Goal: Task Accomplishment & Management: Complete application form

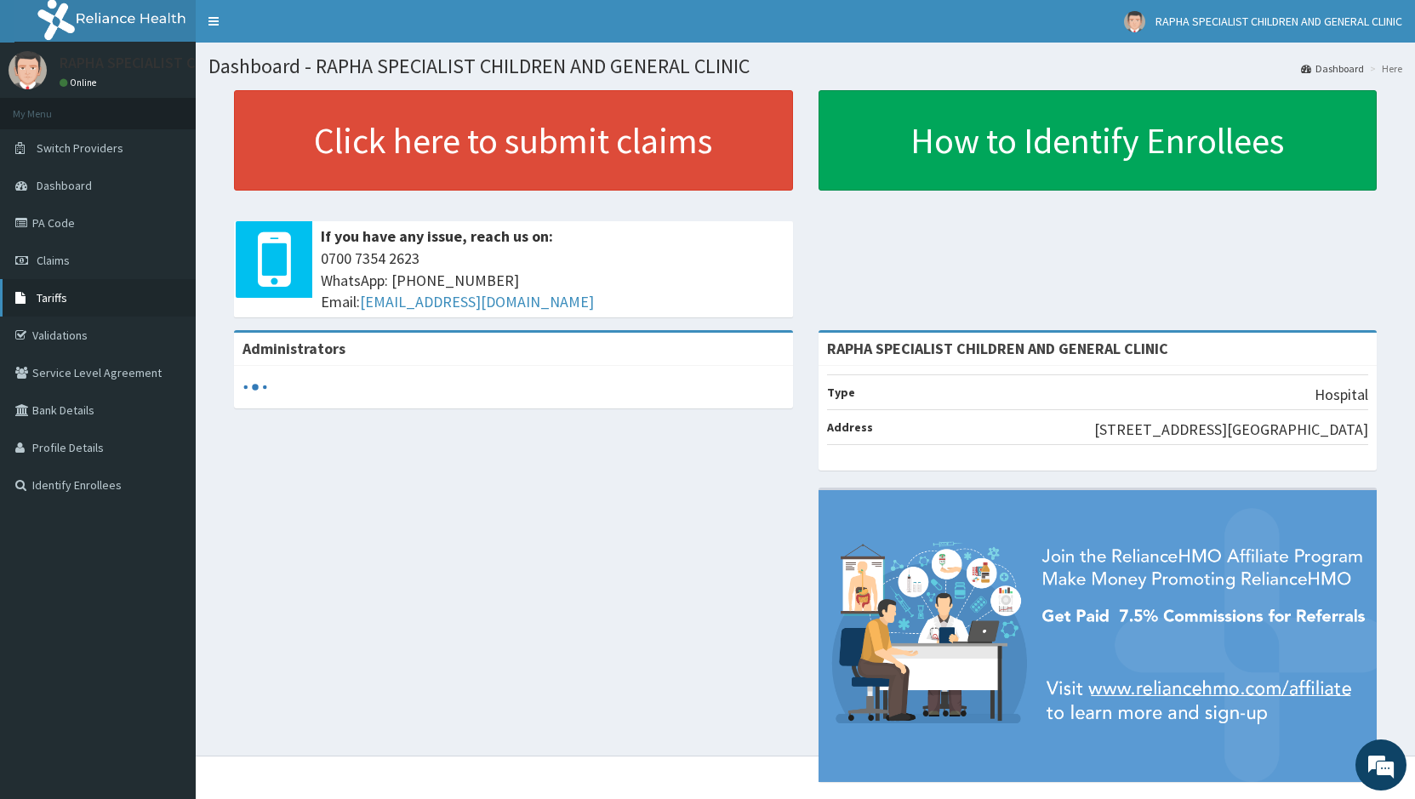
click at [54, 295] on span "Tariffs" at bounding box center [52, 297] width 31 height 15
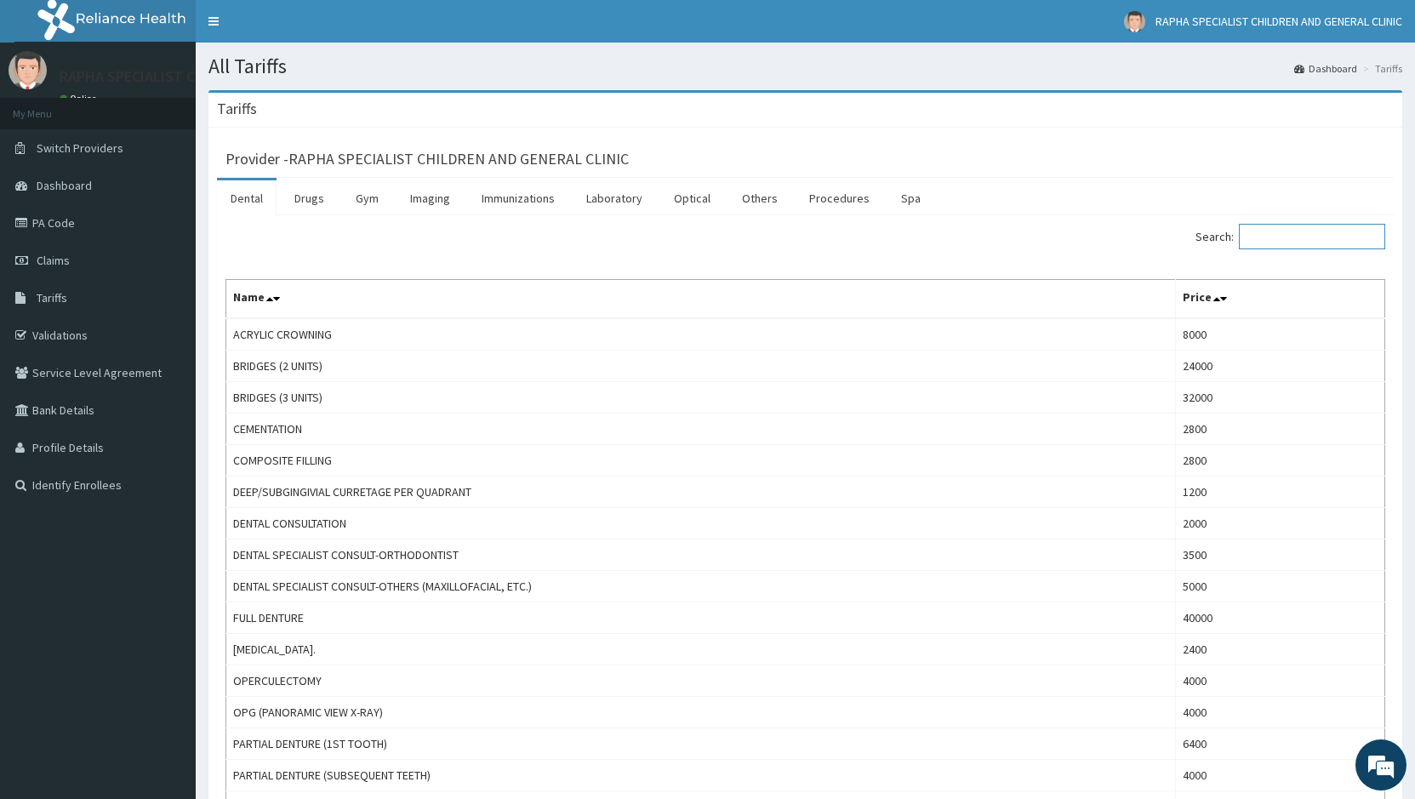
click at [1319, 235] on input "Search:" at bounding box center [1312, 237] width 146 height 26
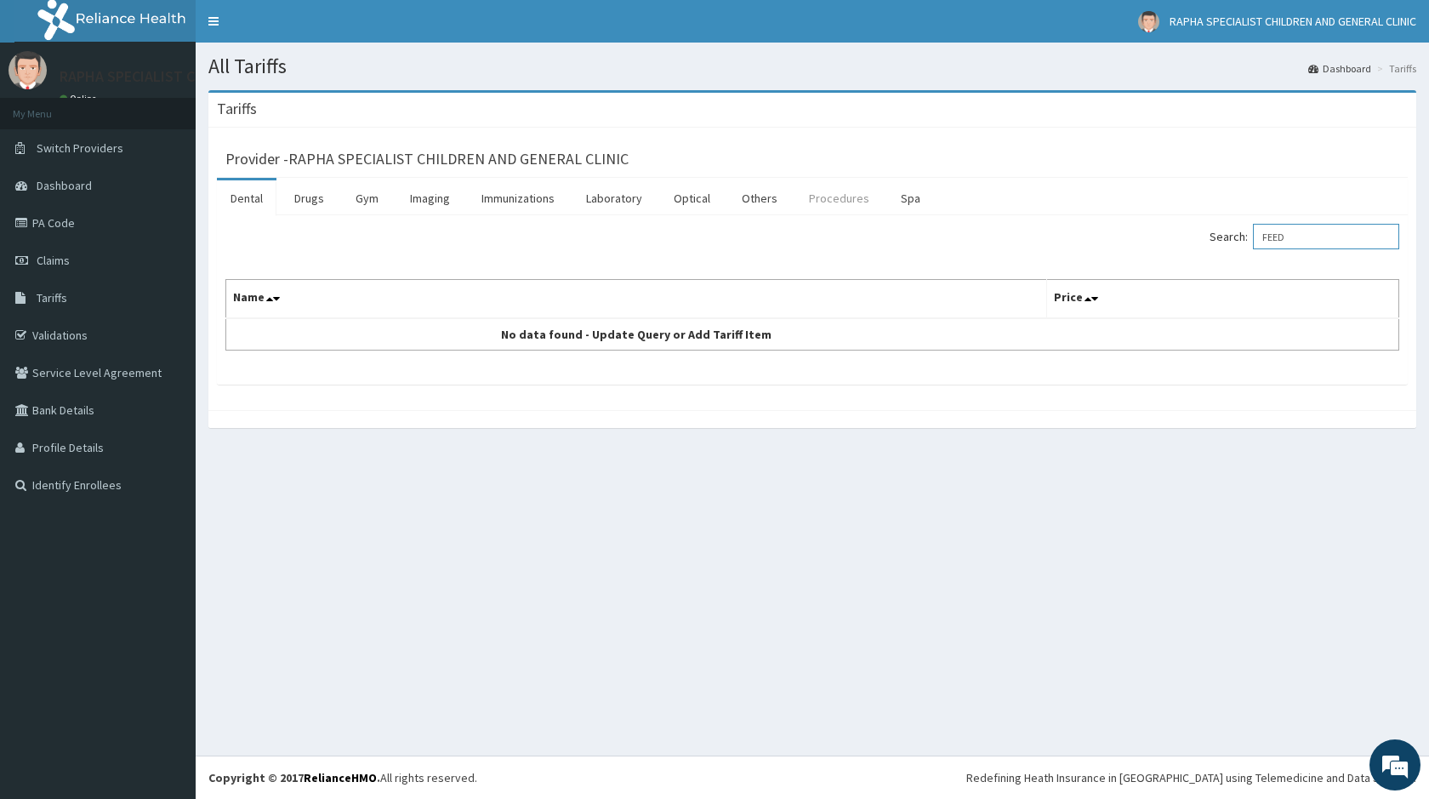
type input "FEED"
click at [822, 199] on link "Procedures" at bounding box center [839, 198] width 88 height 36
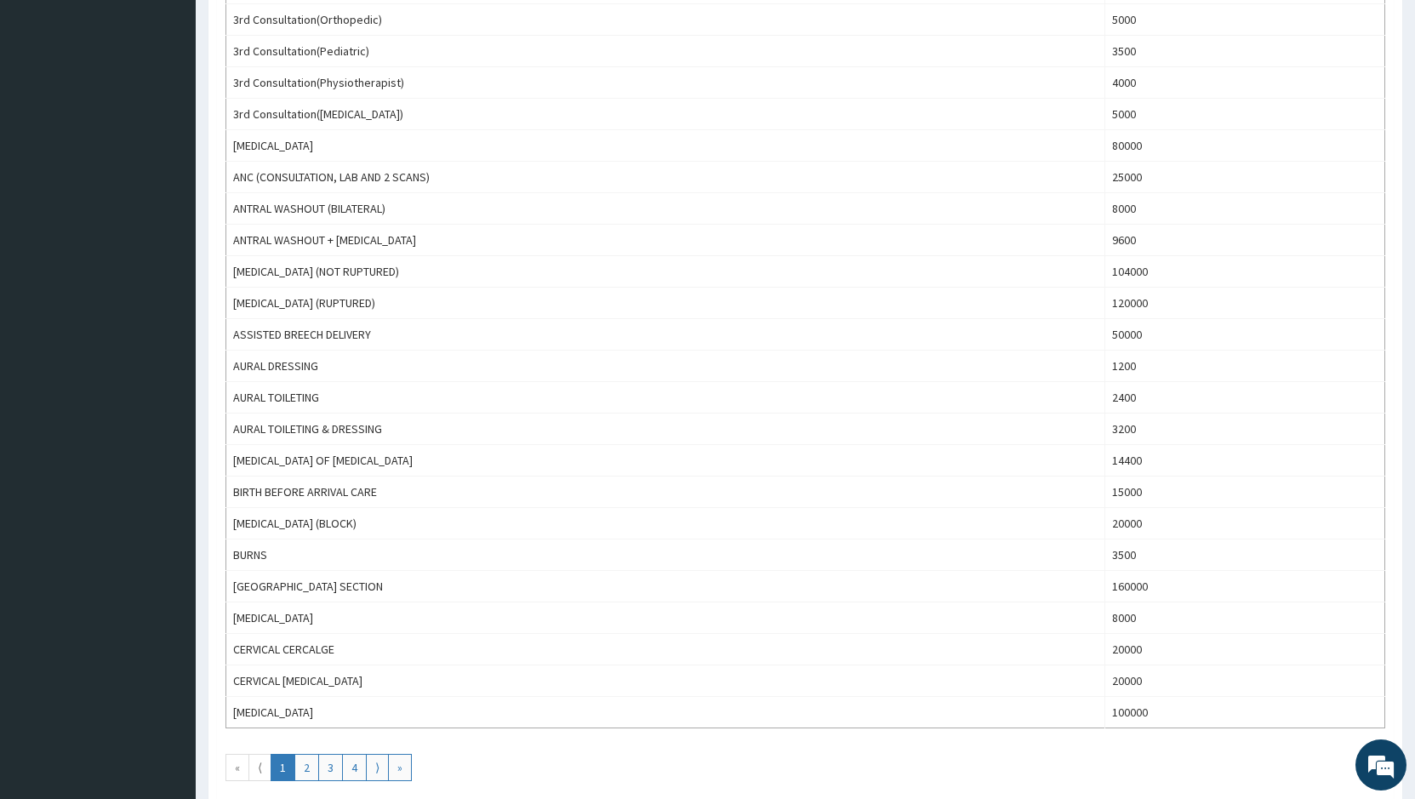
scroll to position [1191, 0]
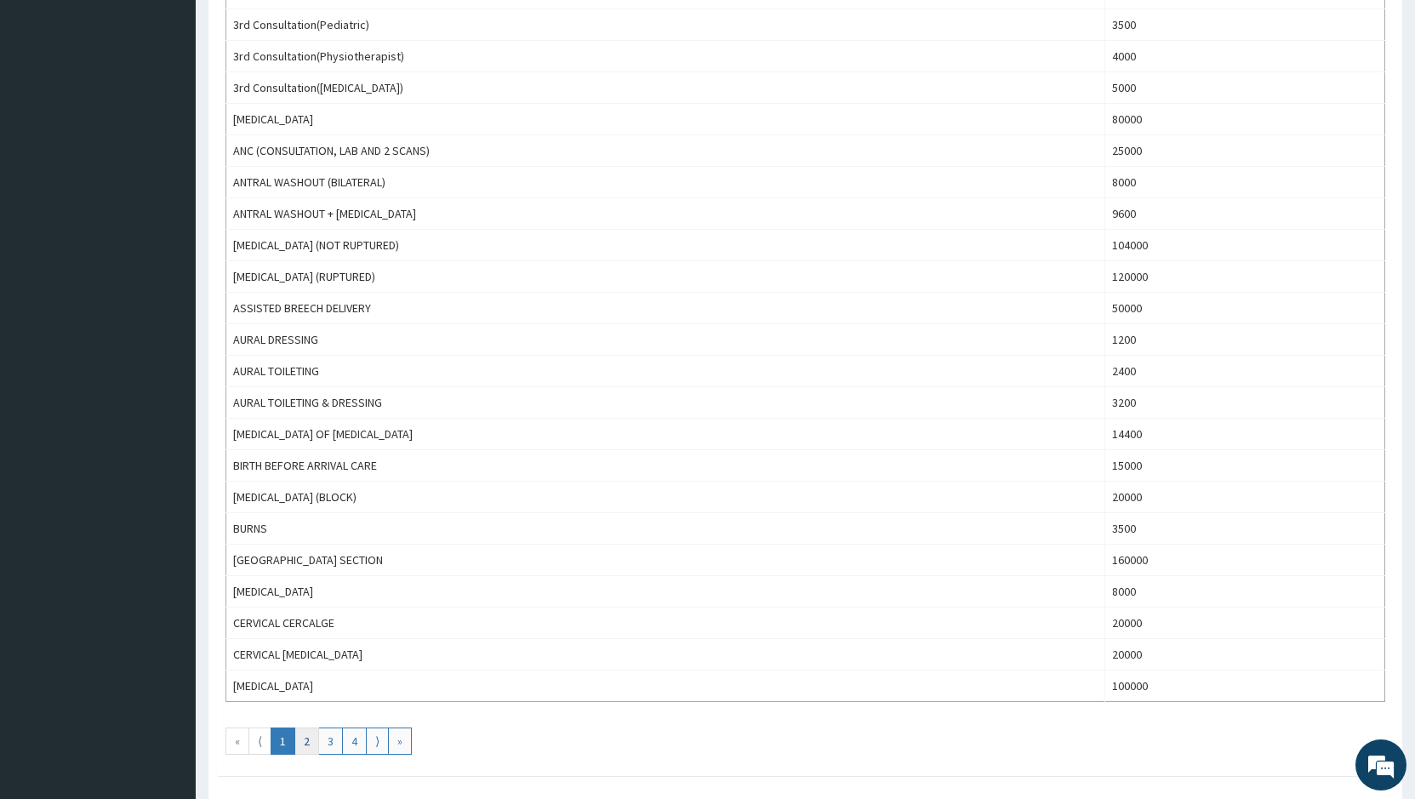
click at [305, 747] on link "2" at bounding box center [306, 740] width 25 height 27
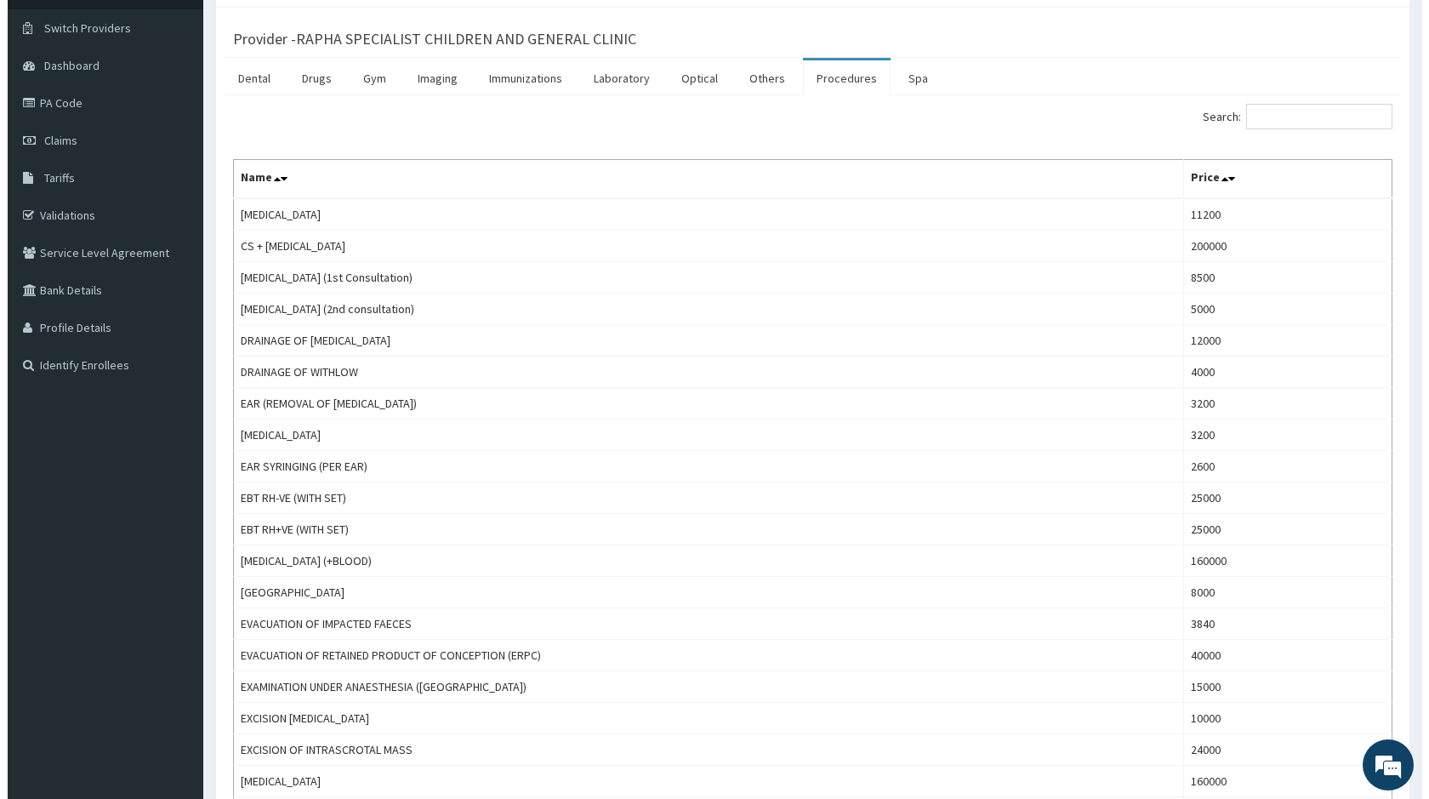
scroll to position [0, 0]
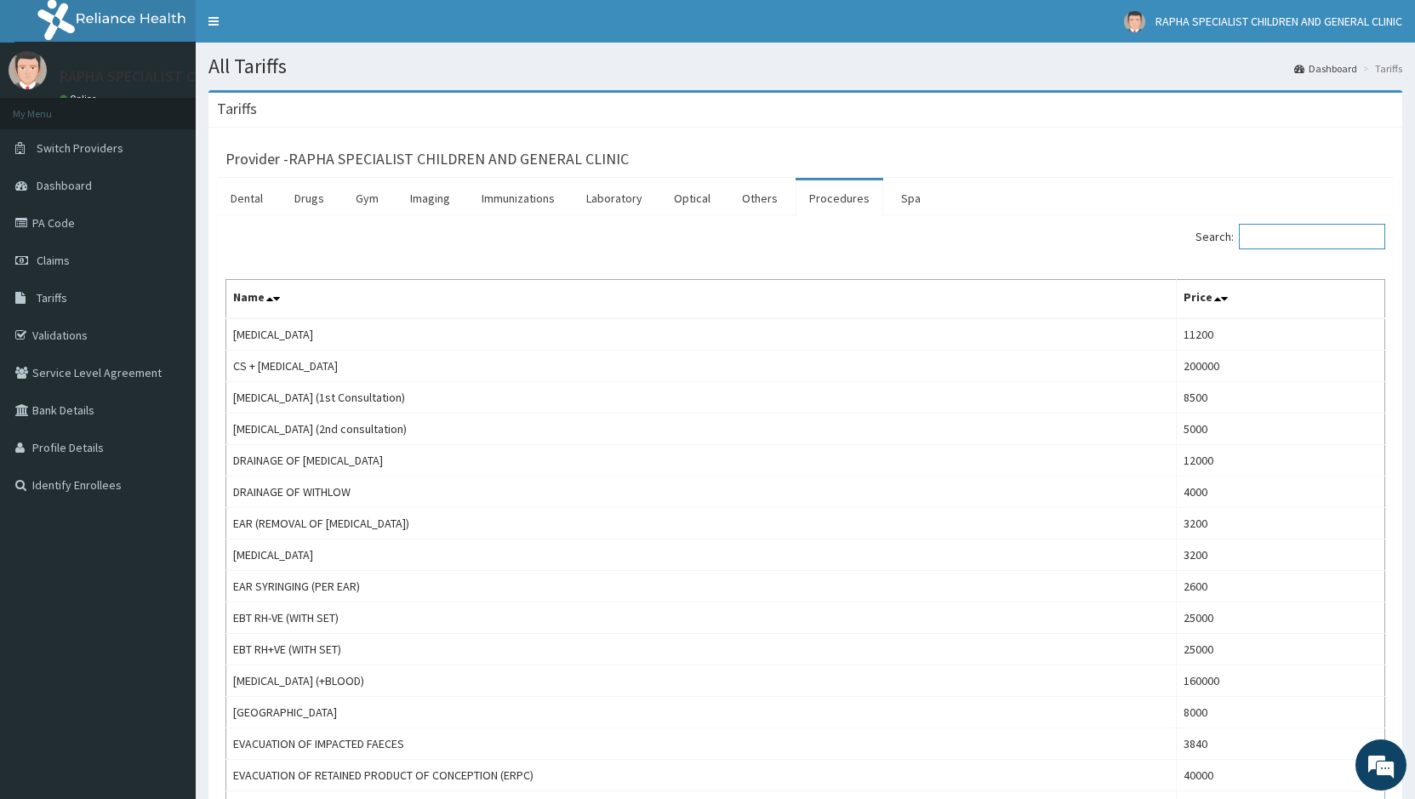
click at [1294, 236] on input "Search:" at bounding box center [1312, 237] width 146 height 26
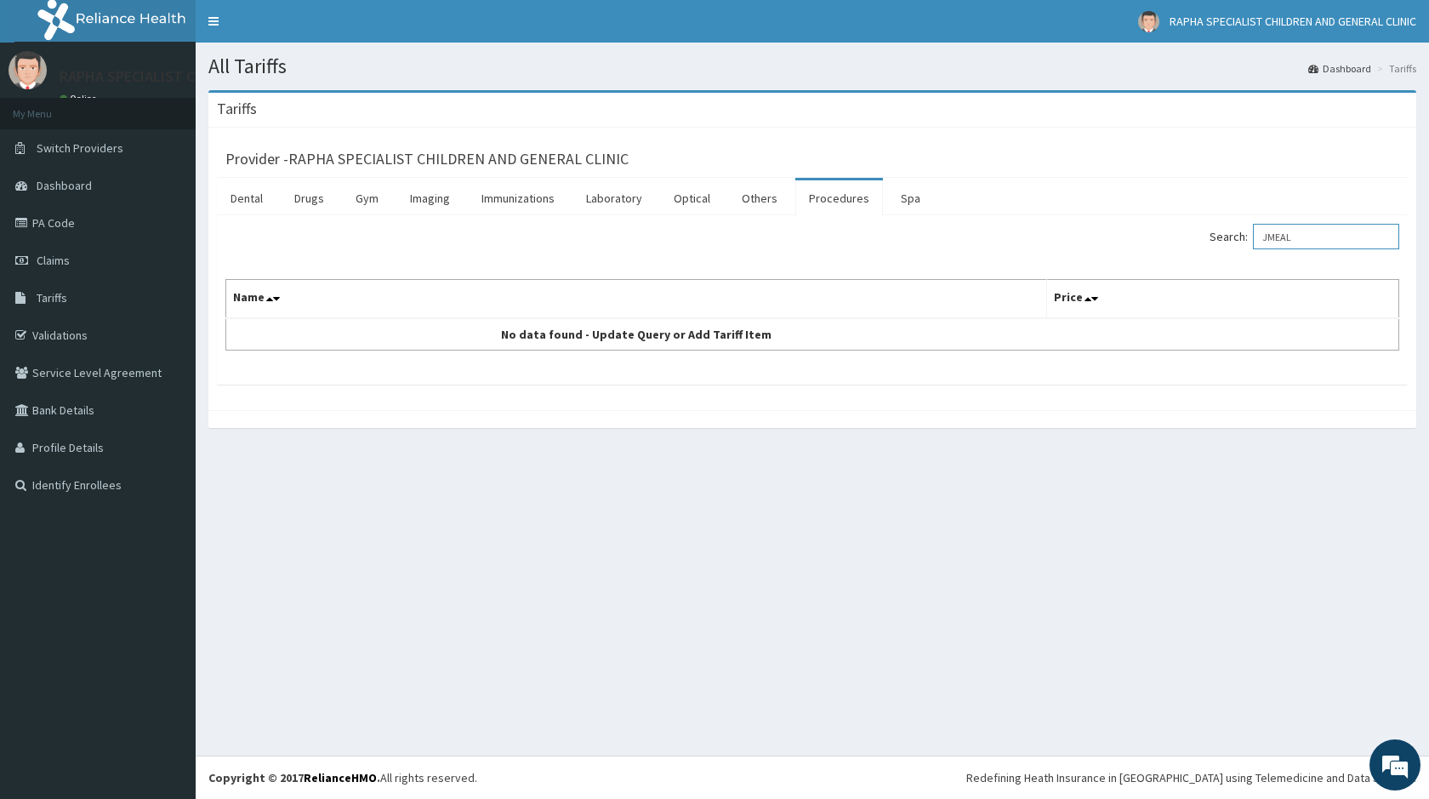
click at [1285, 241] on input "JMEAL" at bounding box center [1326, 237] width 146 height 26
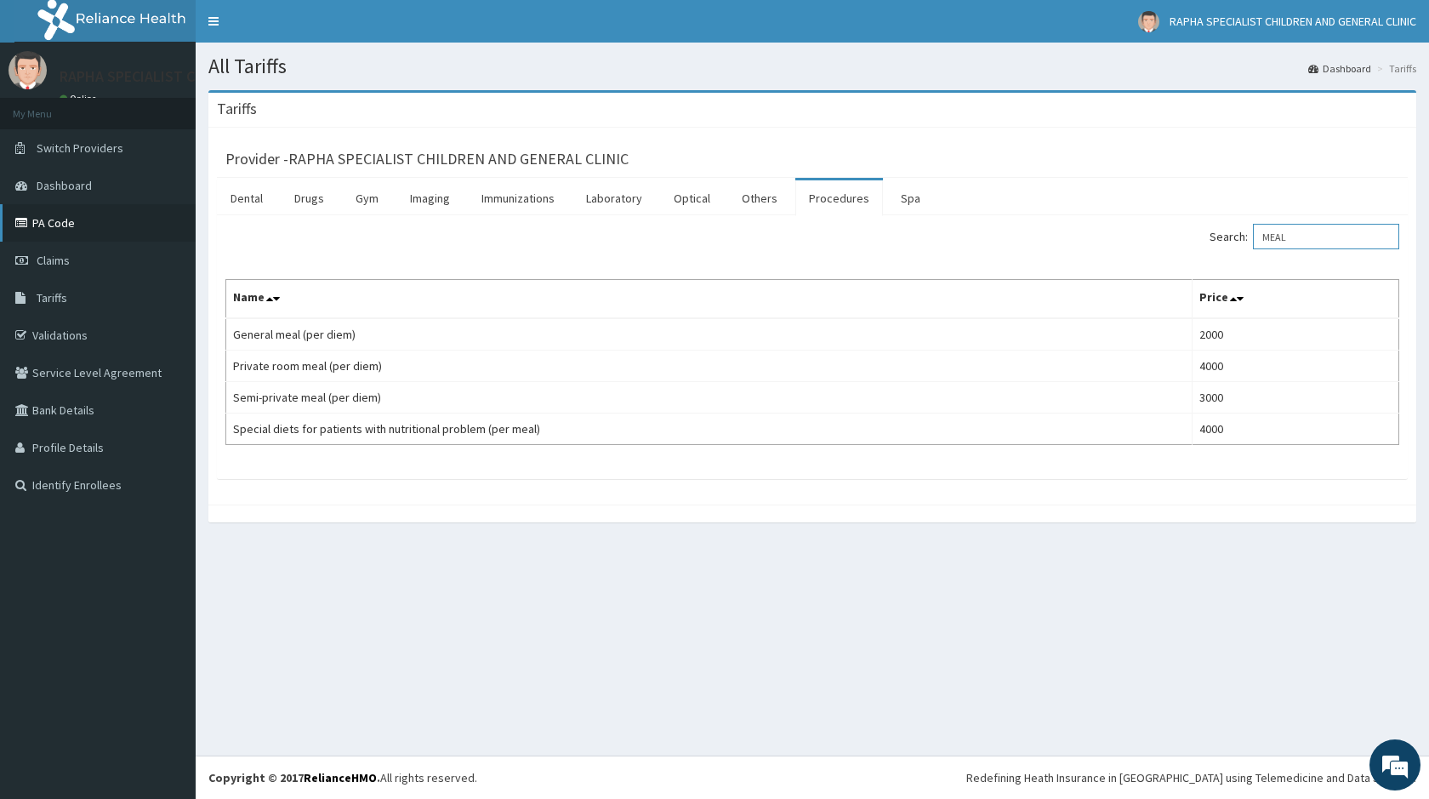
type input "MEAL"
drag, startPoint x: 54, startPoint y: 221, endPoint x: 46, endPoint y: 214, distance: 10.9
click at [54, 219] on link "PA Code" at bounding box center [98, 222] width 196 height 37
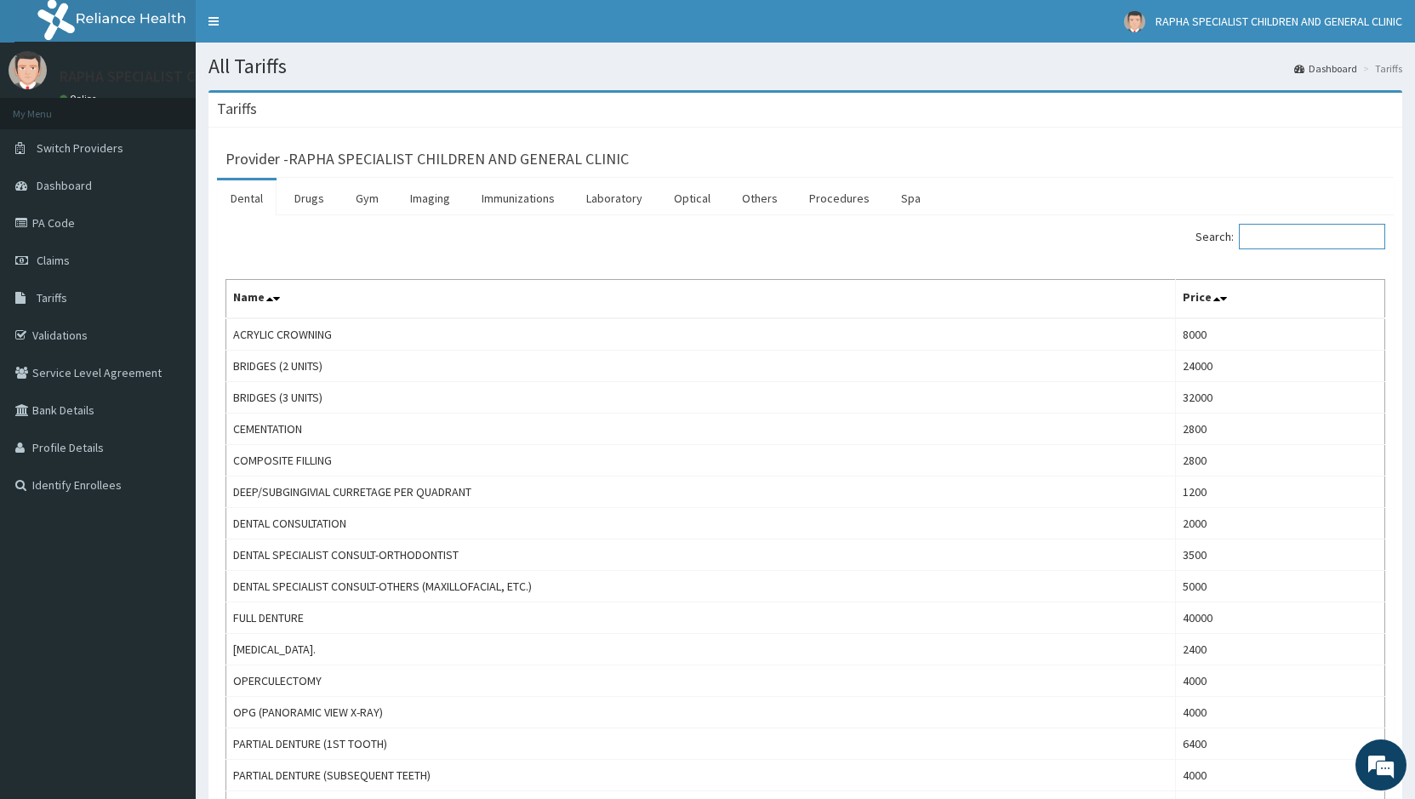
click at [1283, 240] on input "Search:" at bounding box center [1312, 237] width 146 height 26
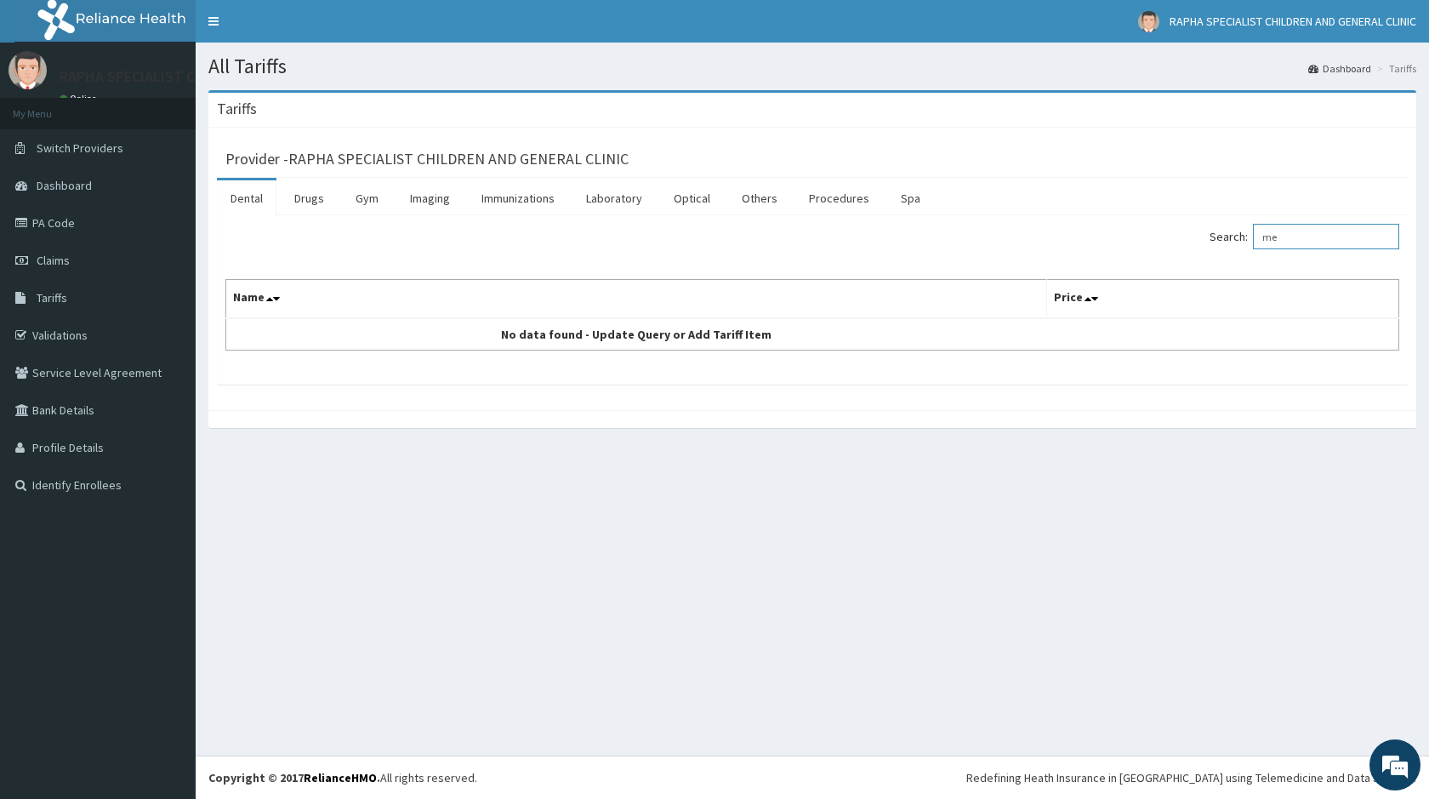
type input "m"
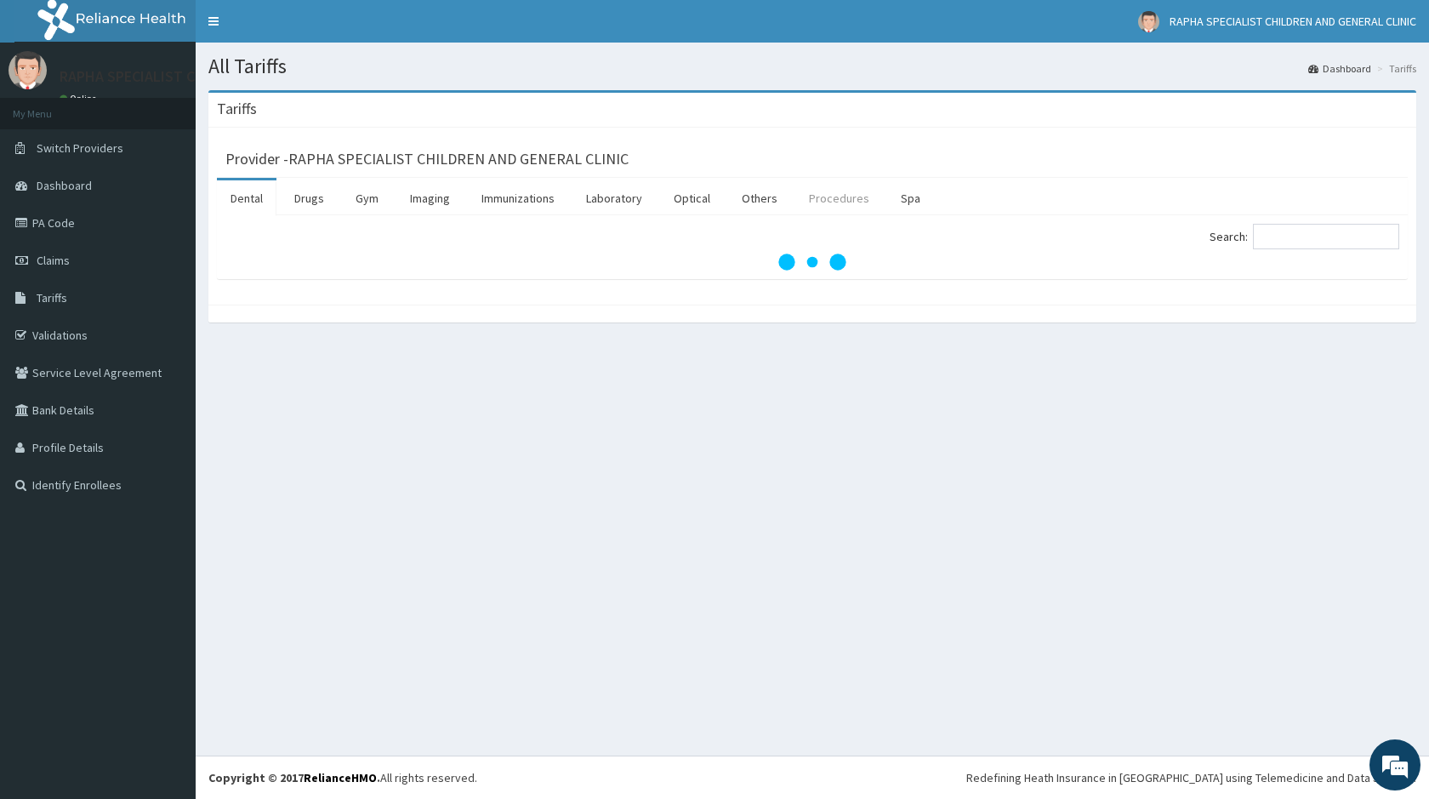
click at [822, 200] on link "Procedures" at bounding box center [839, 198] width 88 height 36
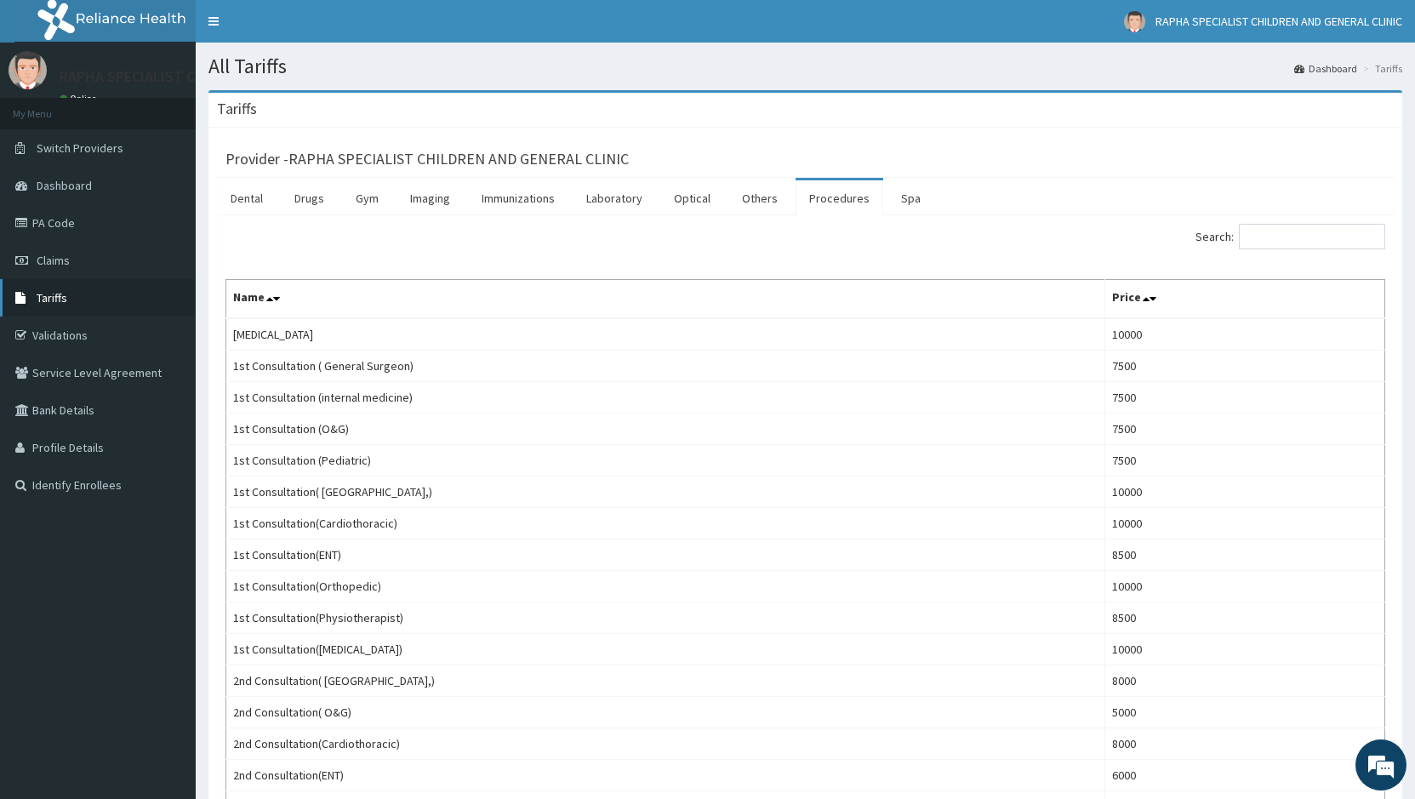
click at [48, 295] on span "Tariffs" at bounding box center [52, 297] width 31 height 15
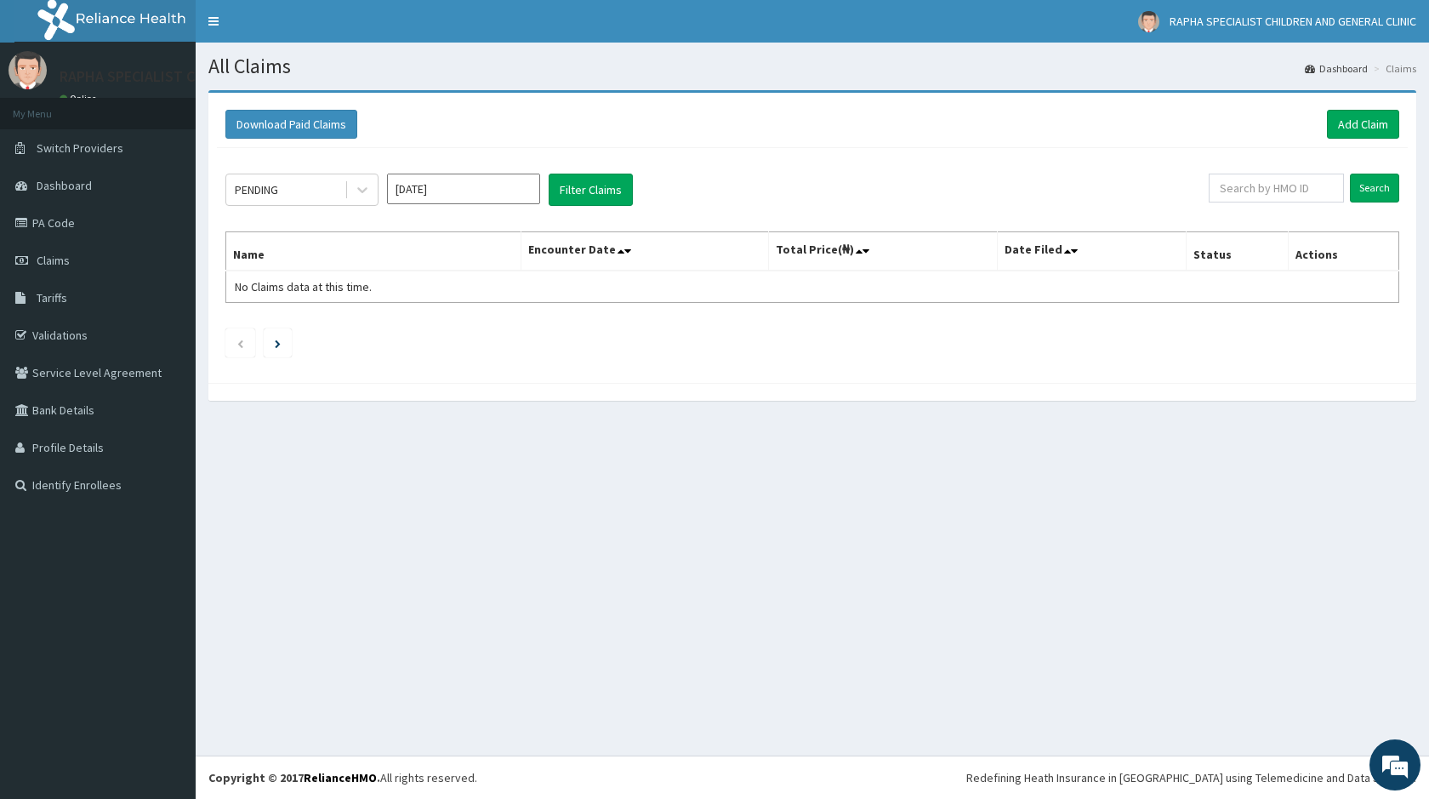
click at [502, 186] on input "[DATE]" at bounding box center [463, 189] width 153 height 31
click at [580, 197] on button "Filter Claims" at bounding box center [591, 190] width 84 height 32
click at [584, 187] on button "Filter Claims" at bounding box center [591, 190] width 84 height 32
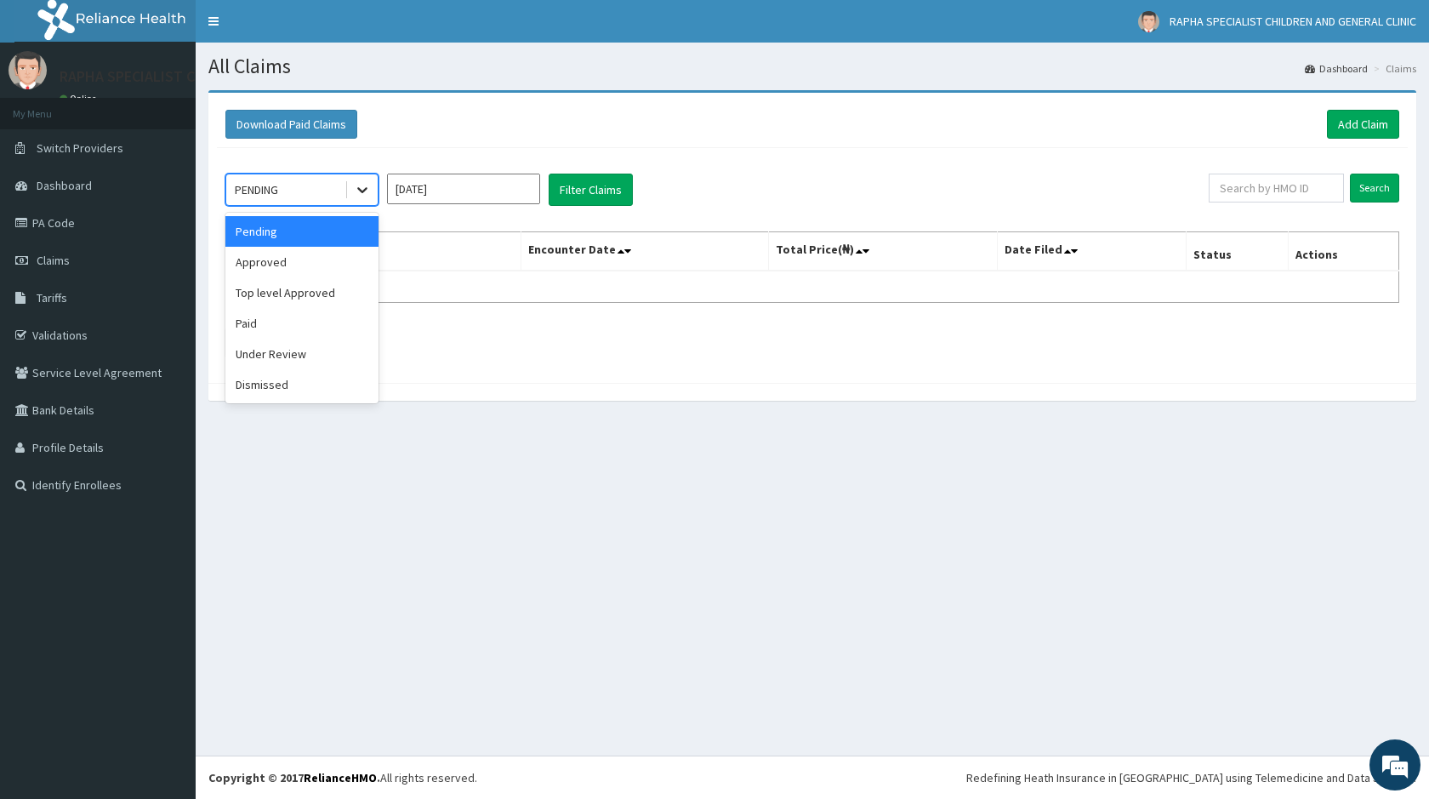
click at [370, 191] on icon at bounding box center [362, 189] width 17 height 17
click at [278, 266] on div "Approved" at bounding box center [301, 262] width 153 height 31
click at [608, 191] on button "Filter Claims" at bounding box center [591, 190] width 84 height 32
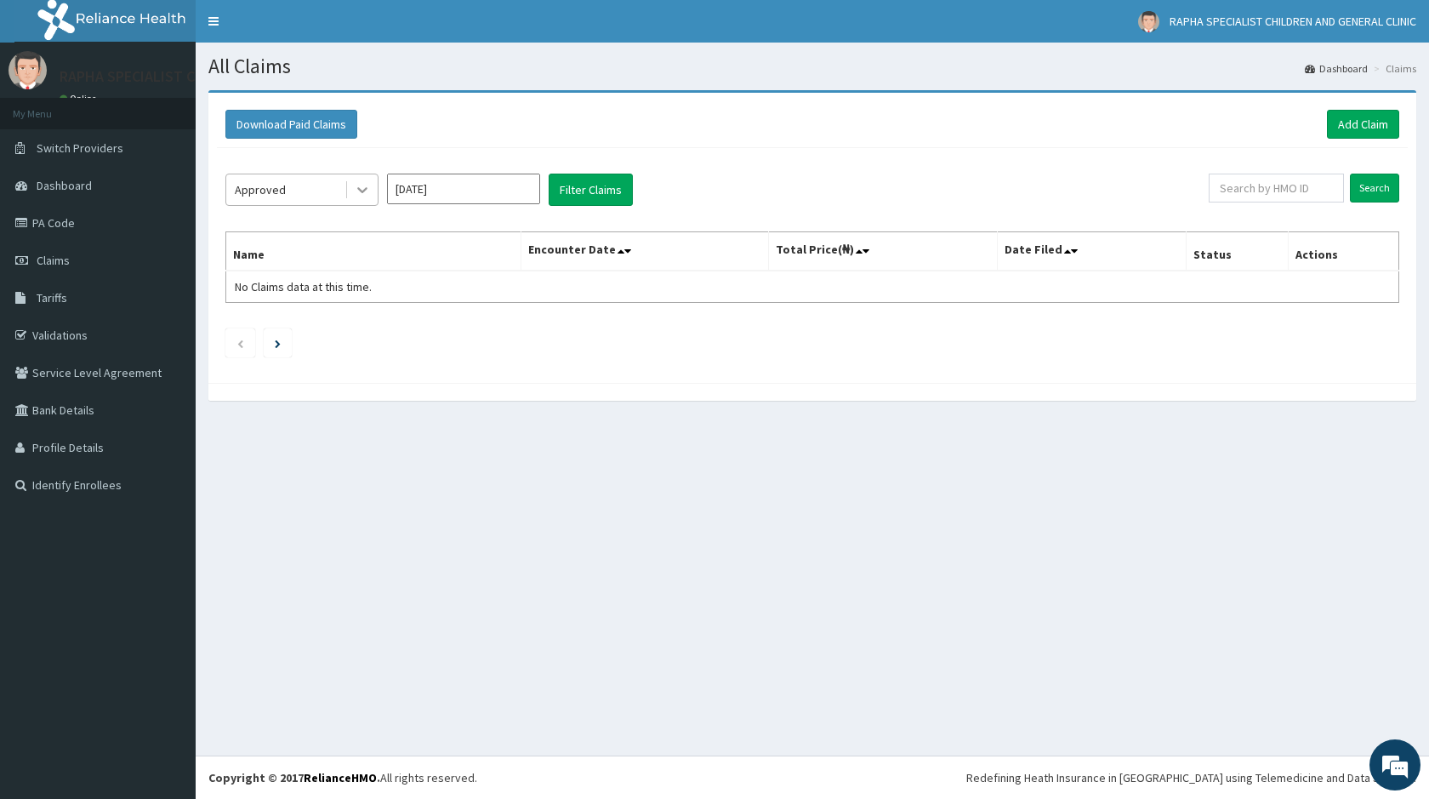
click at [366, 196] on icon at bounding box center [362, 189] width 17 height 17
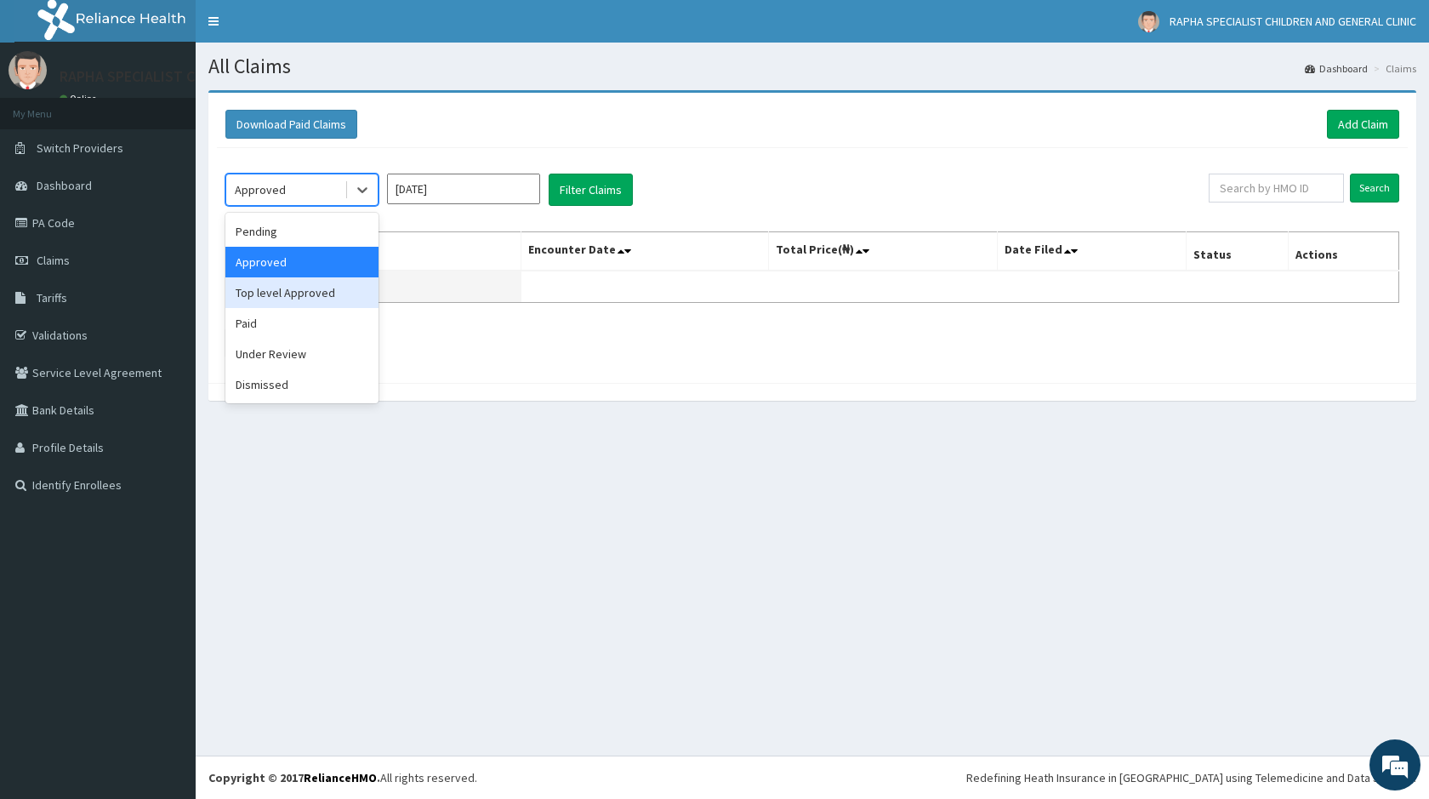
click at [304, 294] on div "Top level Approved" at bounding box center [301, 292] width 153 height 31
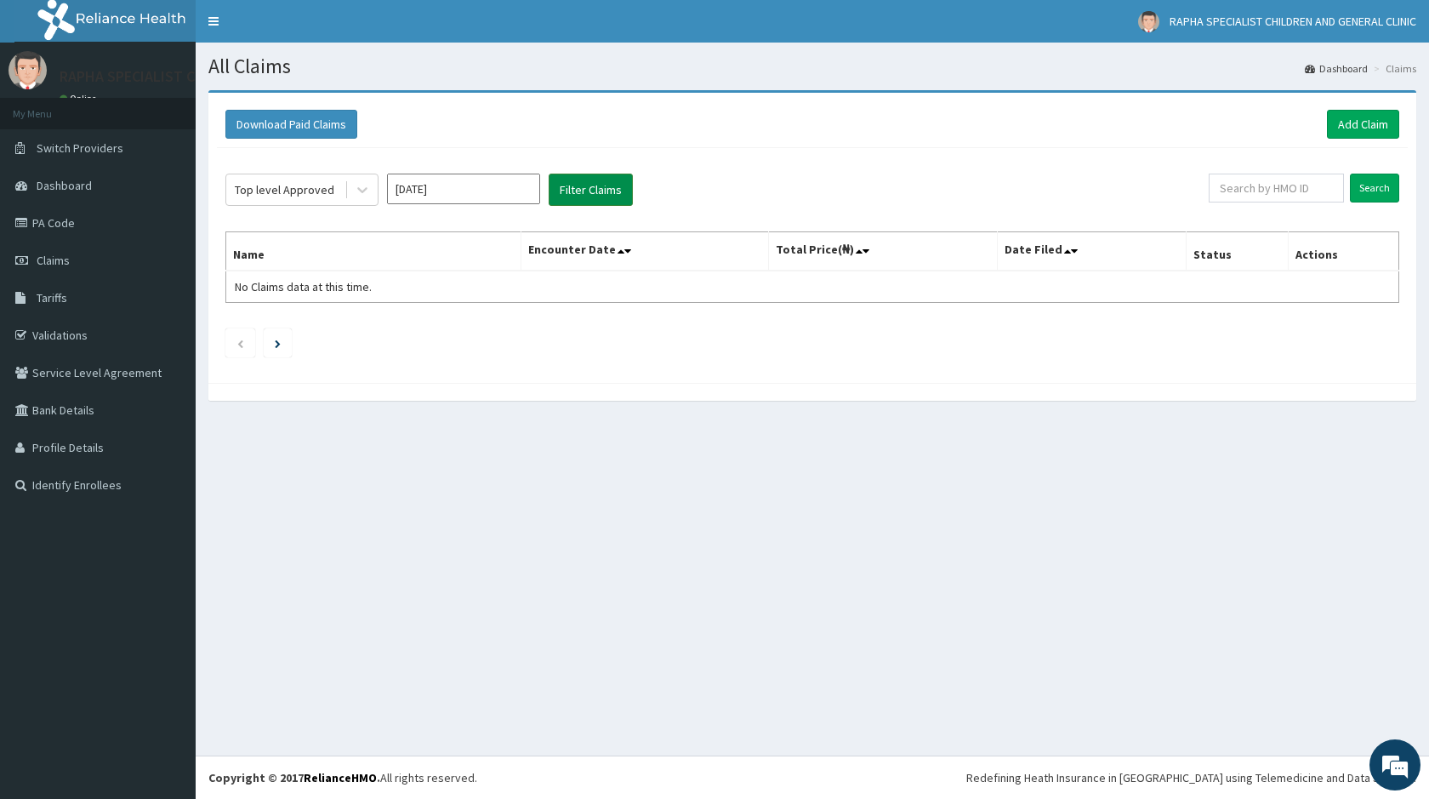
click at [622, 191] on button "Filter Claims" at bounding box center [591, 190] width 84 height 32
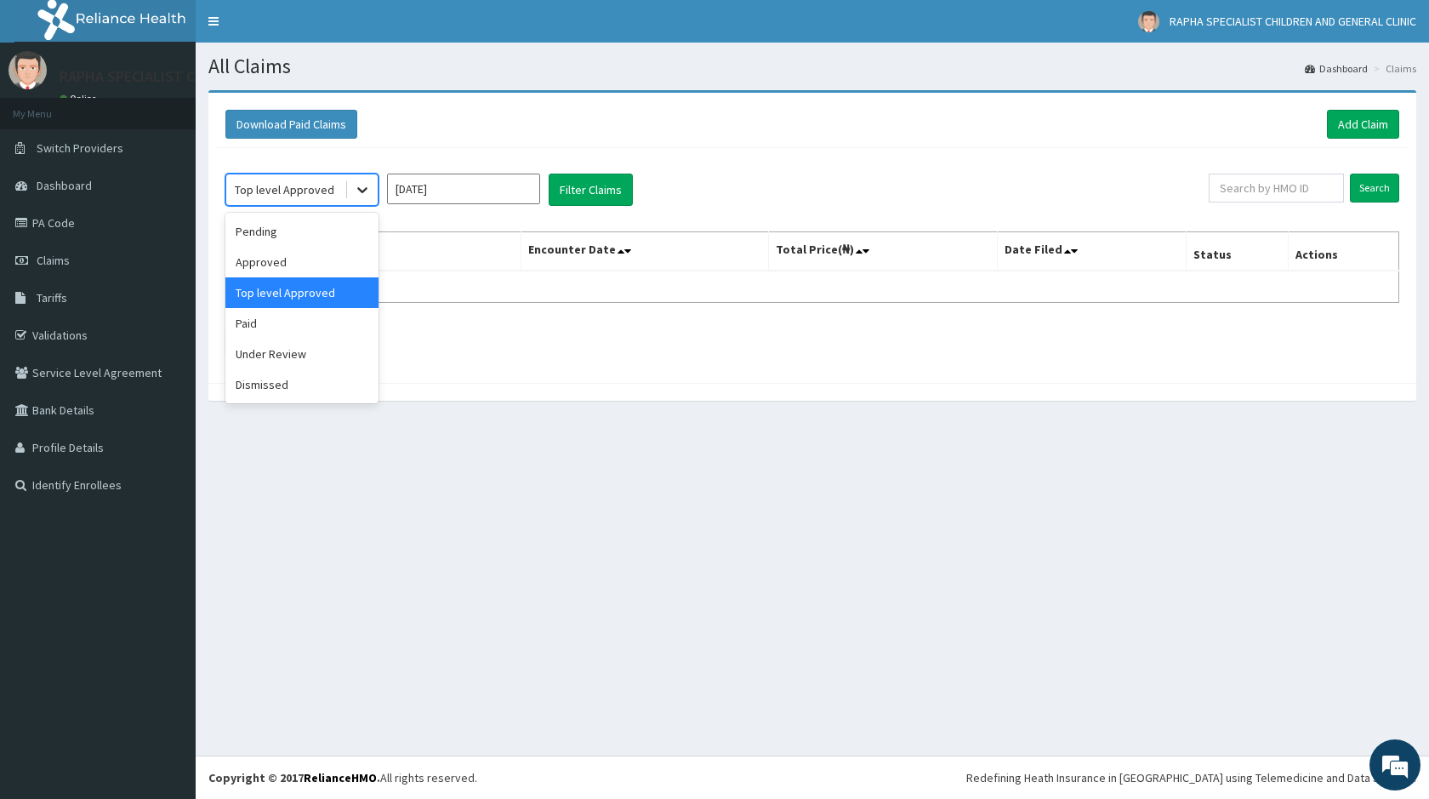
click at [357, 186] on icon at bounding box center [362, 189] width 17 height 17
click at [299, 328] on div "Paid" at bounding box center [301, 323] width 153 height 31
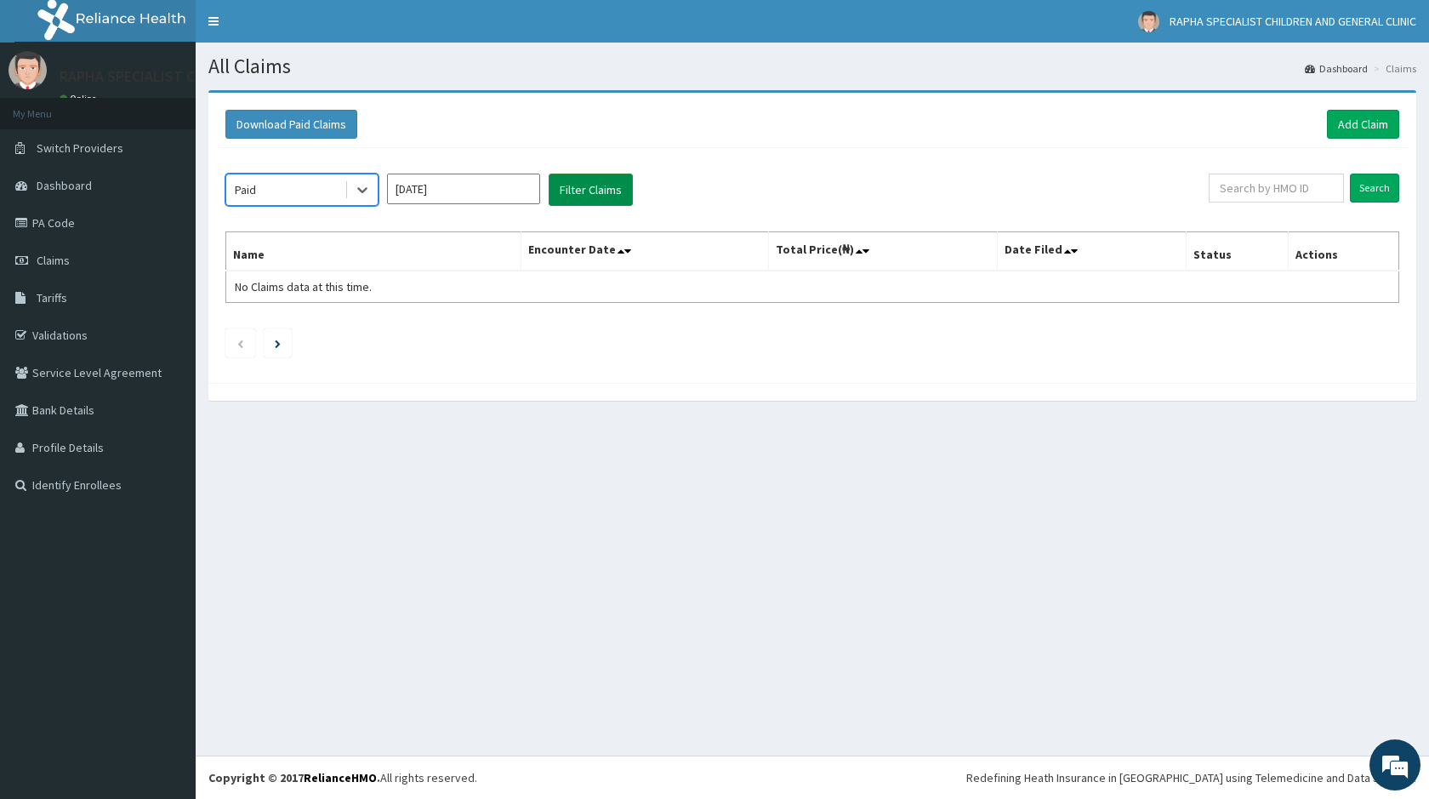
click at [577, 206] on button "Filter Claims" at bounding box center [591, 190] width 84 height 32
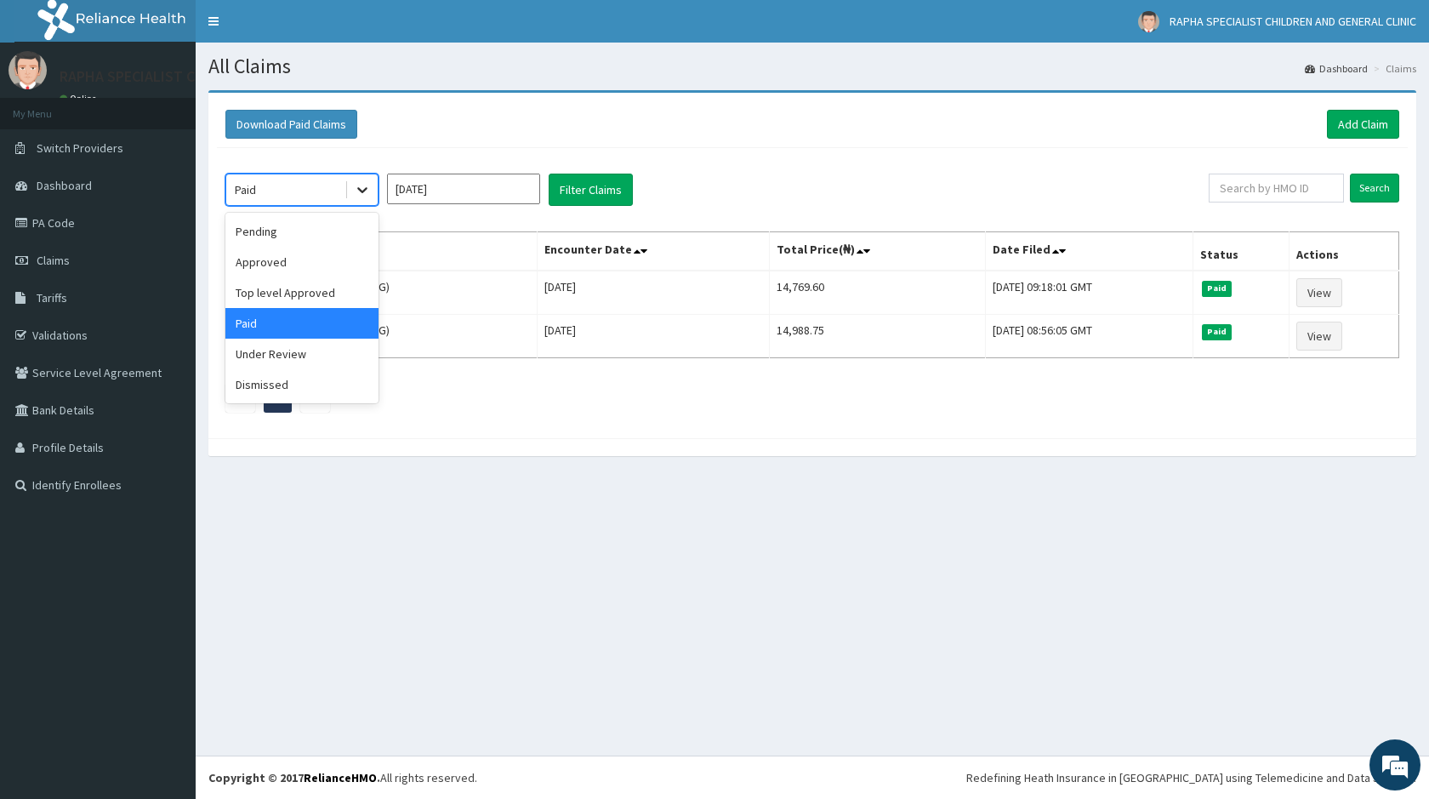
click at [362, 191] on icon at bounding box center [362, 191] width 10 height 6
drag, startPoint x: 323, startPoint y: 363, endPoint x: 356, endPoint y: 328, distance: 47.6
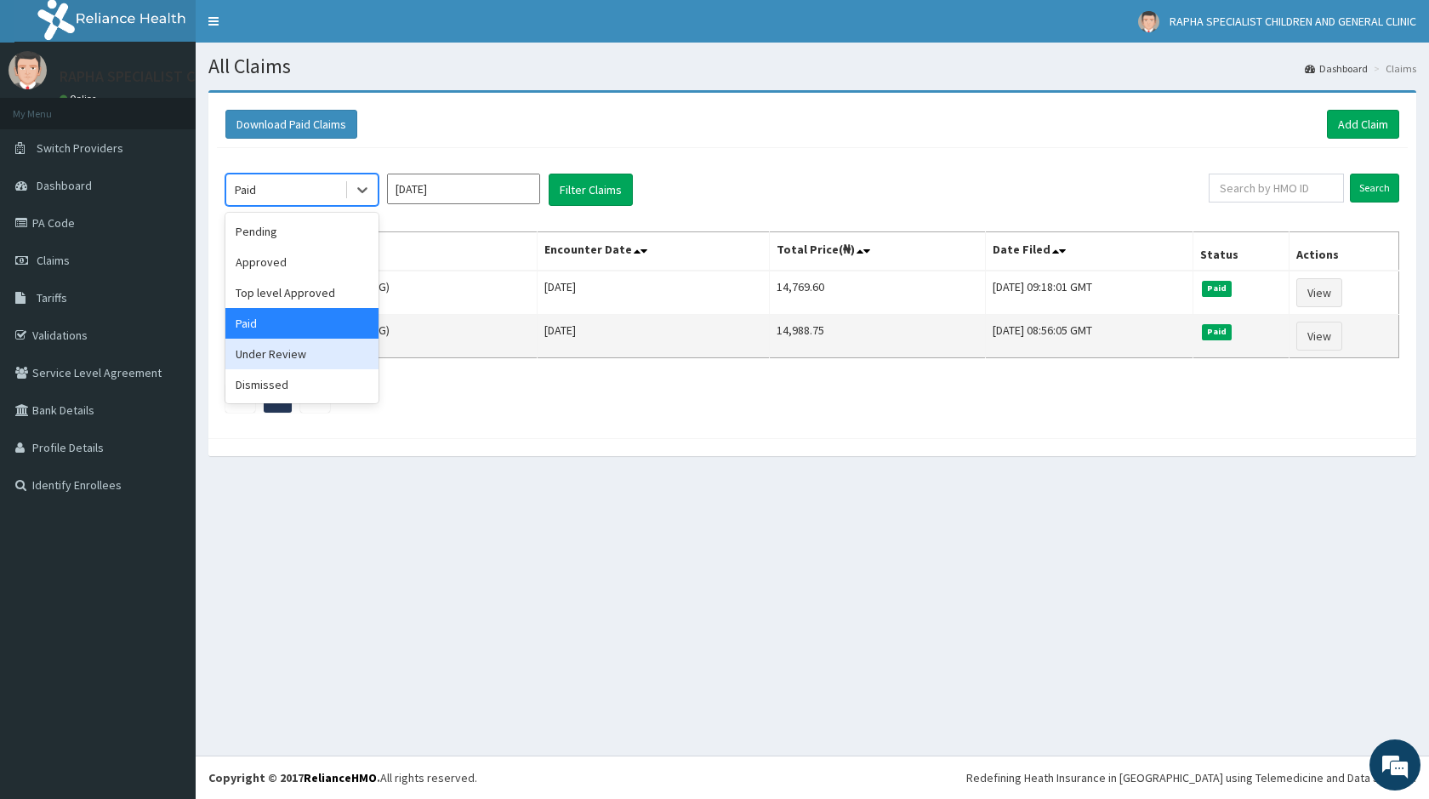
click at [324, 362] on div "Under Review" at bounding box center [301, 354] width 153 height 31
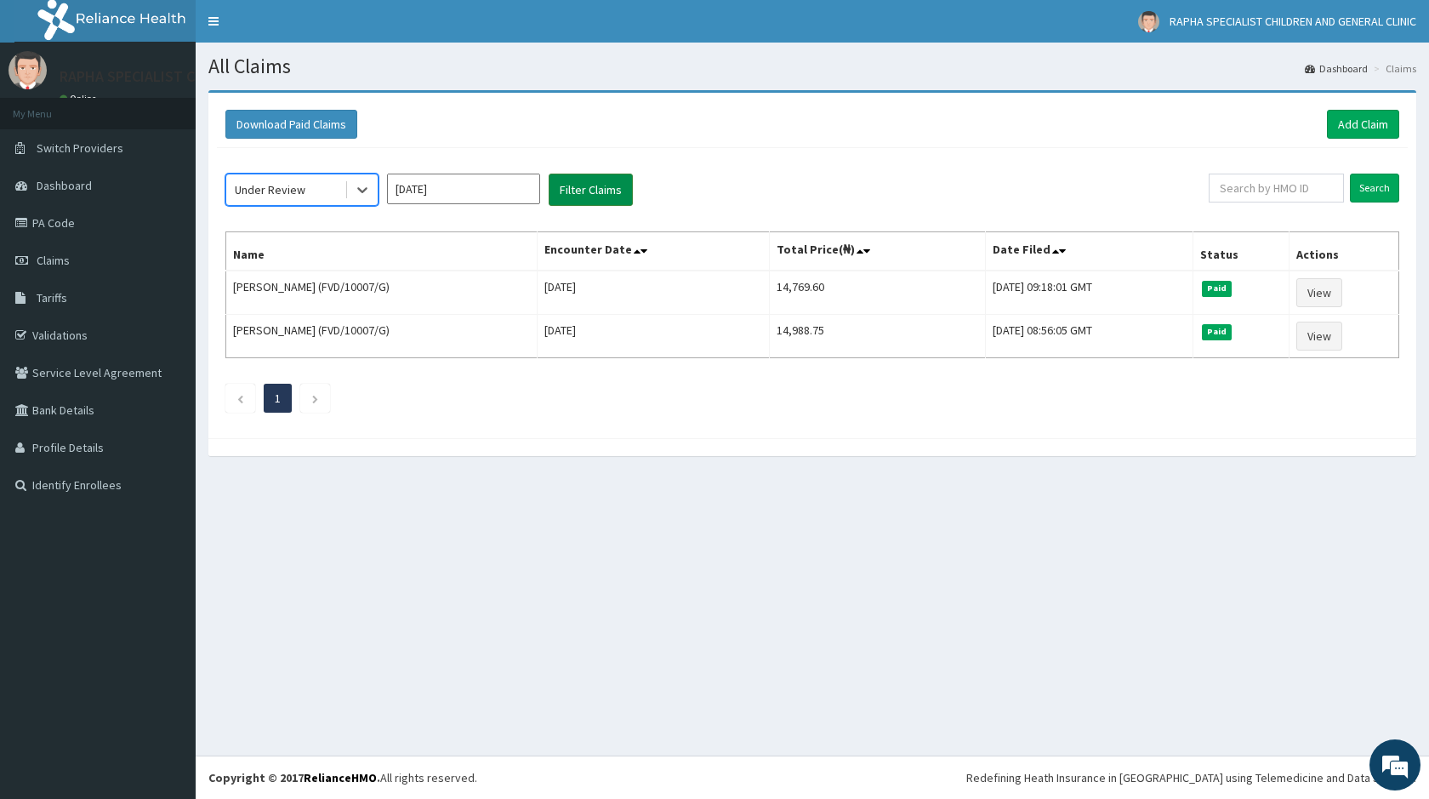
click at [580, 197] on button "Filter Claims" at bounding box center [591, 190] width 84 height 32
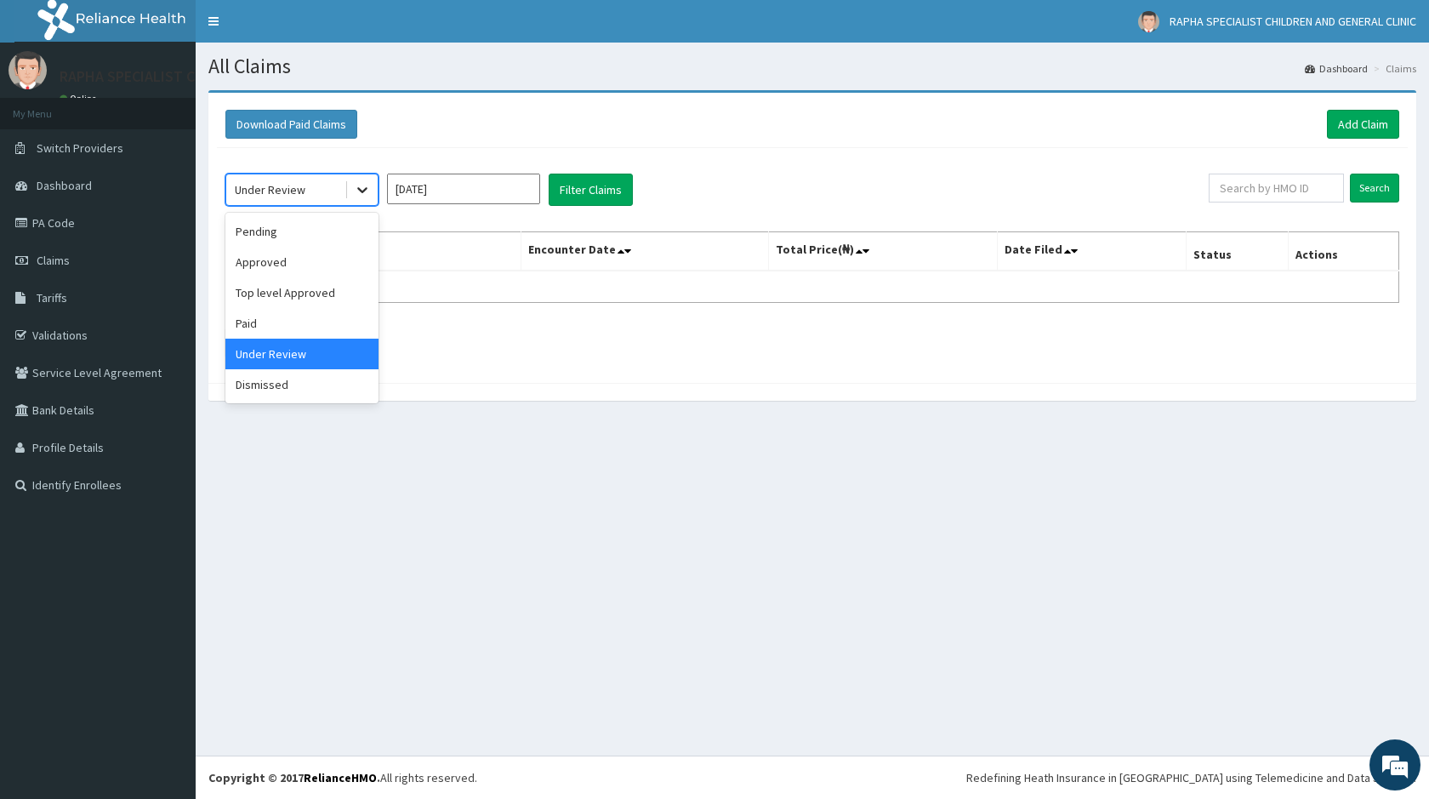
click at [356, 199] on div at bounding box center [362, 189] width 31 height 31
drag, startPoint x: 280, startPoint y: 388, endPoint x: 293, endPoint y: 345, distance: 44.4
click at [280, 386] on div "Dismissed" at bounding box center [301, 384] width 153 height 31
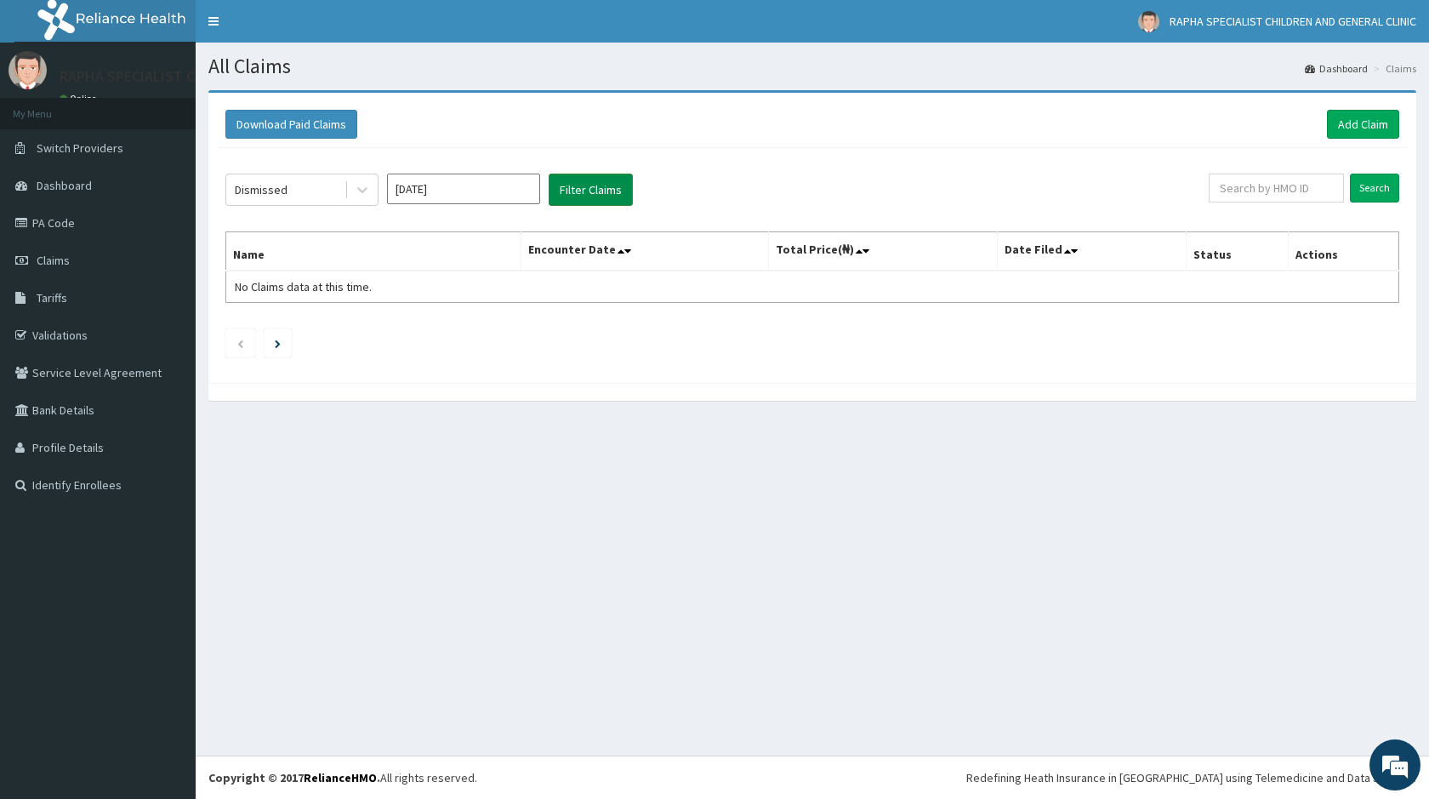
click at [567, 186] on button "Filter Claims" at bounding box center [591, 190] width 84 height 32
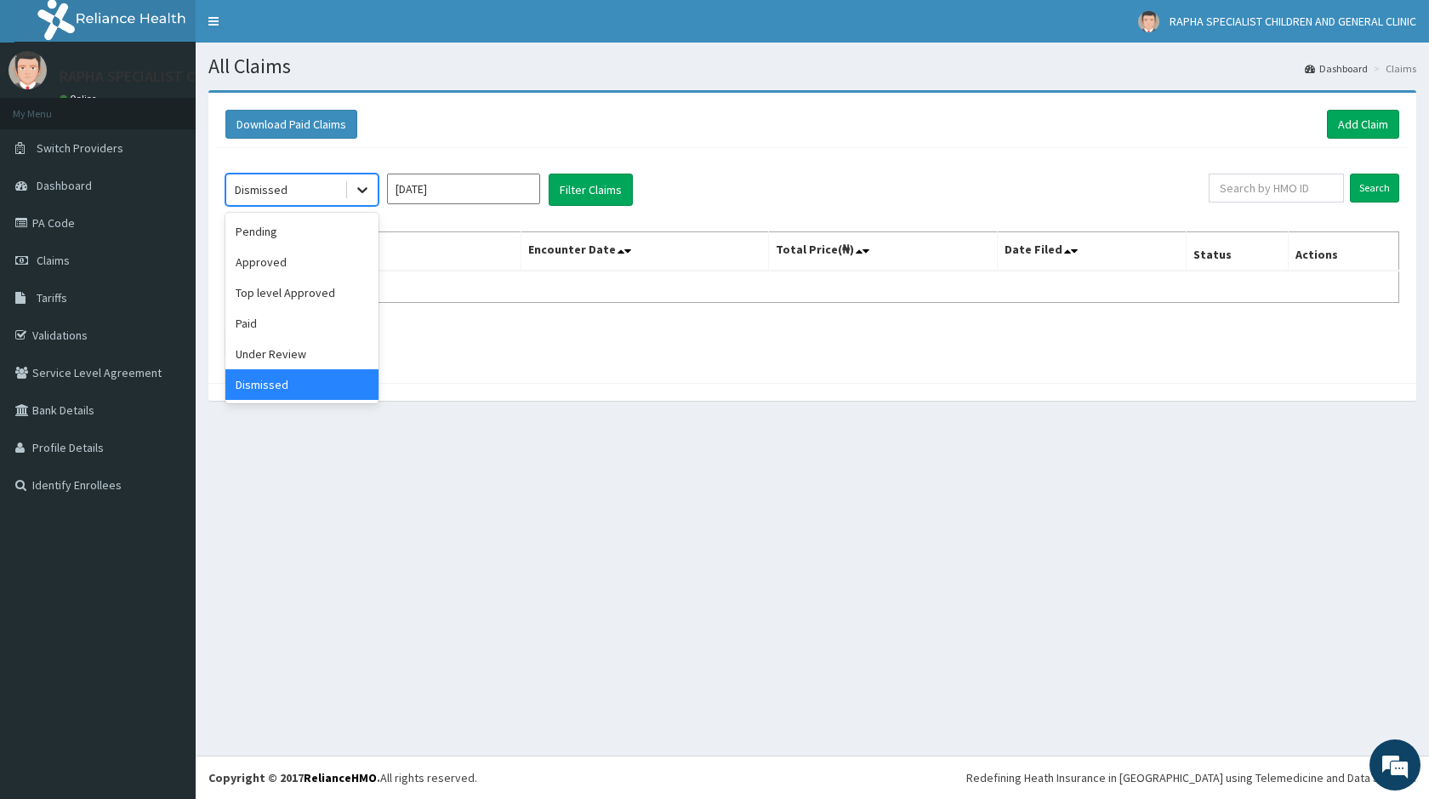
click at [366, 191] on icon at bounding box center [362, 189] width 17 height 17
click at [251, 230] on div "Pending" at bounding box center [301, 231] width 153 height 31
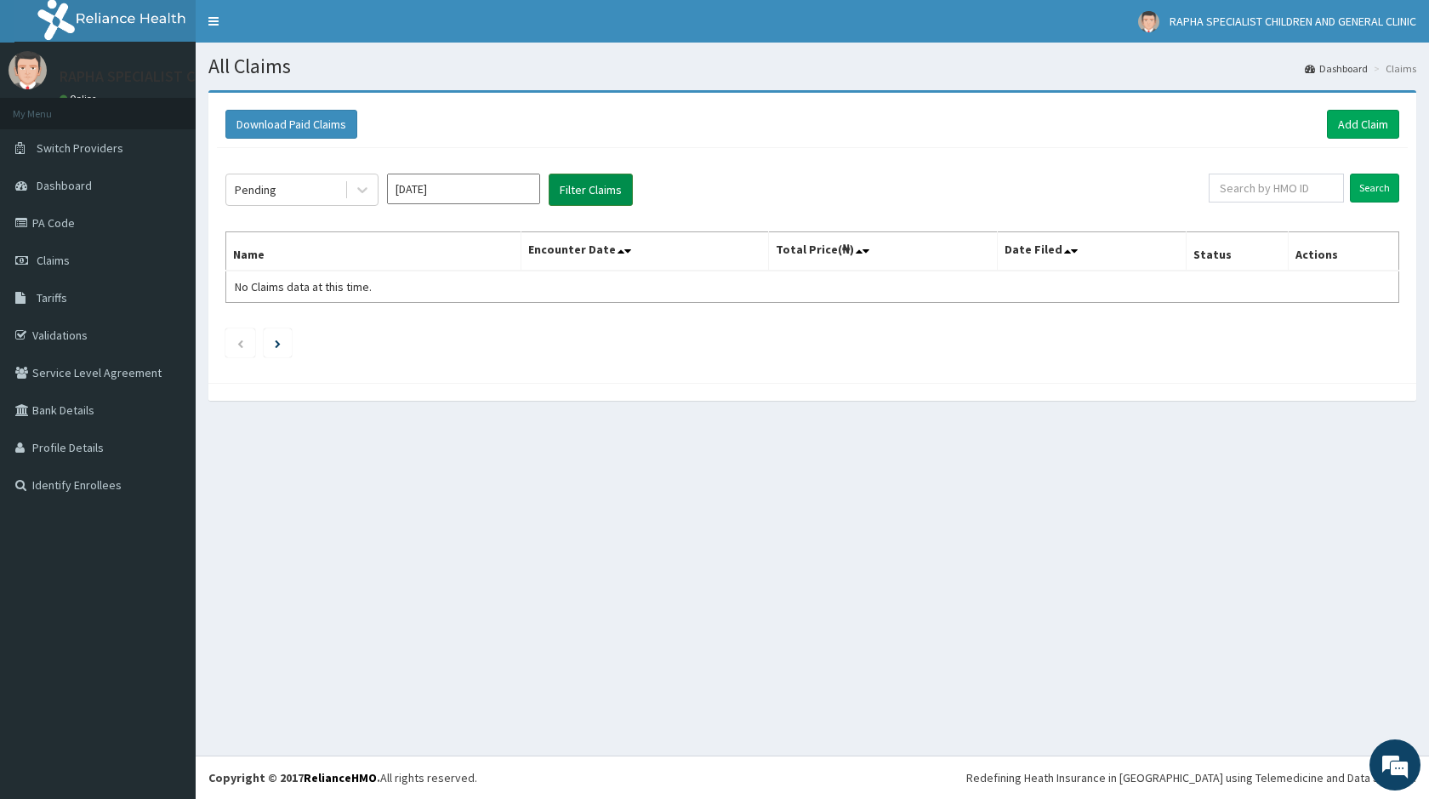
click at [603, 191] on button "Filter Claims" at bounding box center [591, 190] width 84 height 32
click at [63, 217] on link "PA Code" at bounding box center [98, 222] width 196 height 37
click at [1354, 126] on link "Add Claim" at bounding box center [1363, 124] width 72 height 29
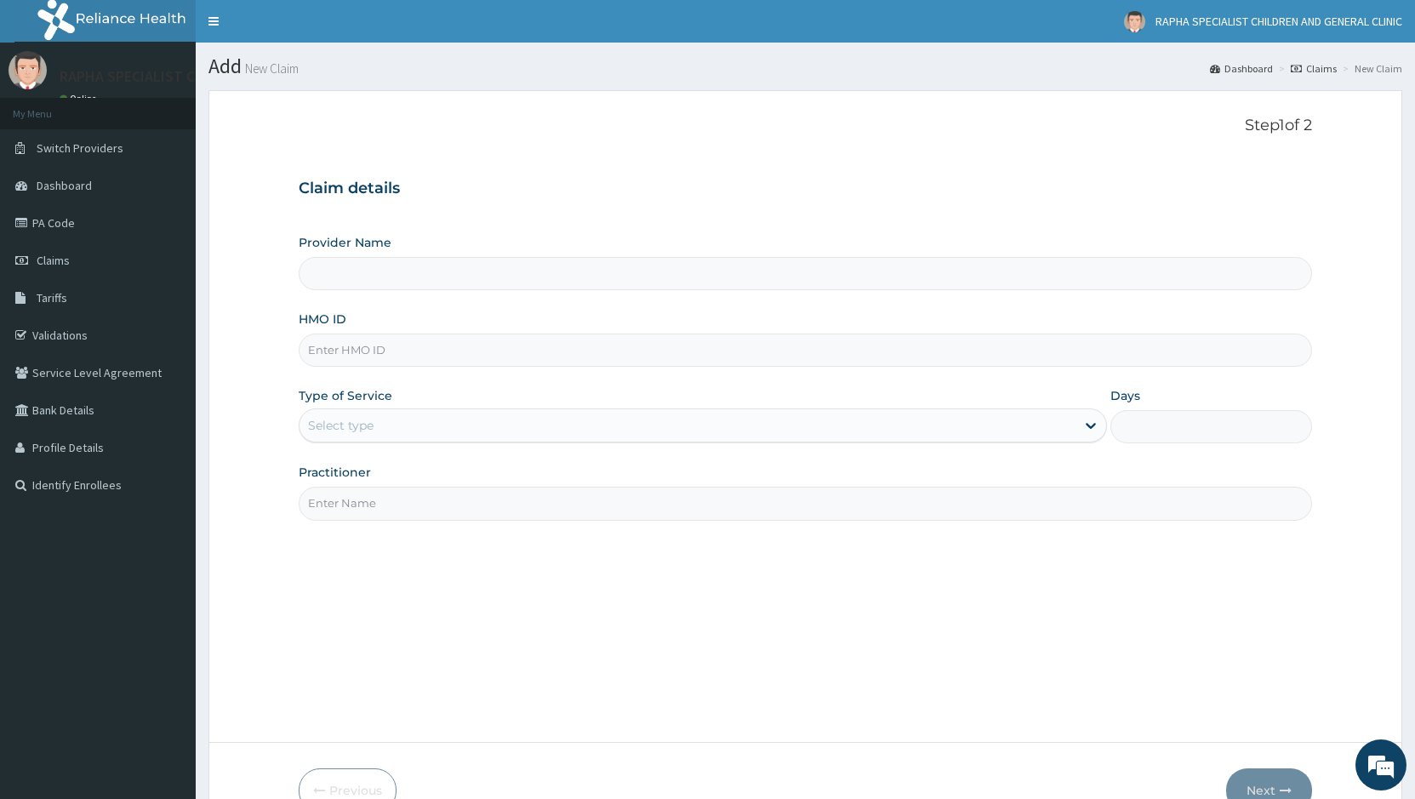
type input "RAPHA SPECIALIST CHILDREN AND GENERAL CLINIC"
click at [497, 346] on input "HMO ID" at bounding box center [805, 349] width 1013 height 33
click at [328, 424] on div "Select type" at bounding box center [341, 425] width 66 height 17
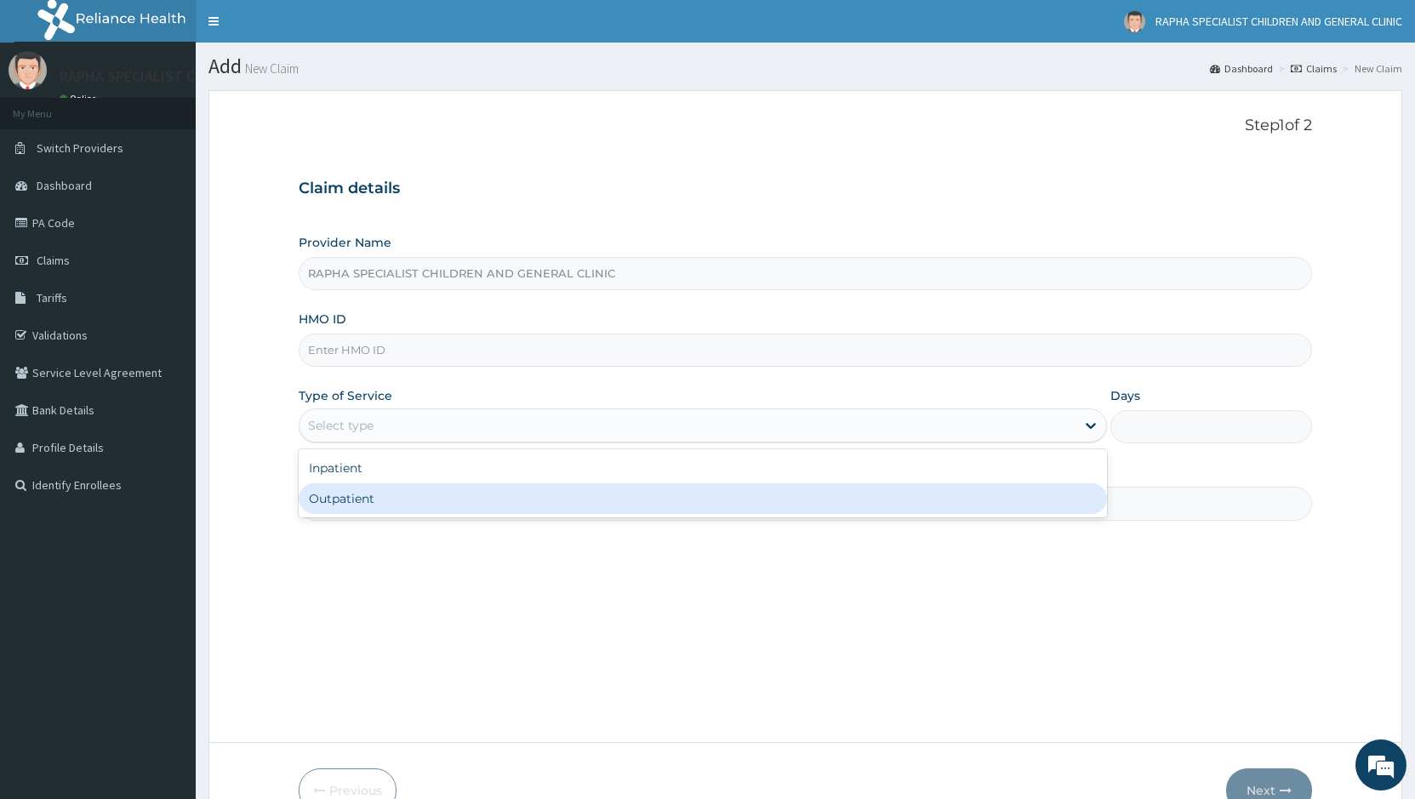
click at [339, 498] on div "Outpatient" at bounding box center [702, 498] width 807 height 31
type input "1"
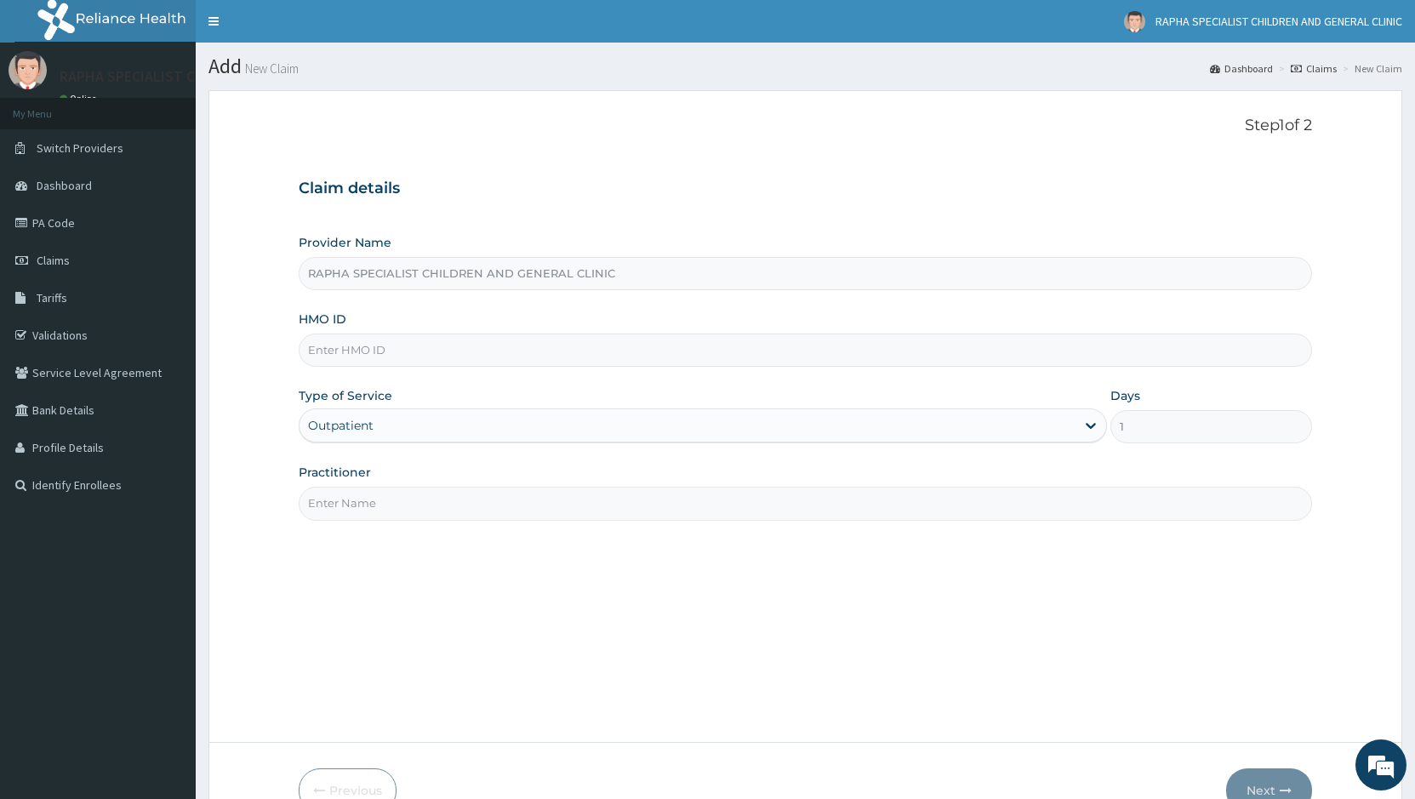
click at [367, 345] on input "HMO ID" at bounding box center [805, 349] width 1013 height 33
type input "FVD/1007/F"
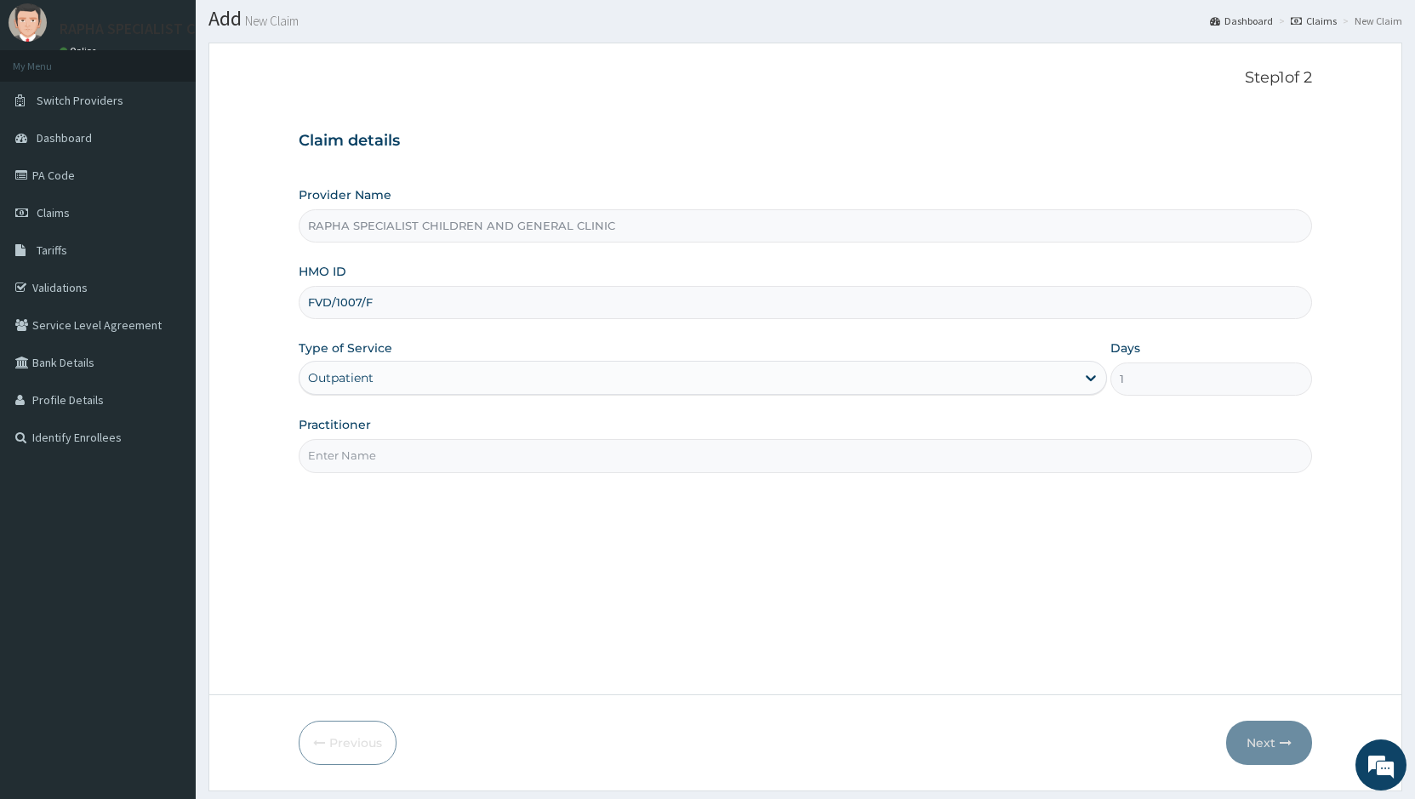
scroll to position [96, 0]
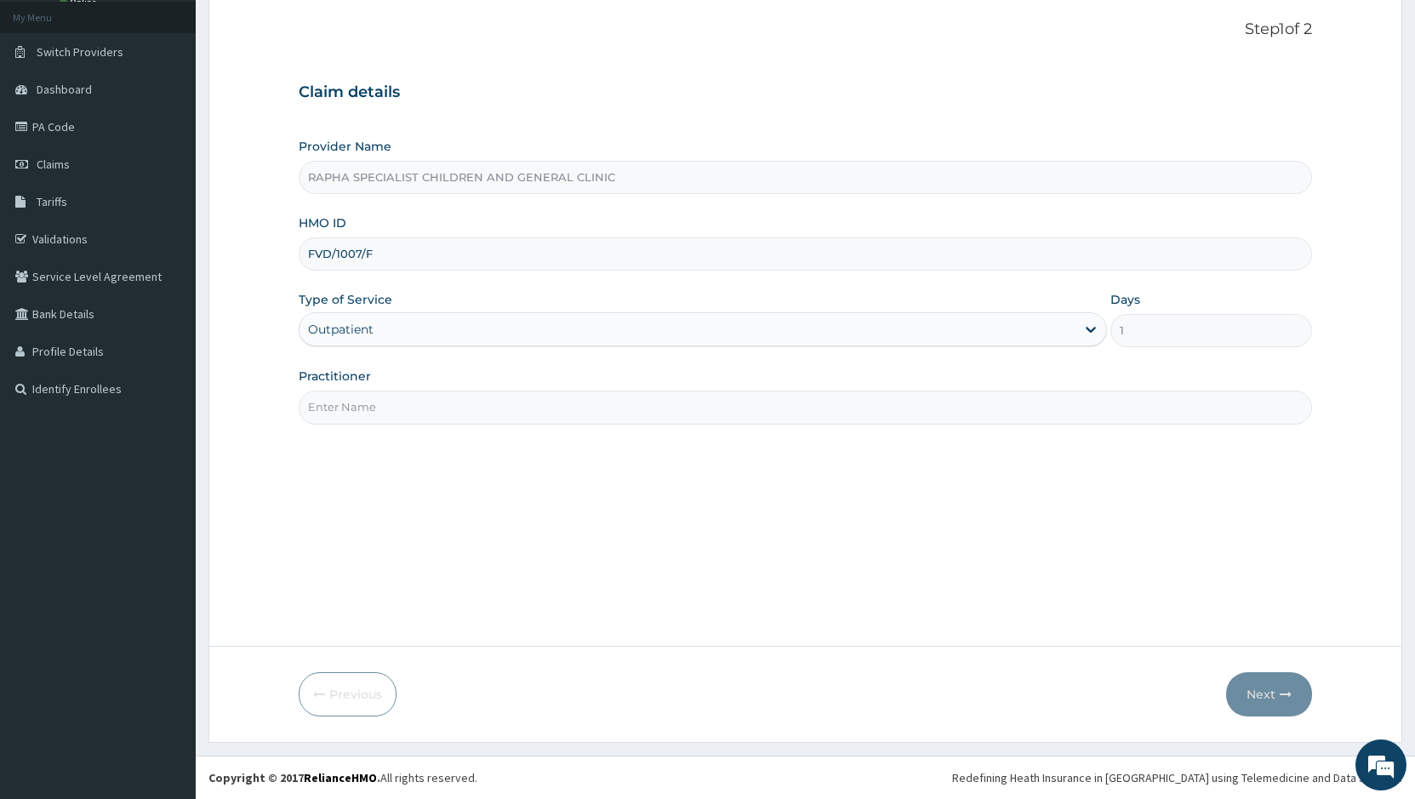
click at [596, 406] on input "Practitioner" at bounding box center [805, 406] width 1013 height 33
click at [1217, 334] on input "1" at bounding box center [1211, 330] width 202 height 33
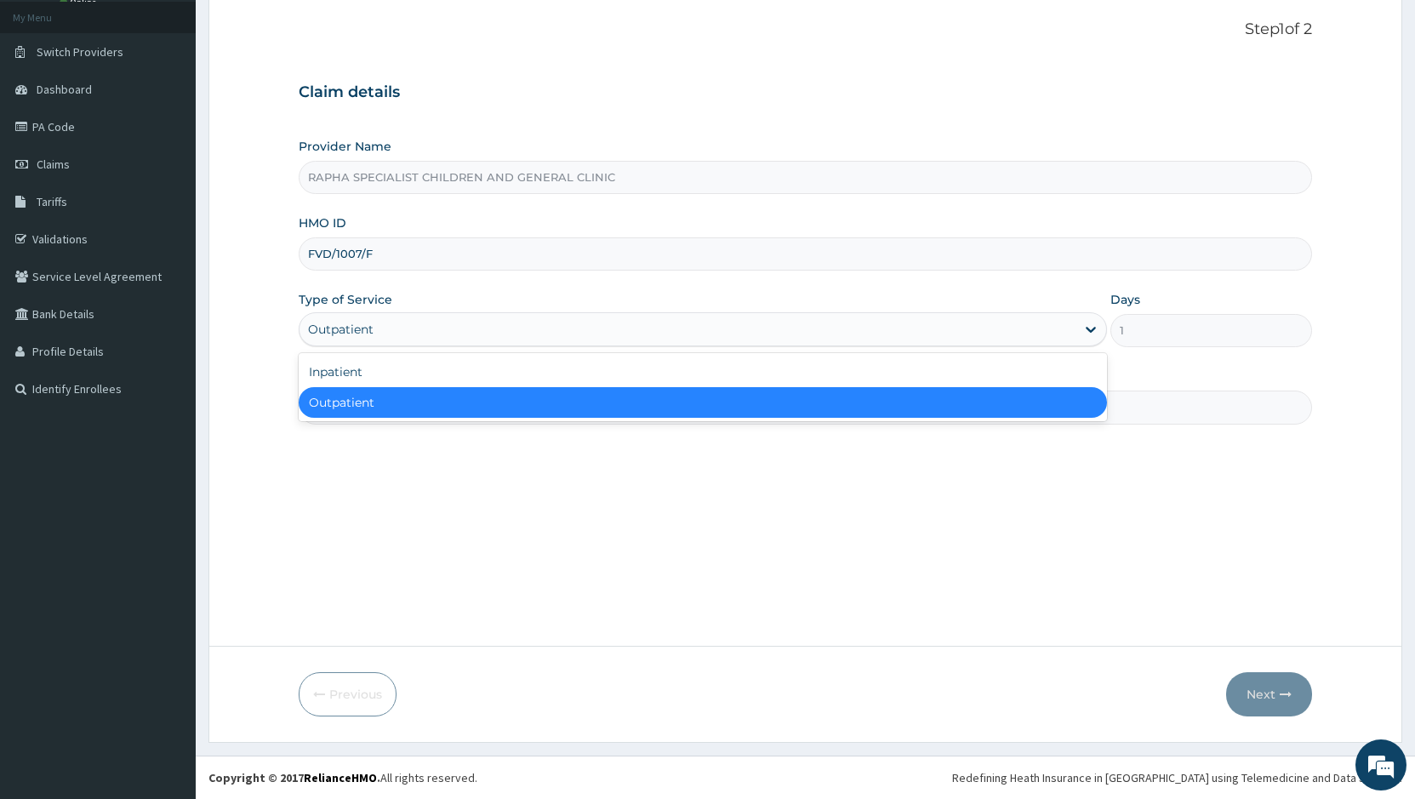
click at [1060, 327] on div "Outpatient" at bounding box center [686, 329] width 775 height 27
drag, startPoint x: 652, startPoint y: 407, endPoint x: 677, endPoint y: 401, distance: 25.6
click at [658, 407] on div "Outpatient" at bounding box center [702, 402] width 807 height 31
drag, startPoint x: 1091, startPoint y: 332, endPoint x: 845, endPoint y: 360, distance: 247.5
click at [1086, 333] on icon at bounding box center [1090, 329] width 17 height 17
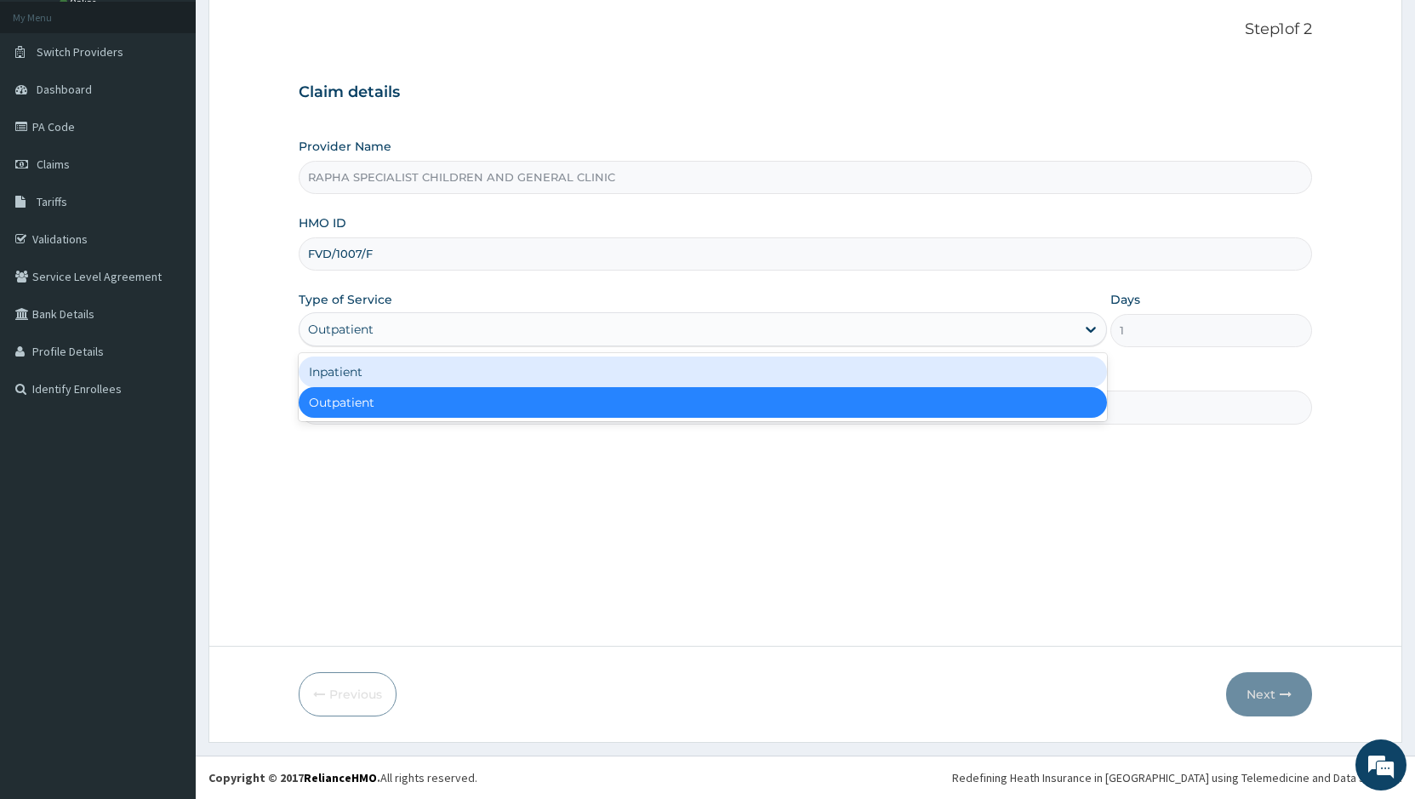
click at [659, 375] on div "Inpatient" at bounding box center [702, 371] width 807 height 31
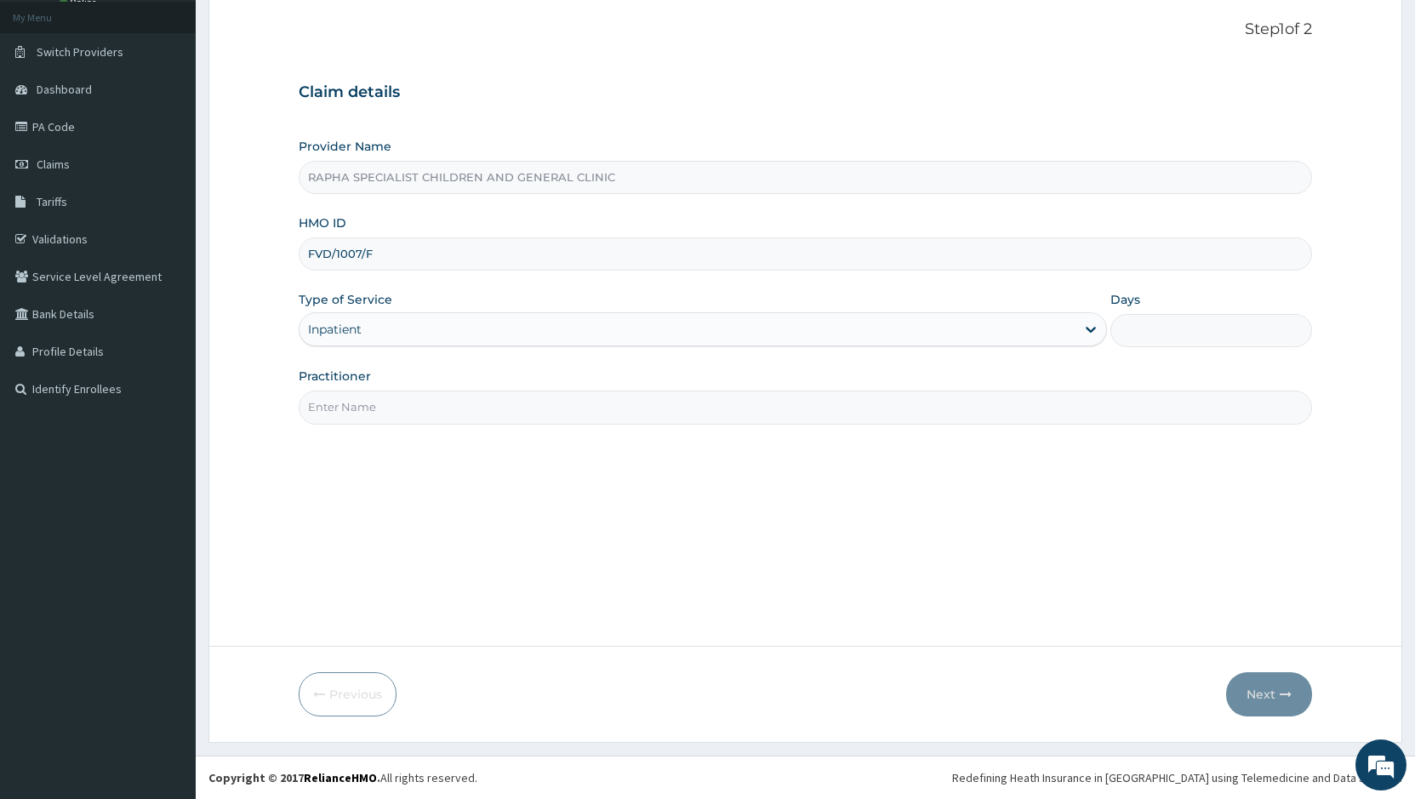
click at [1142, 332] on input "Days" at bounding box center [1211, 330] width 202 height 33
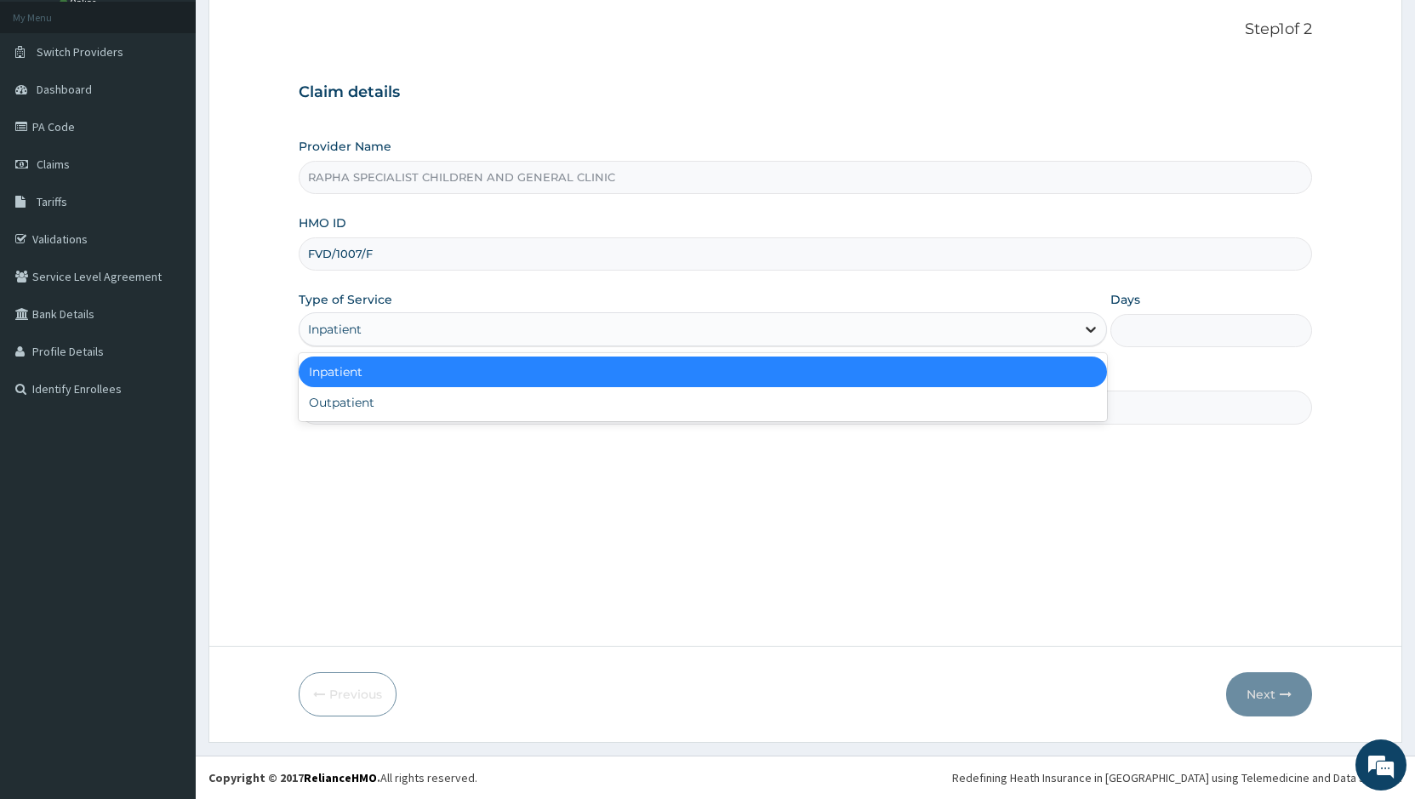
click at [1086, 328] on icon at bounding box center [1091, 331] width 10 height 6
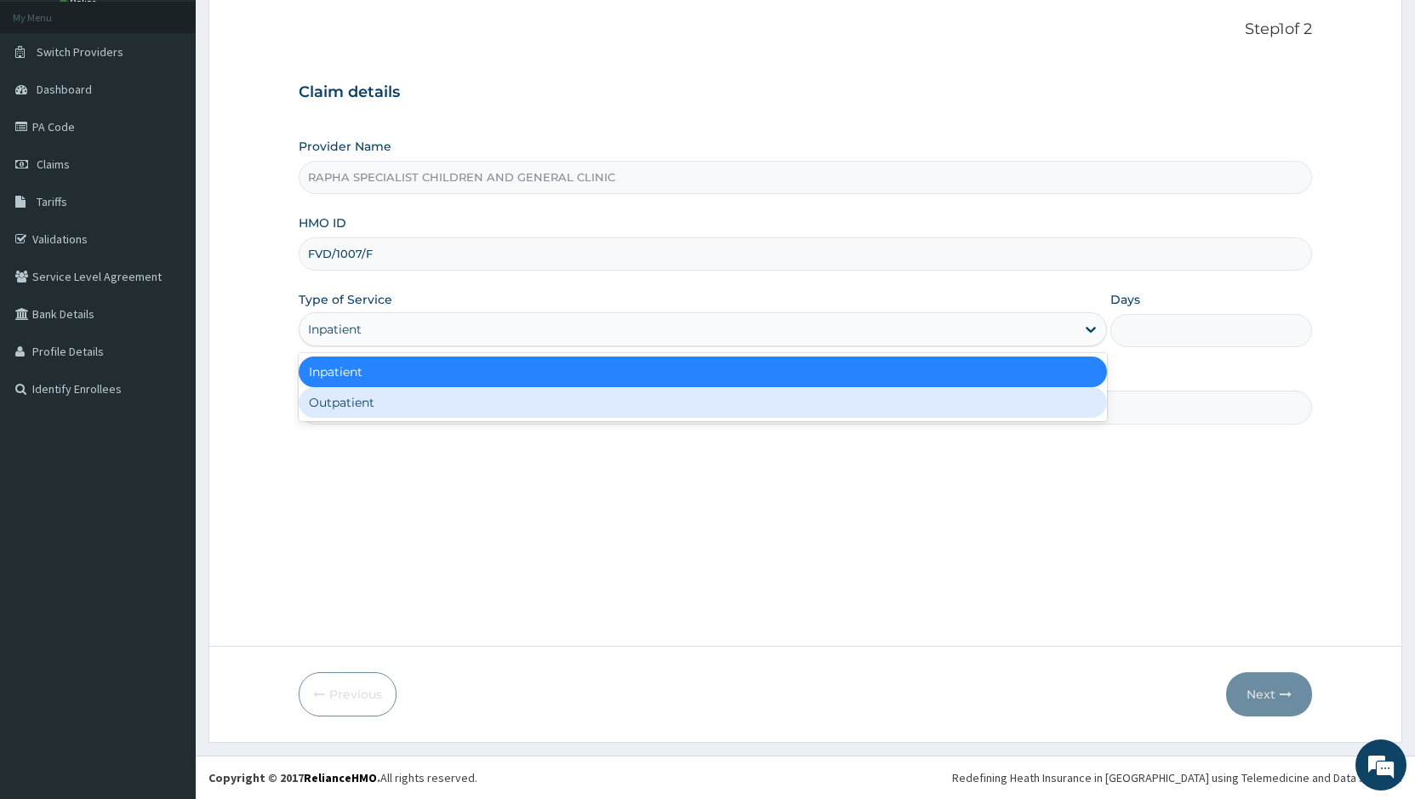
click at [555, 413] on div "Outpatient" at bounding box center [702, 402] width 807 height 31
type input "1"
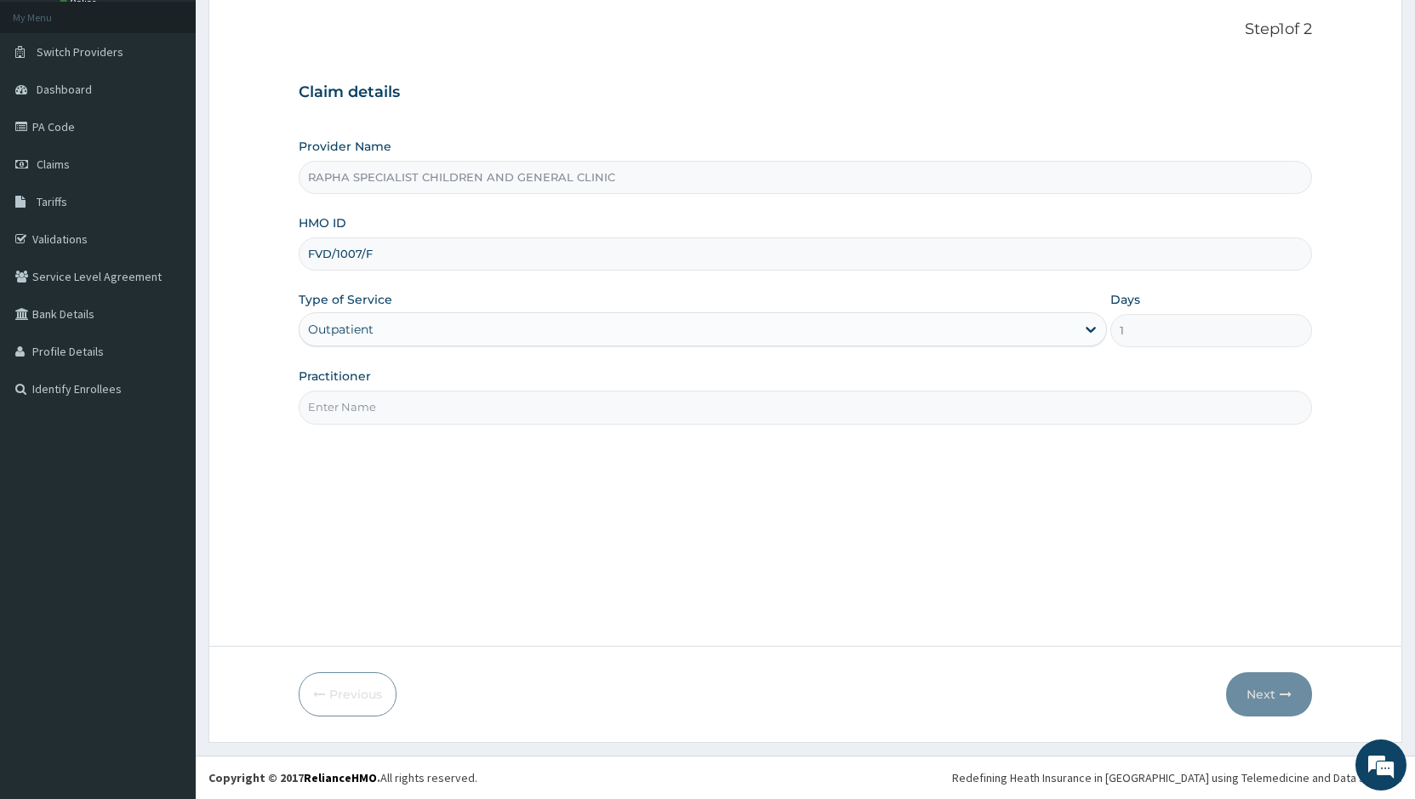
click at [497, 405] on input "Practitioner" at bounding box center [805, 406] width 1013 height 33
click at [533, 406] on input "Practitioner" at bounding box center [805, 406] width 1013 height 33
type input "d"
type input "DR. EBOMA"
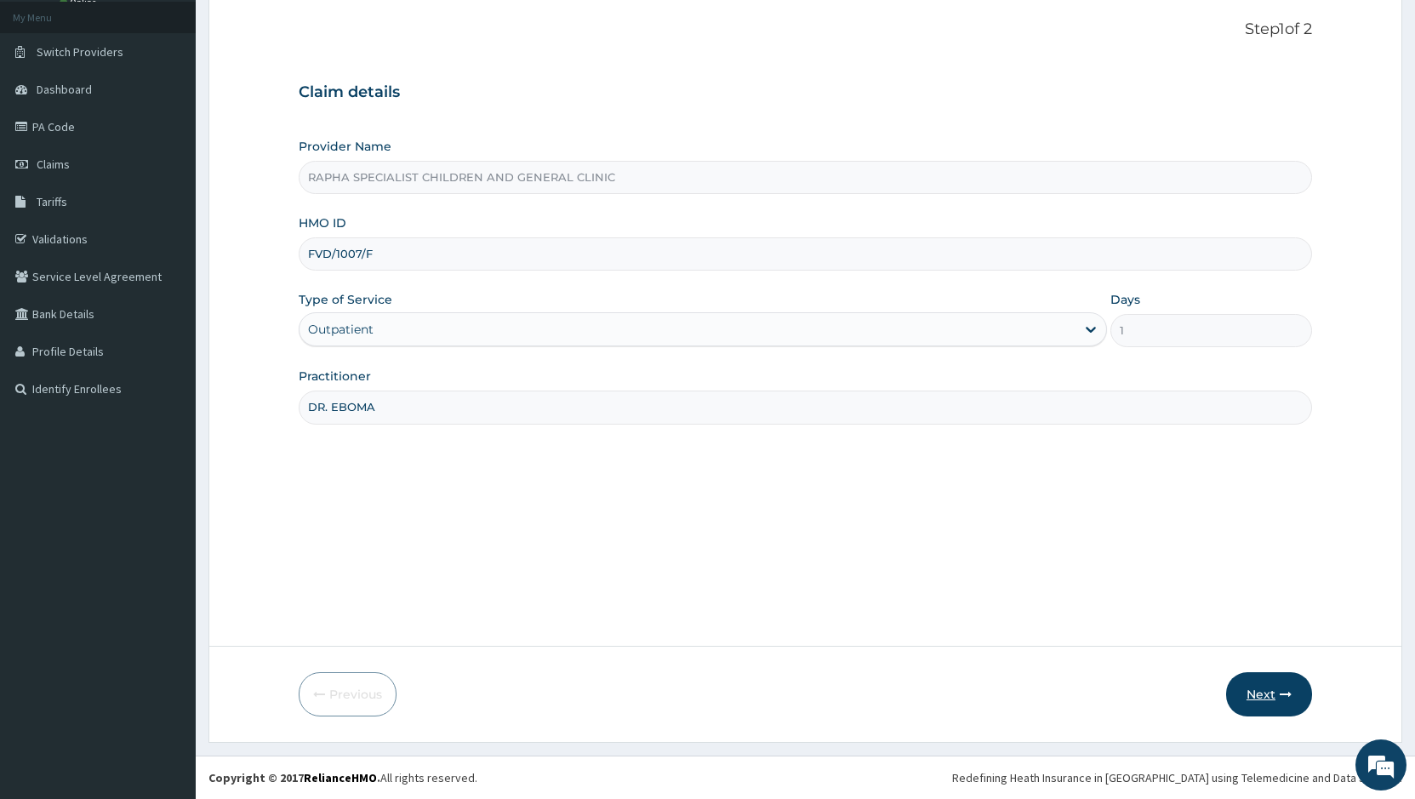
click at [1268, 691] on button "Next" at bounding box center [1269, 694] width 86 height 44
click at [392, 250] on input "FVD/1007/F" at bounding box center [805, 253] width 1013 height 33
click at [347, 248] on input "FVD/1007/F" at bounding box center [805, 253] width 1013 height 33
click at [338, 254] on input "FVD/1007/F" at bounding box center [805, 253] width 1013 height 33
click at [379, 248] on input "FVD/1007/F" at bounding box center [805, 253] width 1013 height 33
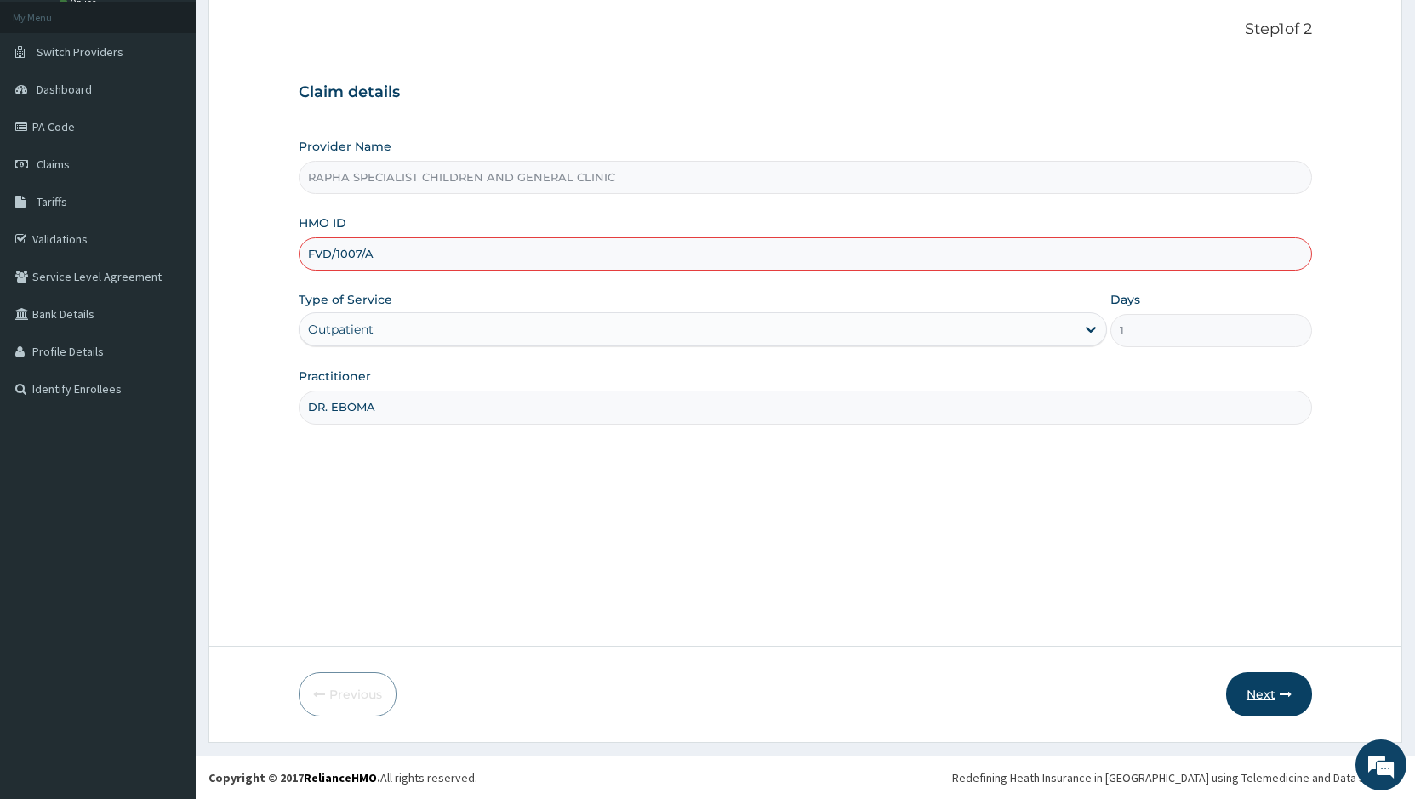
click at [1284, 698] on icon "button" at bounding box center [1285, 694] width 12 height 12
click at [382, 245] on input "FVD/1007/A" at bounding box center [805, 253] width 1013 height 33
click at [1268, 692] on button "Next" at bounding box center [1269, 694] width 86 height 44
click at [1267, 698] on button "Next" at bounding box center [1269, 694] width 86 height 44
click at [345, 259] on input "FVD/1007/G" at bounding box center [805, 253] width 1013 height 33
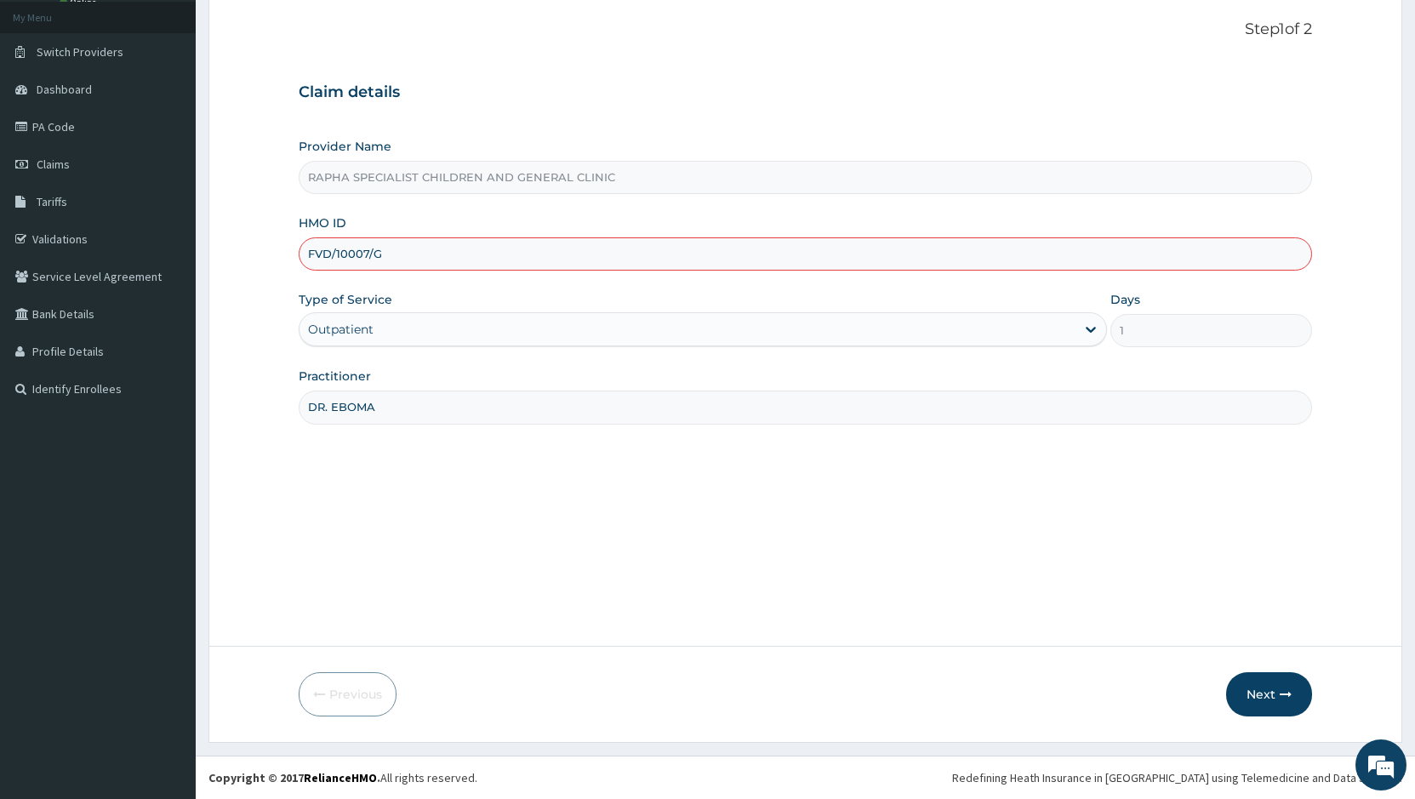
click at [407, 248] on input "FVD/10007/G" at bounding box center [805, 253] width 1013 height 33
type input "FVD/10007/A"
click at [1289, 692] on icon "button" at bounding box center [1285, 694] width 12 height 12
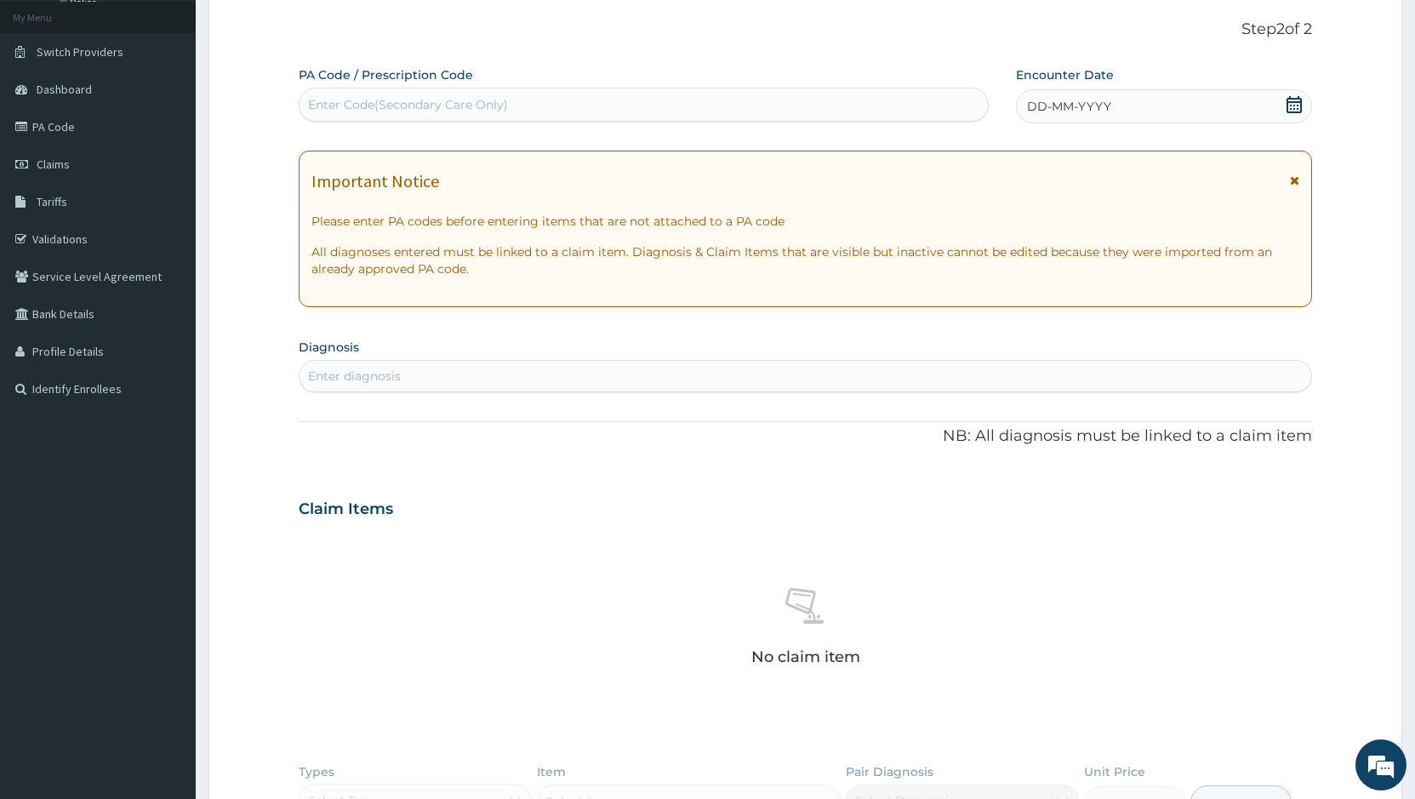
click at [332, 104] on div "Enter Code(Secondary Care Only)" at bounding box center [408, 104] width 200 height 17
drag, startPoint x: 332, startPoint y: 104, endPoint x: 321, endPoint y: 107, distance: 11.6
click at [322, 107] on div "Enter Code(Secondary Care Only)" at bounding box center [408, 104] width 200 height 17
click at [312, 94] on div "Enter Code(Secondary Care Only)" at bounding box center [643, 104] width 688 height 27
click at [335, 100] on div "Enter Code(Secondary Care Only)" at bounding box center [408, 104] width 200 height 17
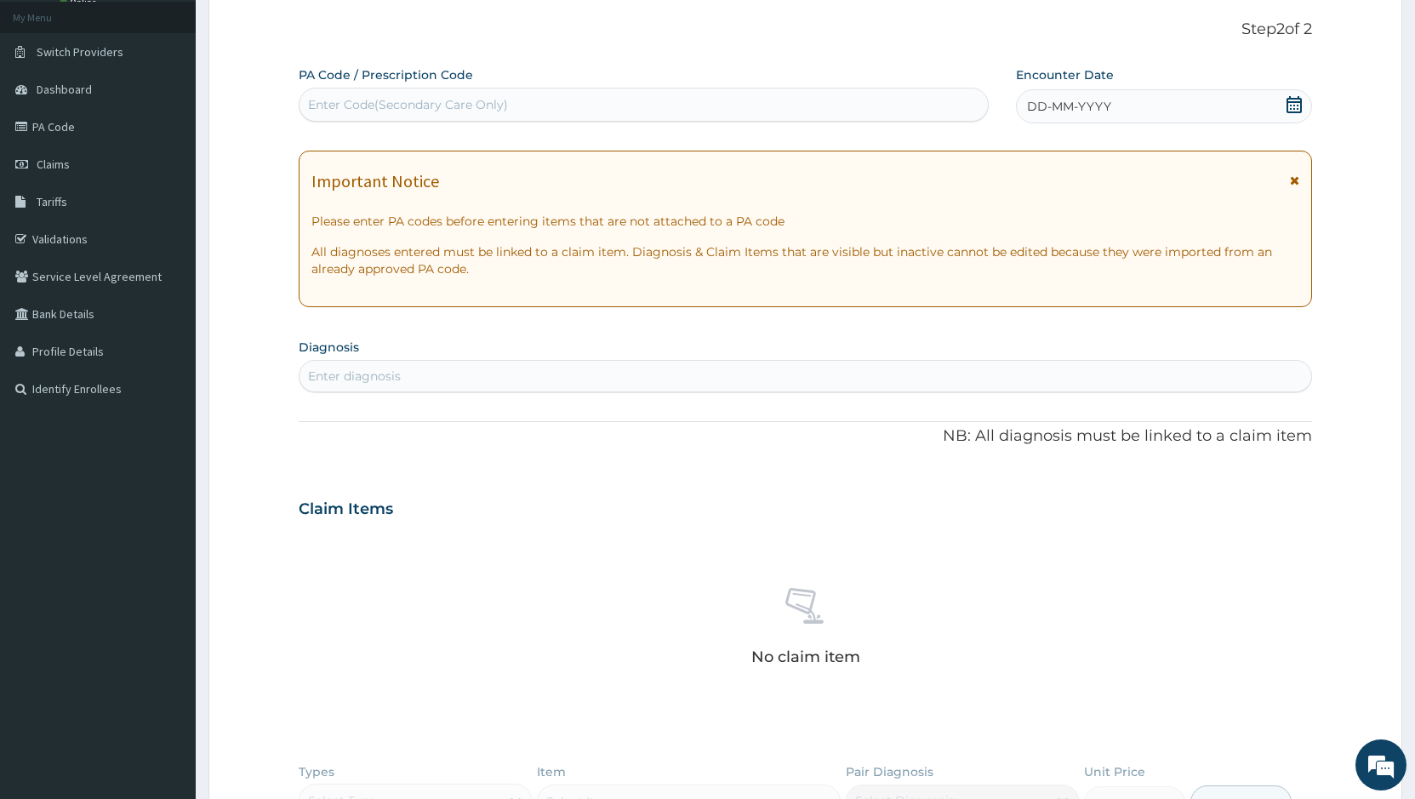
drag, startPoint x: 335, startPoint y: 100, endPoint x: 436, endPoint y: 491, distance: 403.4
click at [436, 491] on div "Claim Items" at bounding box center [805, 505] width 1013 height 44
drag, startPoint x: 436, startPoint y: 491, endPoint x: 553, endPoint y: 110, distance: 398.5
click at [553, 110] on div "Enter Code(Secondary Care Only)" at bounding box center [643, 104] width 688 height 27
click at [564, 100] on div "Enter Code(Secondary Care Only)" at bounding box center [643, 104] width 688 height 27
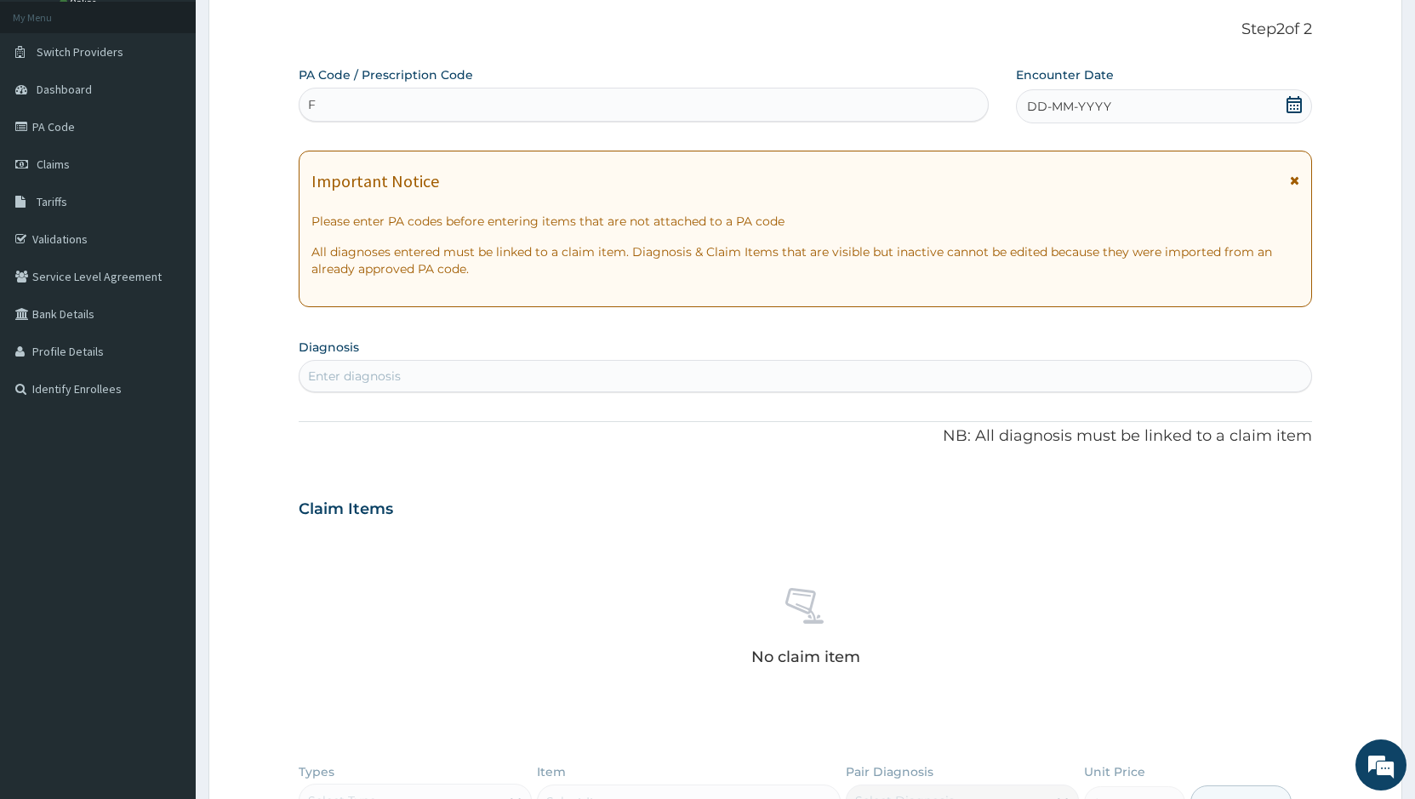
type input "FF"
drag, startPoint x: 336, startPoint y: 102, endPoint x: 327, endPoint y: 108, distance: 11.1
click at [327, 108] on div "Enter Code(Secondary Care Only)" at bounding box center [643, 104] width 688 height 27
type input "FF"
click at [326, 106] on div "Enter Code(Secondary Care Only)" at bounding box center [643, 104] width 688 height 27
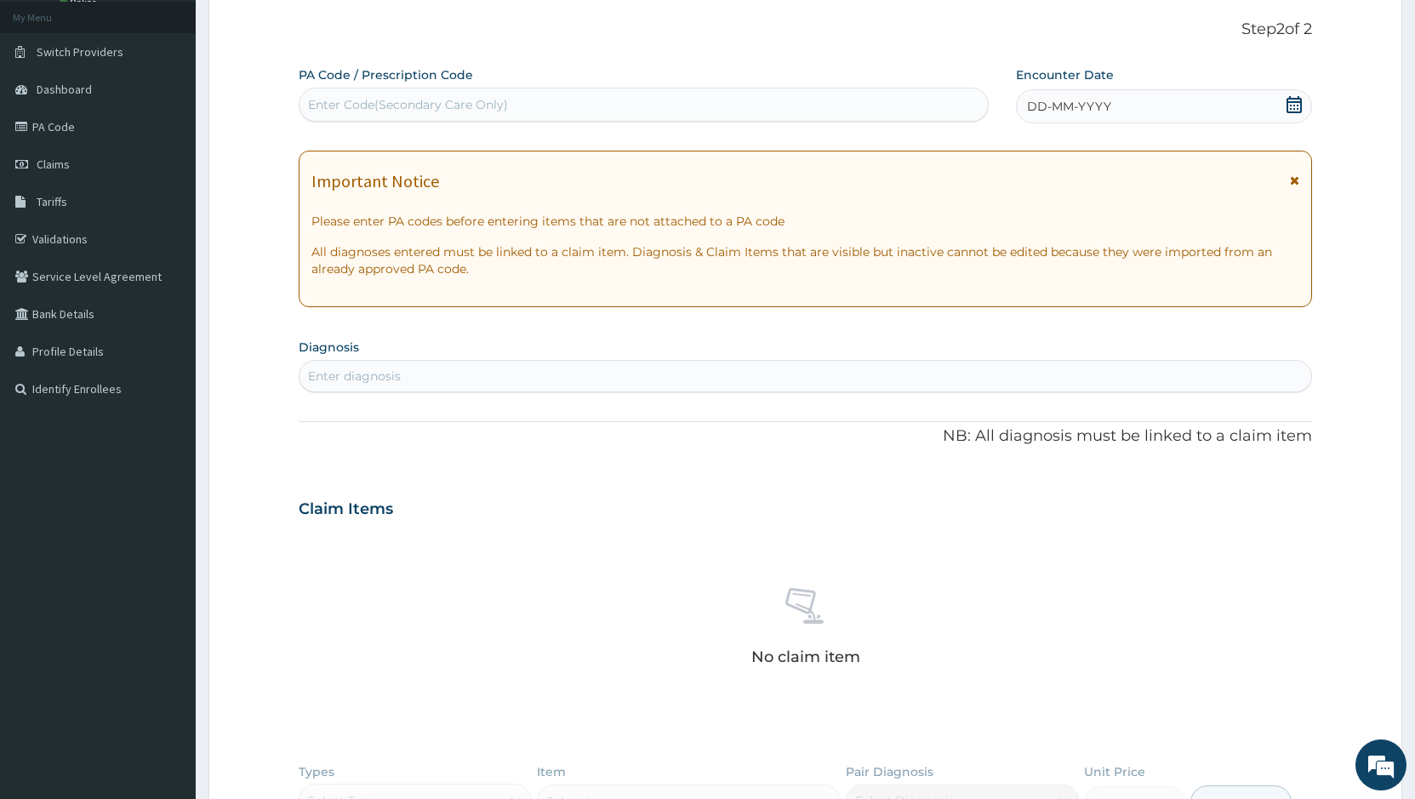
click at [930, 103] on div "Enter Code(Secondary Care Only)" at bounding box center [643, 104] width 688 height 27
drag, startPoint x: 929, startPoint y: 103, endPoint x: 380, endPoint y: 110, distance: 548.7
drag, startPoint x: 380, startPoint y: 110, endPoint x: 362, endPoint y: 99, distance: 21.7
click at [362, 99] on div "Enter Code(Secondary Care Only)" at bounding box center [408, 104] width 200 height 17
click at [56, 126] on link "PA Code" at bounding box center [98, 126] width 196 height 37
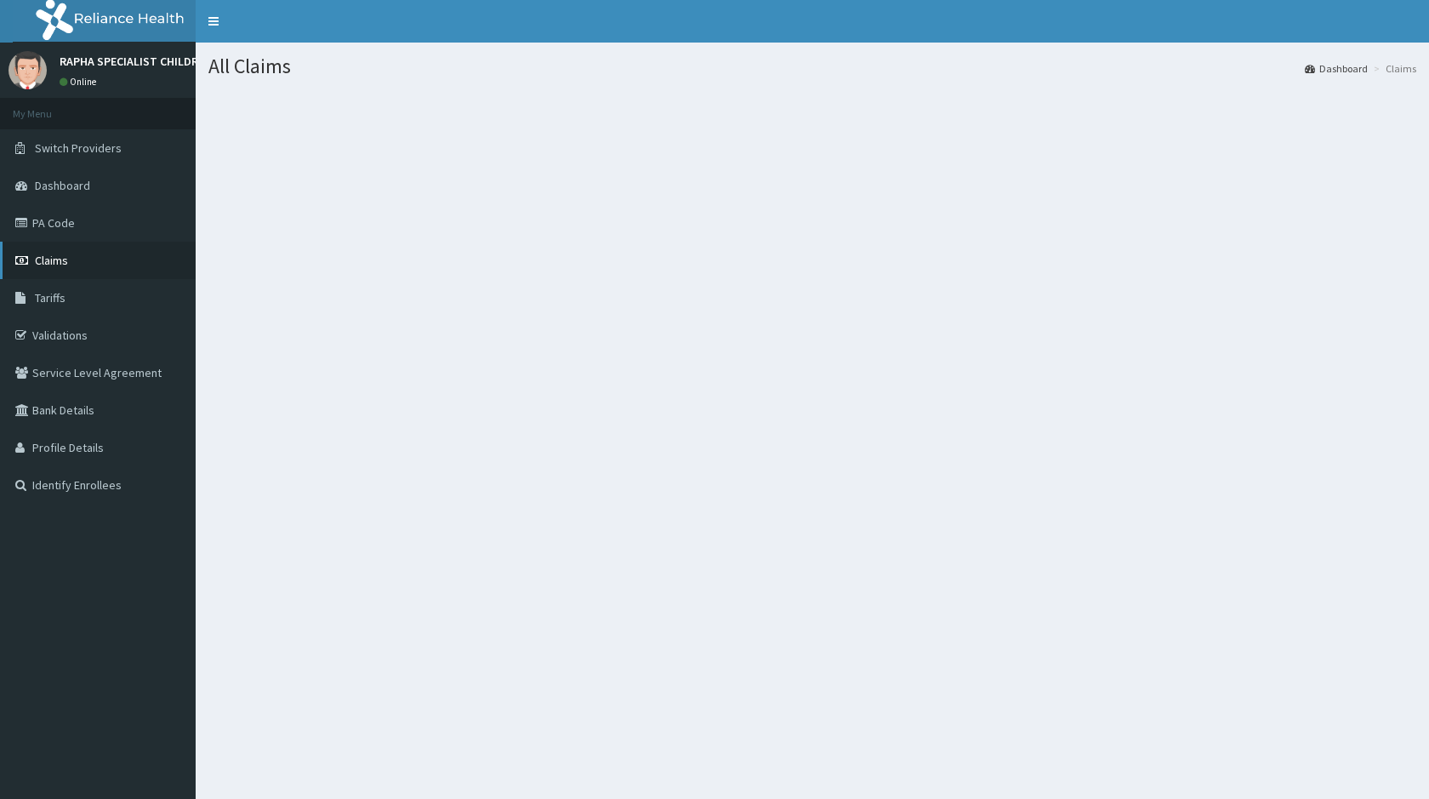
click at [62, 263] on span "Claims" at bounding box center [51, 260] width 33 height 15
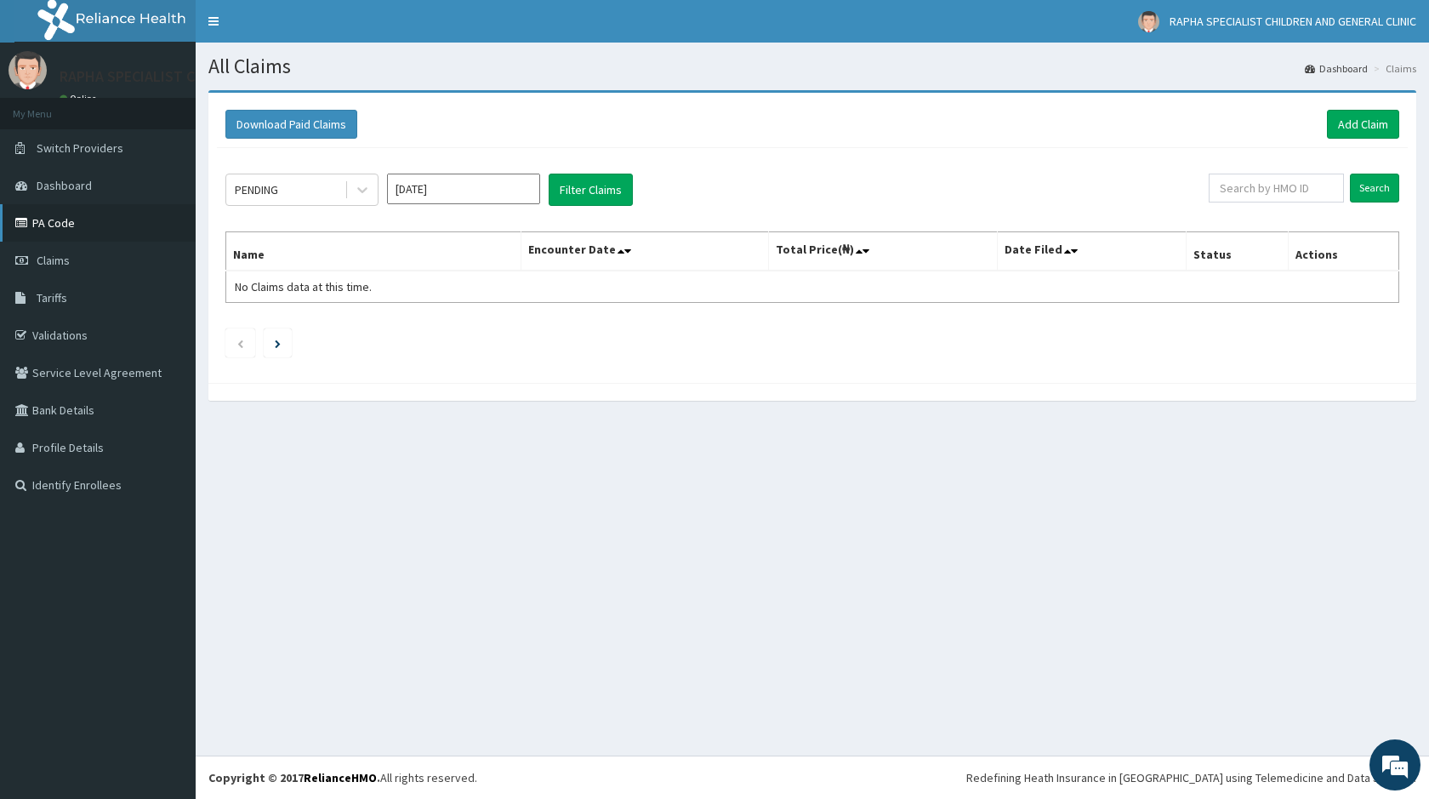
click at [70, 225] on link "PA Code" at bounding box center [98, 222] width 196 height 37
click at [1376, 133] on link "Add Claim" at bounding box center [1363, 124] width 72 height 29
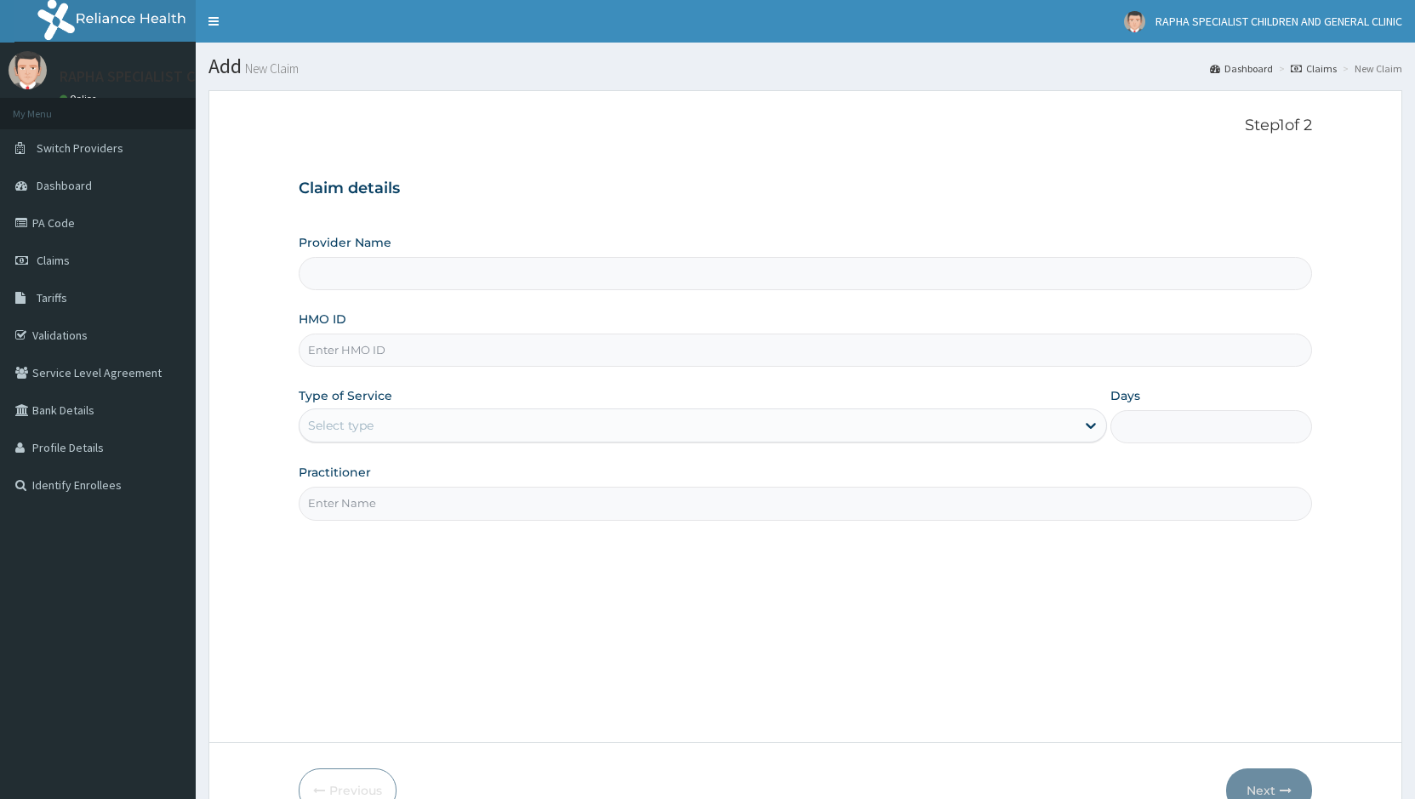
click at [721, 278] on input "Provider Name" at bounding box center [805, 273] width 1013 height 33
type input "RAPHA SPECIALIST CHILDREN AND GENERAL CLINIC"
click at [338, 354] on input "HMO ID" at bounding box center [805, 349] width 1013 height 33
paste input "FVD/10007/F"
type input "FVD/10007/F"
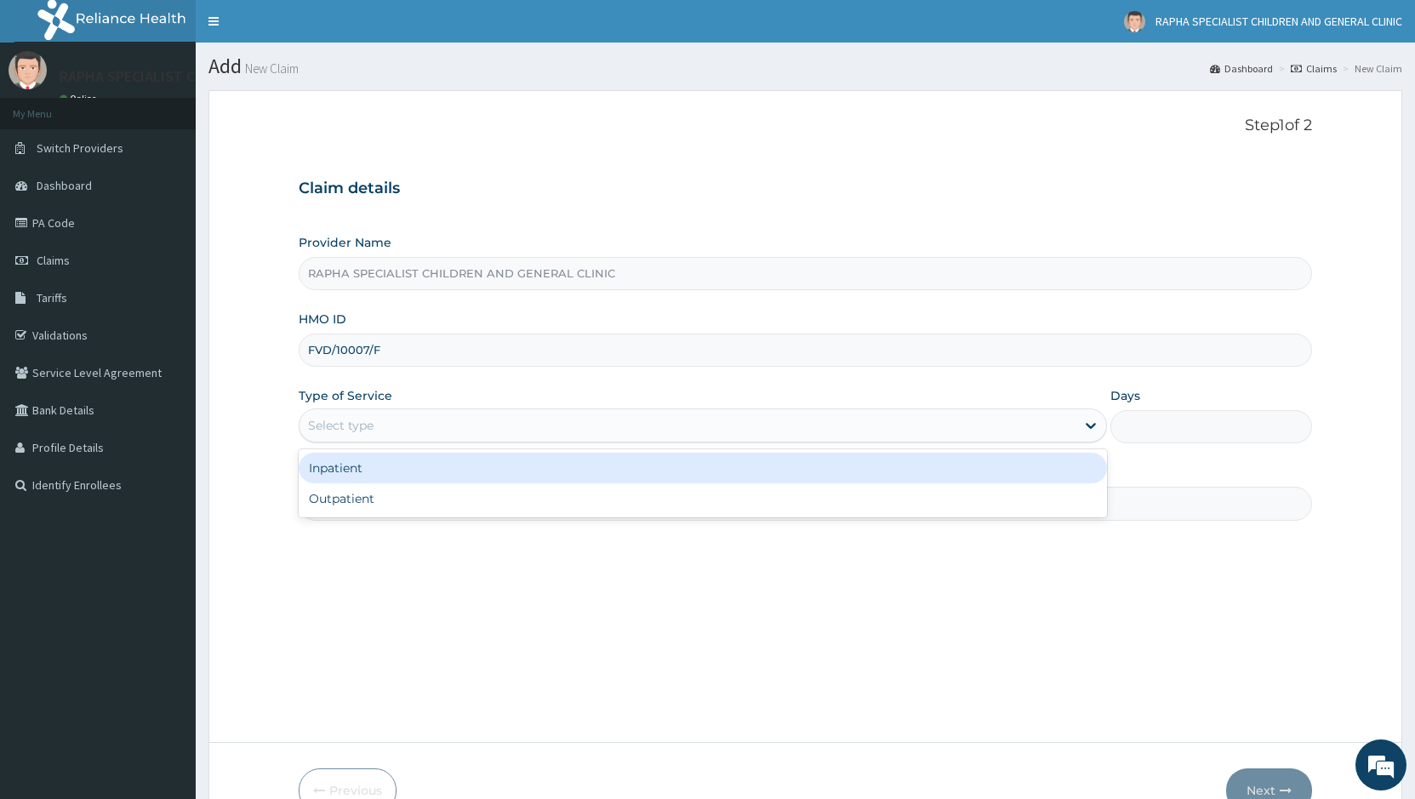
click at [349, 423] on div "Select type" at bounding box center [341, 425] width 66 height 17
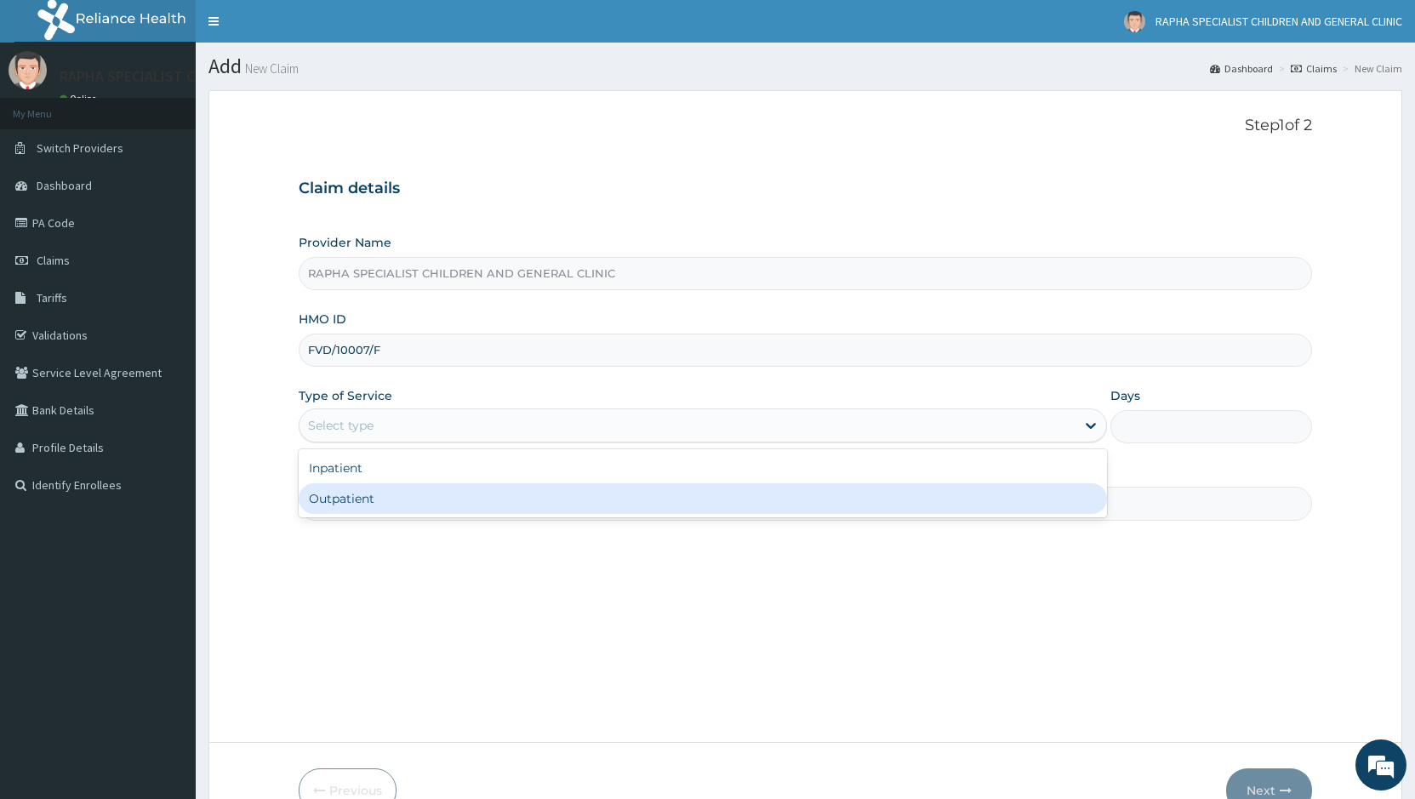
click at [339, 495] on div "Outpatient" at bounding box center [702, 498] width 807 height 31
type input "1"
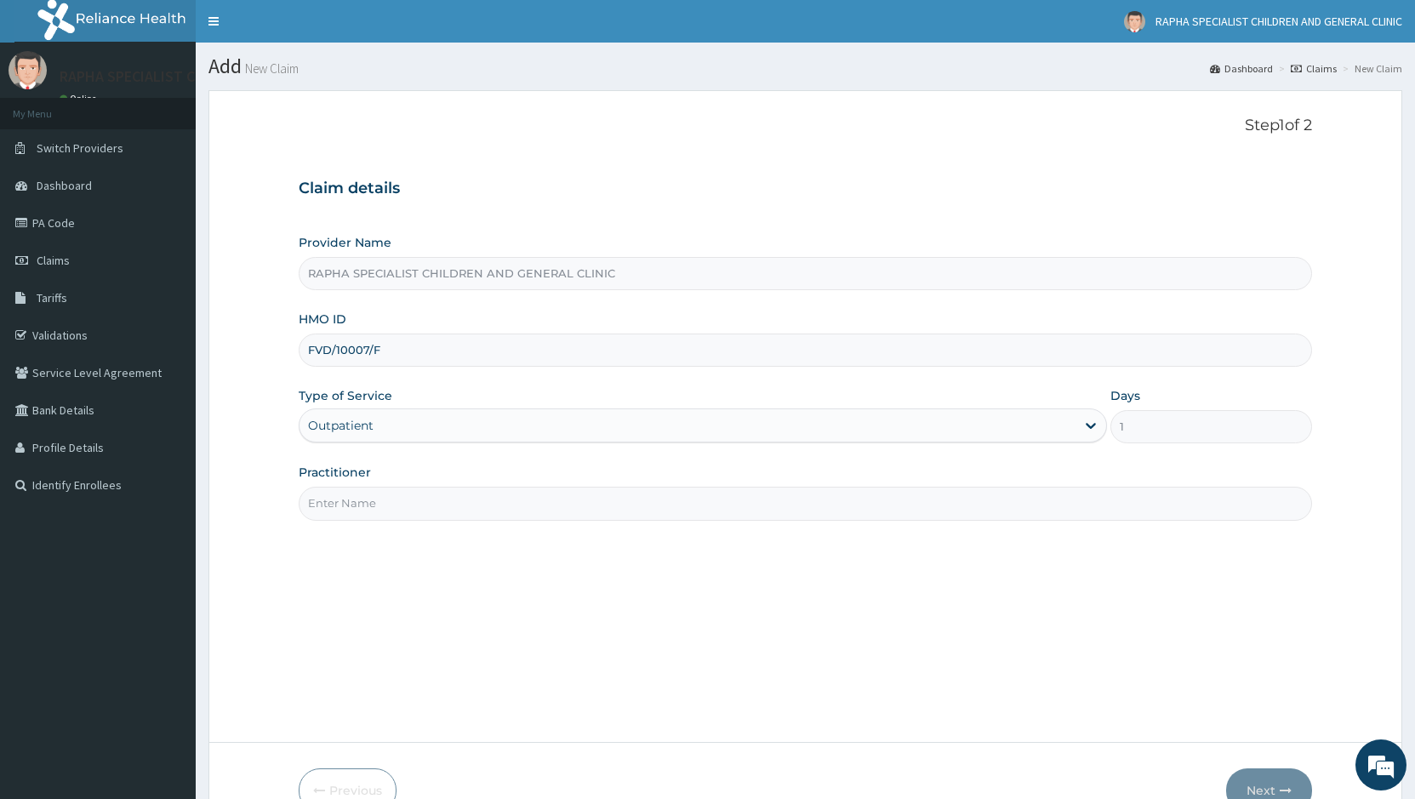
click at [344, 504] on input "Practitioner" at bounding box center [805, 503] width 1013 height 33
type input "DR. EBOMA"
click at [1271, 783] on button "Next" at bounding box center [1269, 790] width 86 height 44
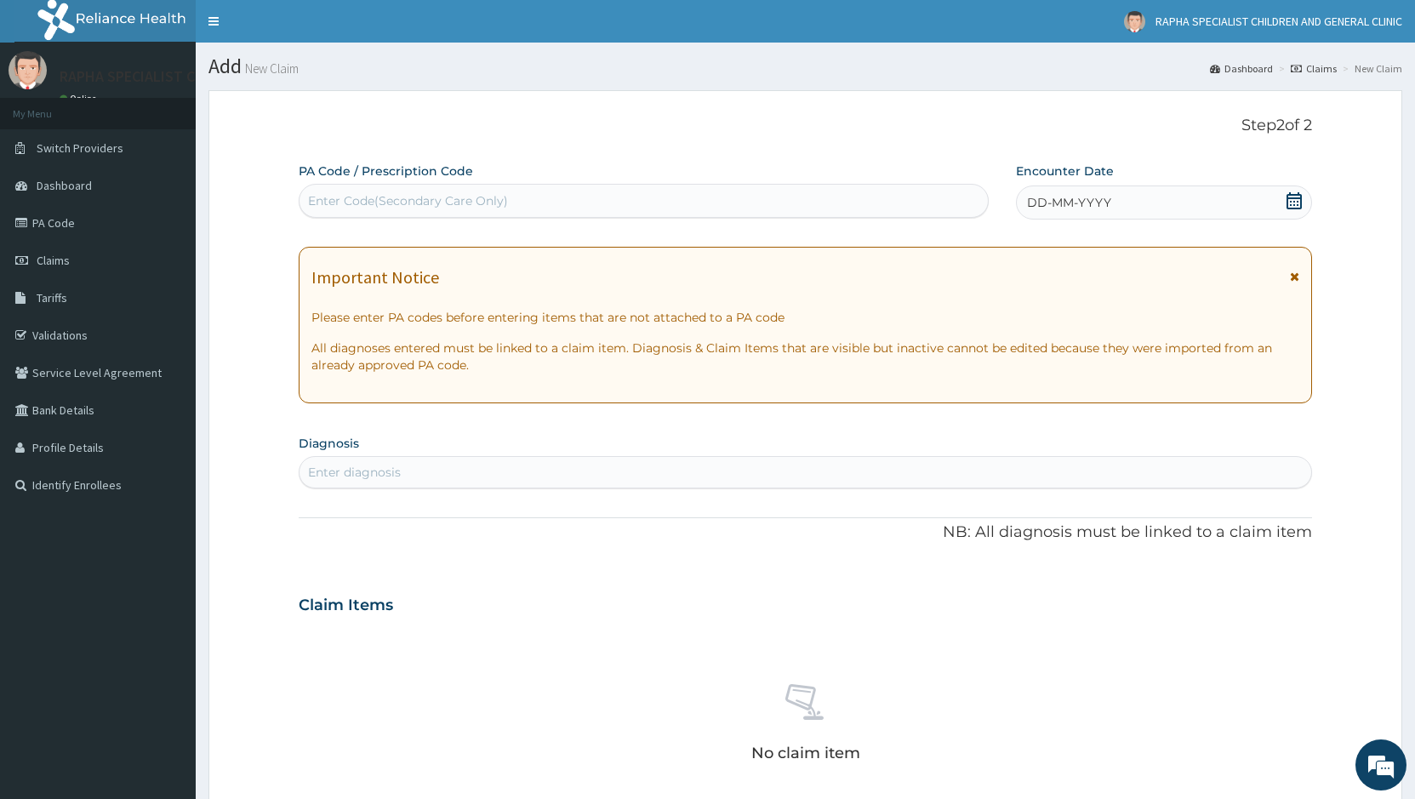
click at [531, 202] on div "Enter Code(Secondary Care Only)" at bounding box center [643, 200] width 688 height 27
type input "PA/B81250"
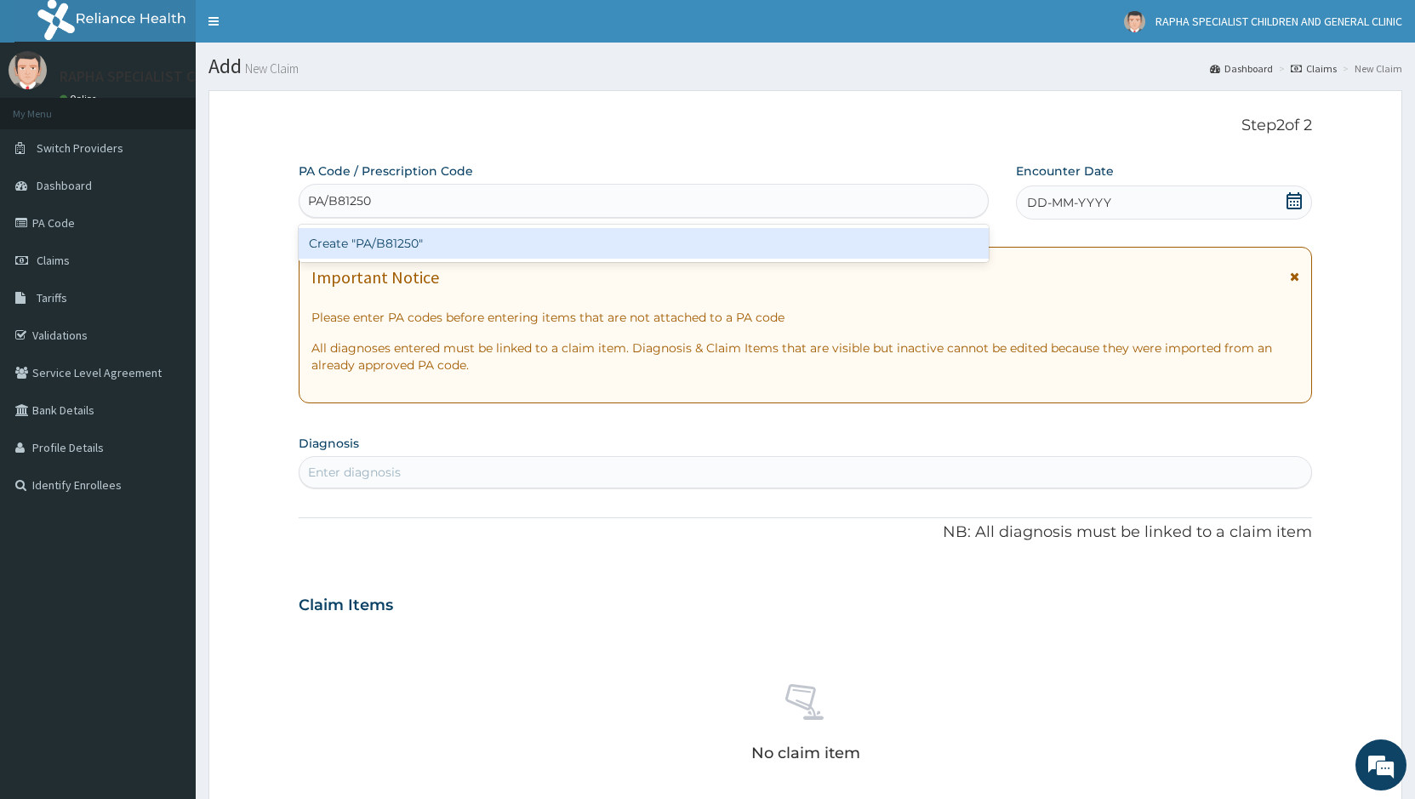
click at [397, 242] on div "Create "PA/B81250"" at bounding box center [644, 243] width 690 height 31
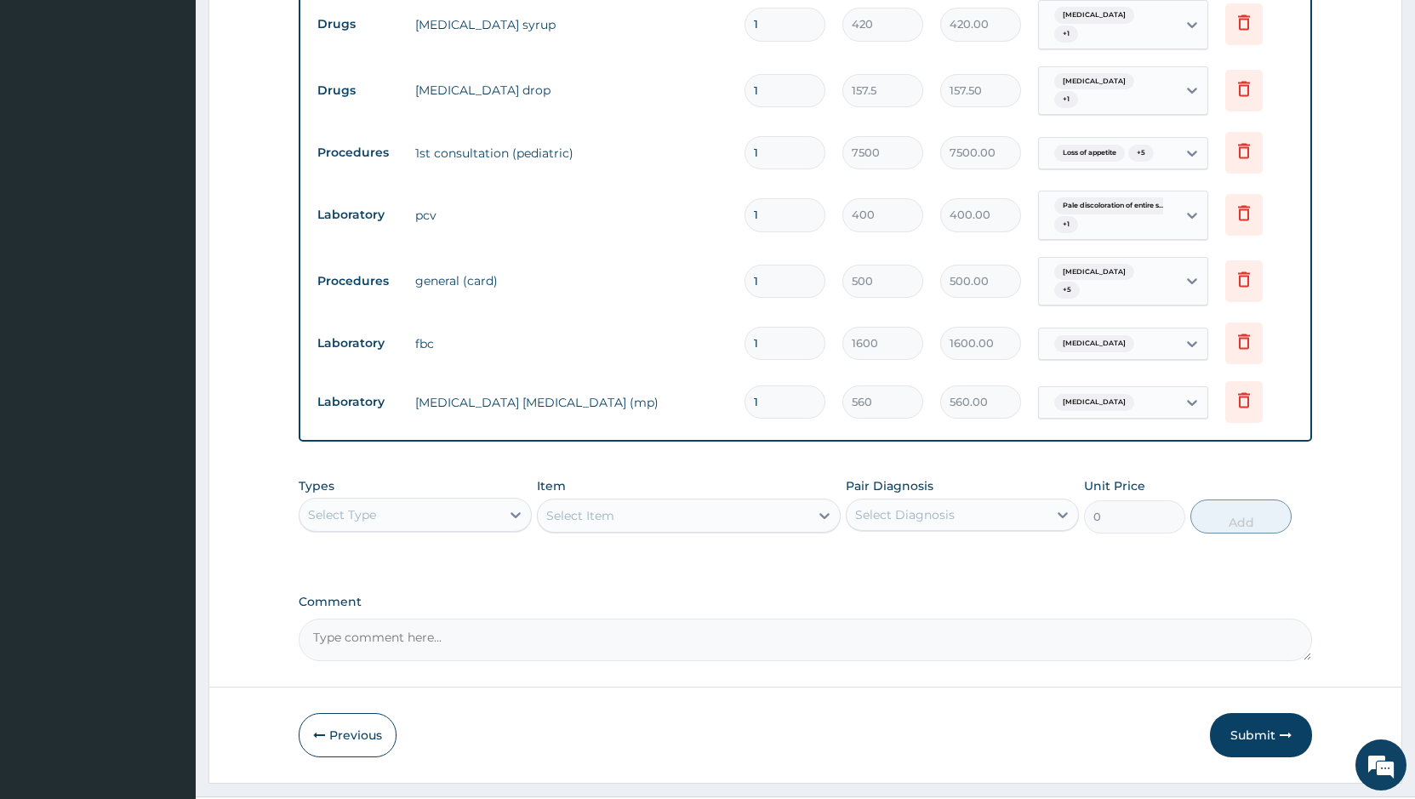
scroll to position [890, 0]
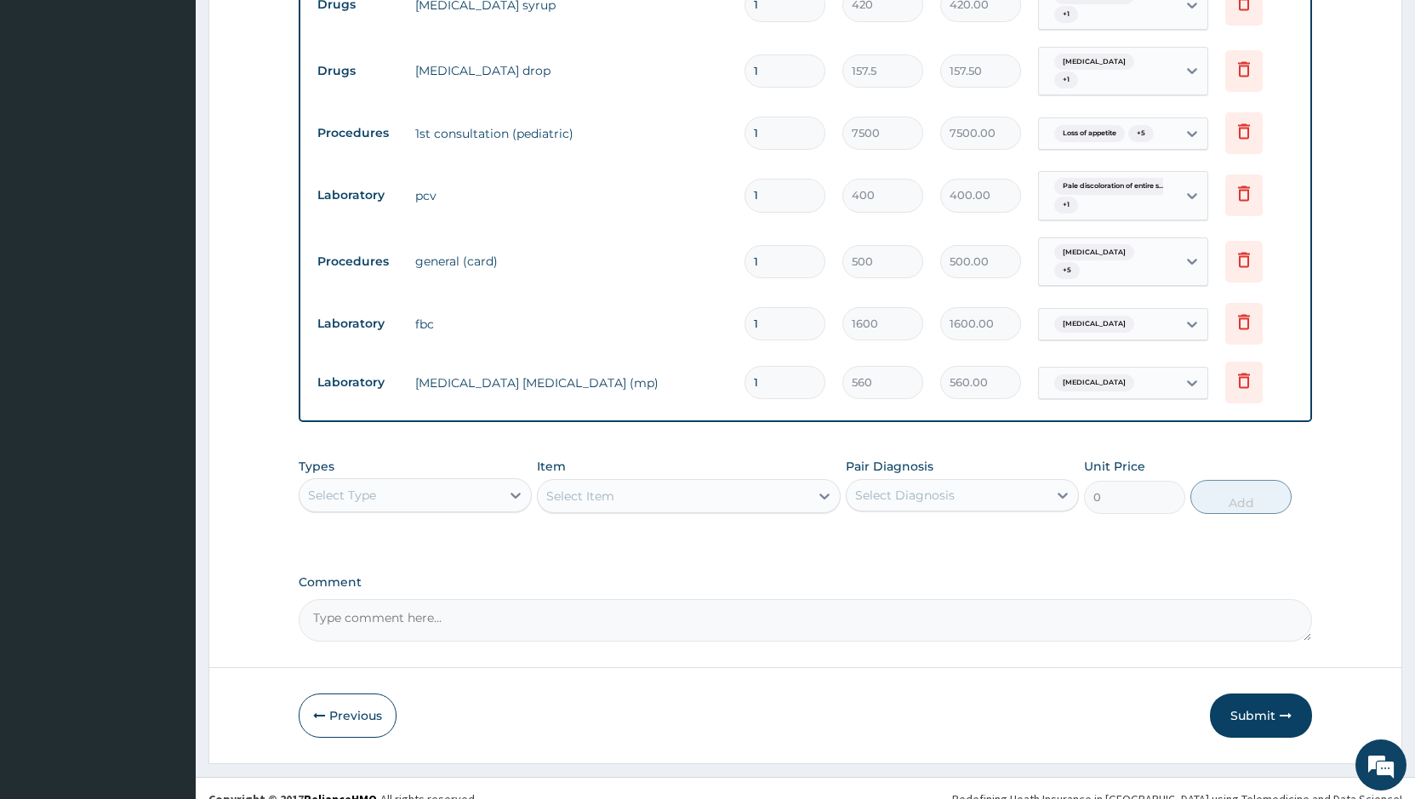
click at [1266, 693] on button "Submit" at bounding box center [1261, 715] width 102 height 44
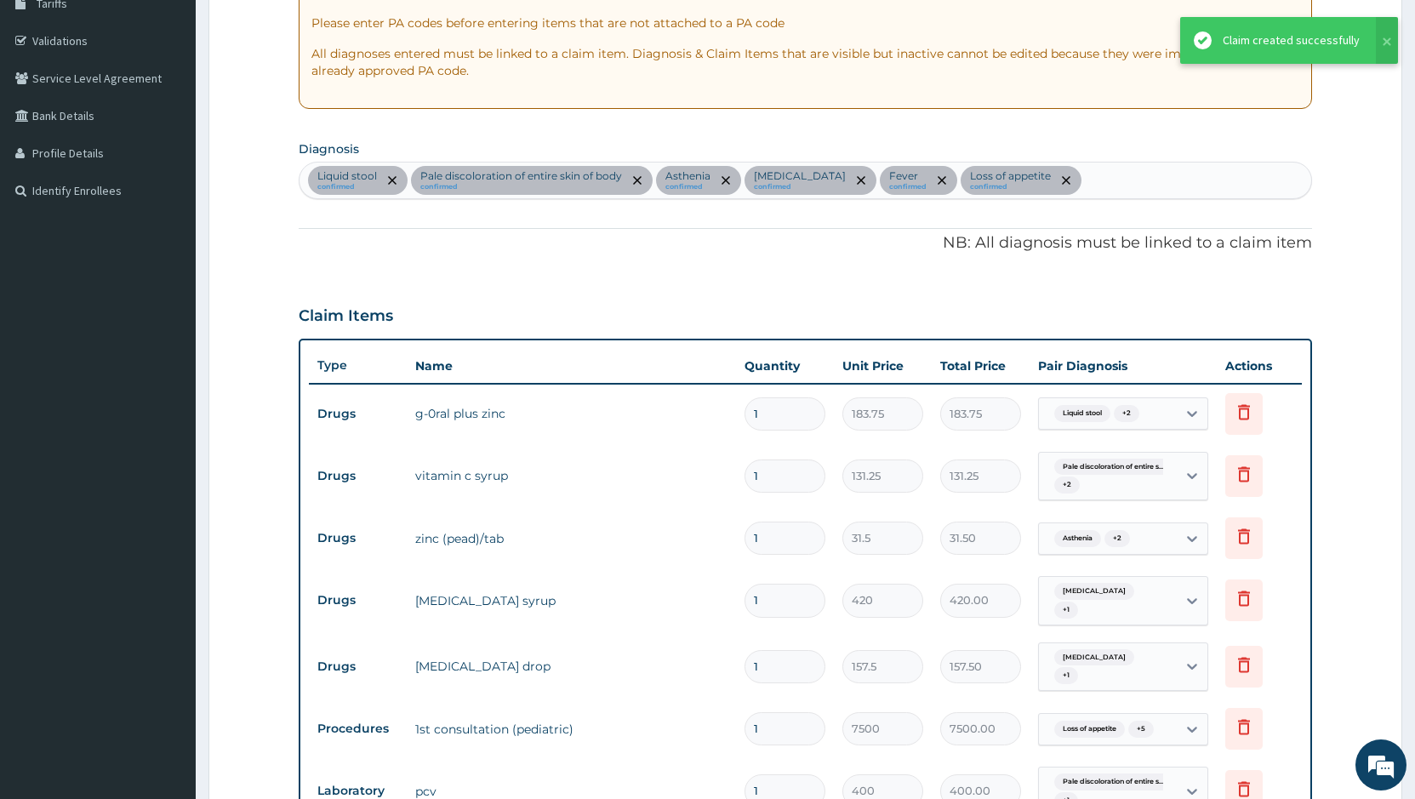
scroll to position [14, 0]
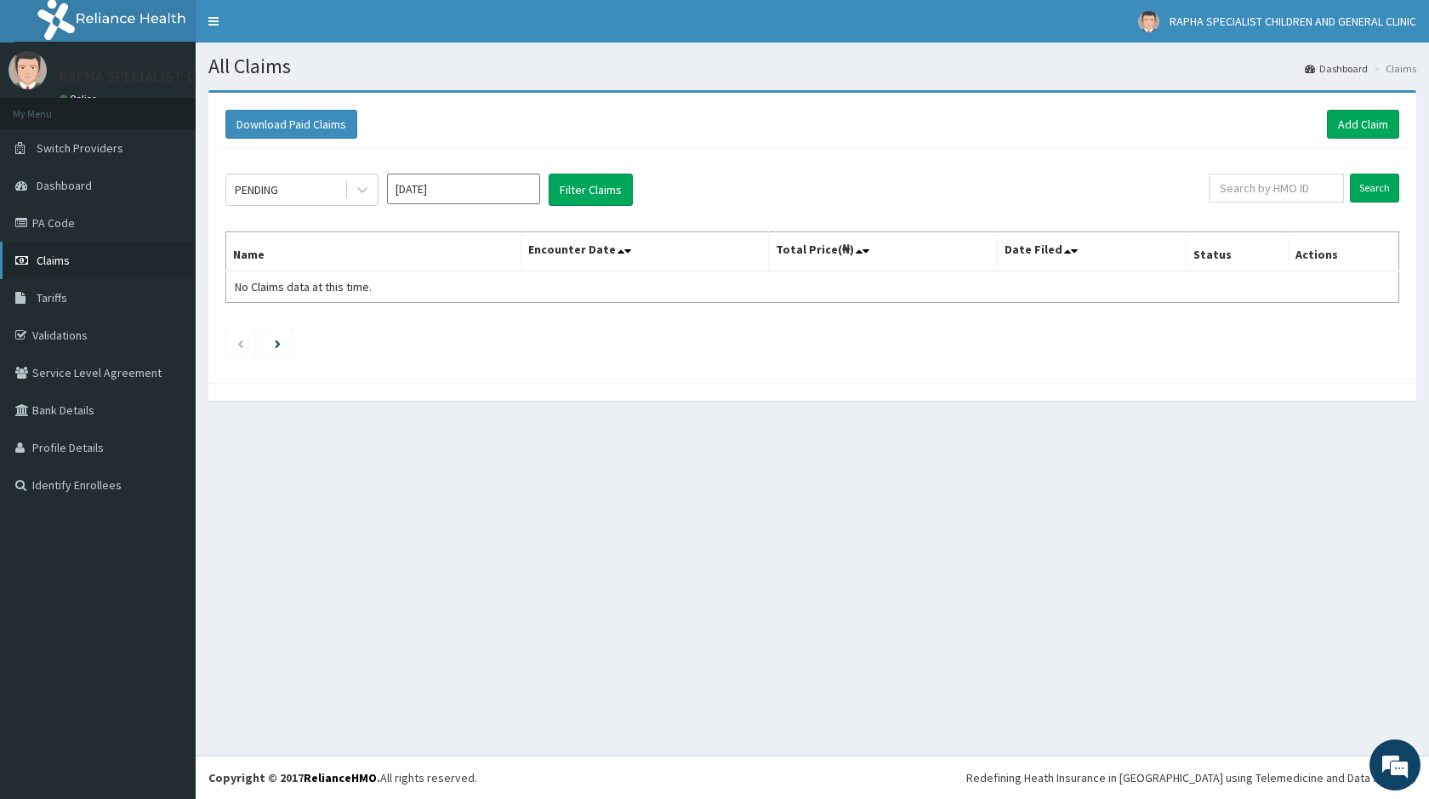
click at [59, 267] on span "Claims" at bounding box center [53, 260] width 33 height 15
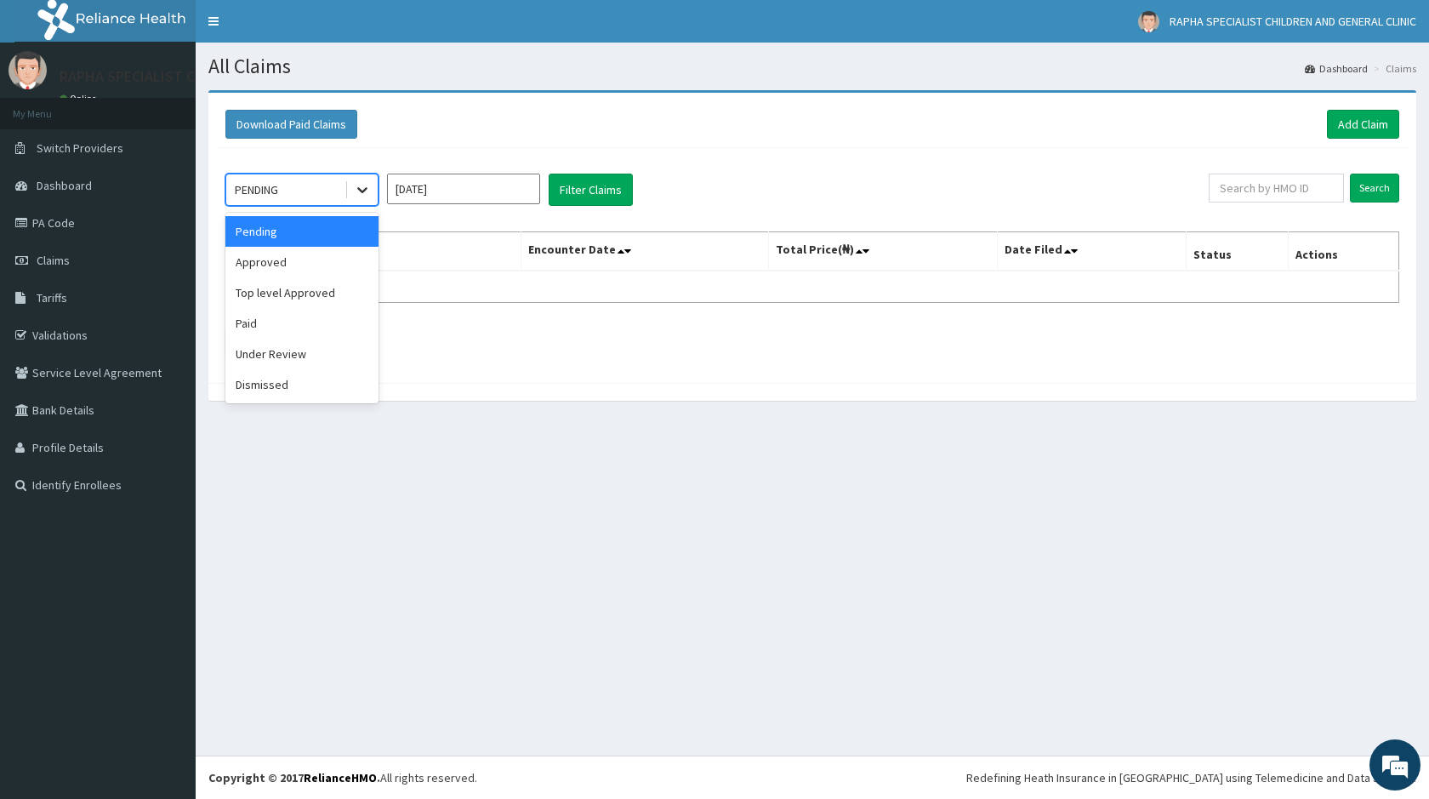
click at [362, 190] on icon at bounding box center [362, 189] width 17 height 17
click at [285, 257] on div "Approved" at bounding box center [301, 262] width 153 height 31
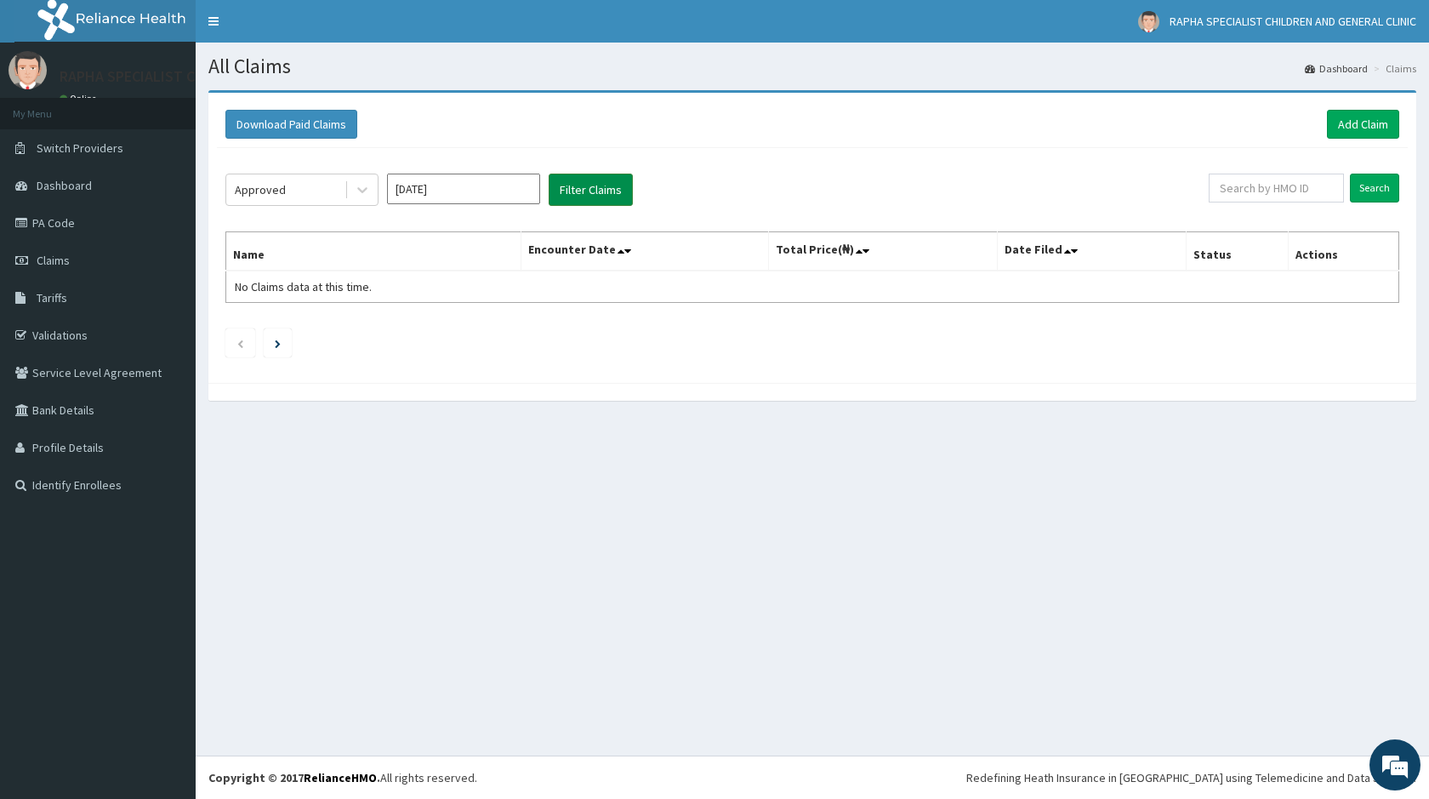
click at [582, 187] on button "Filter Claims" at bounding box center [591, 190] width 84 height 32
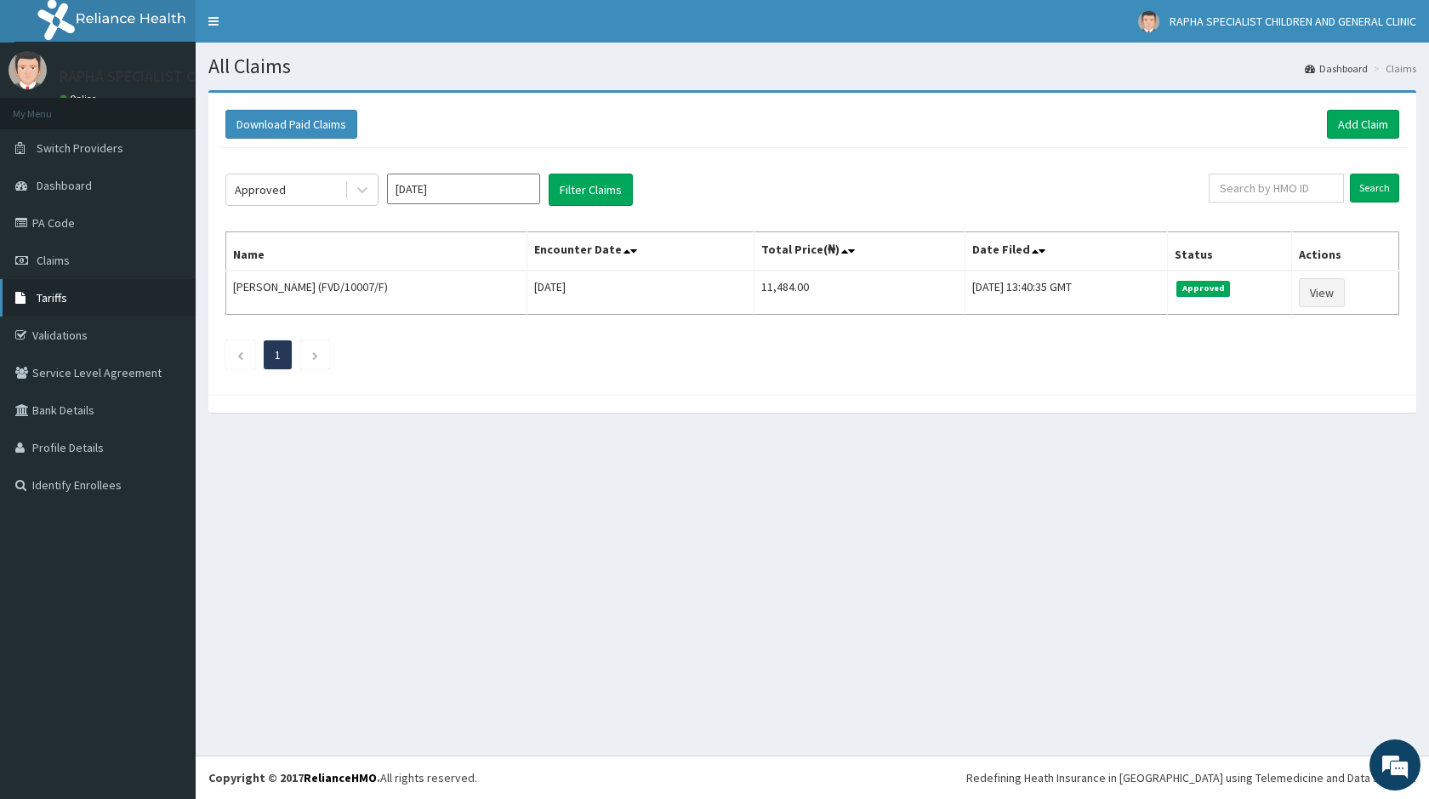
click at [57, 291] on span "Tariffs" at bounding box center [52, 297] width 31 height 15
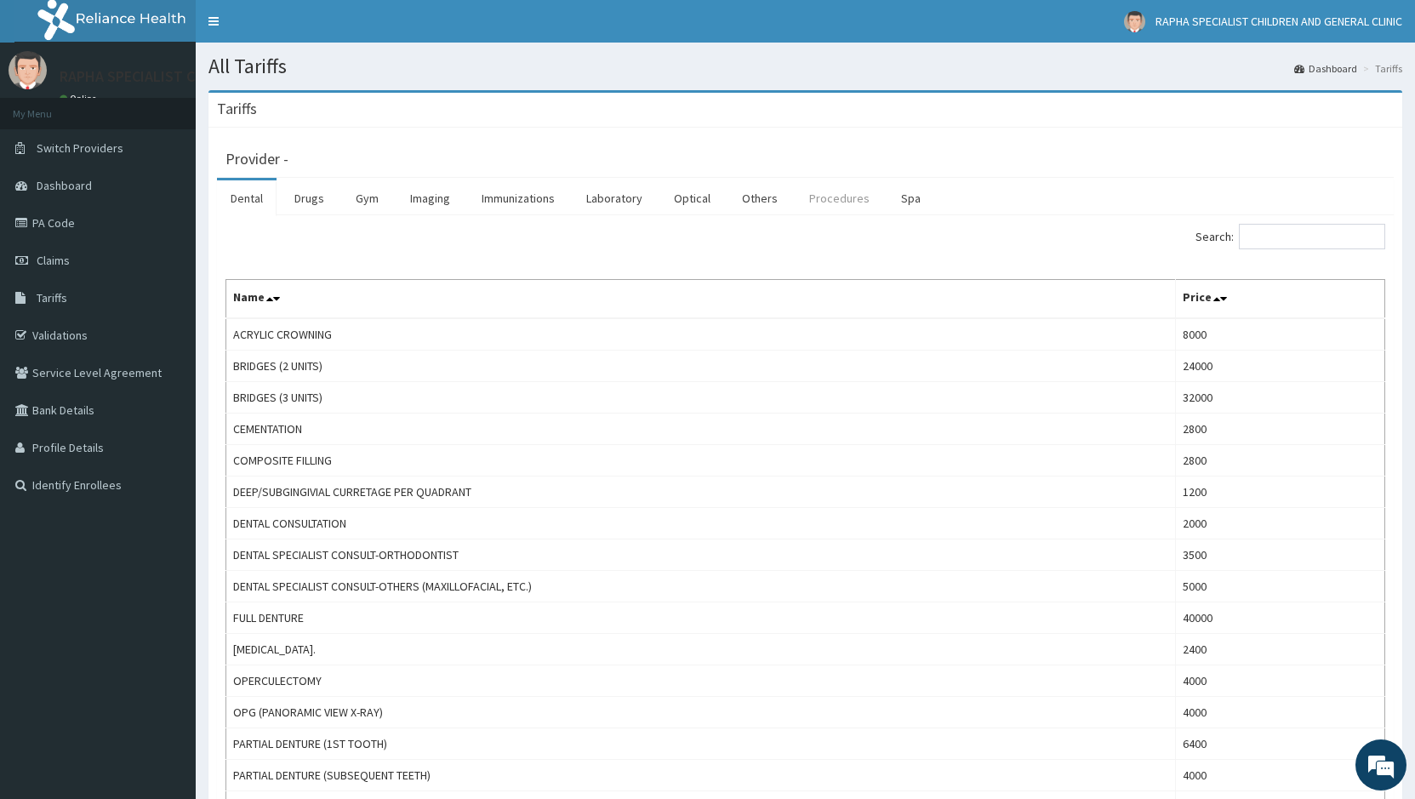
click at [832, 196] on link "Procedures" at bounding box center [839, 198] width 88 height 36
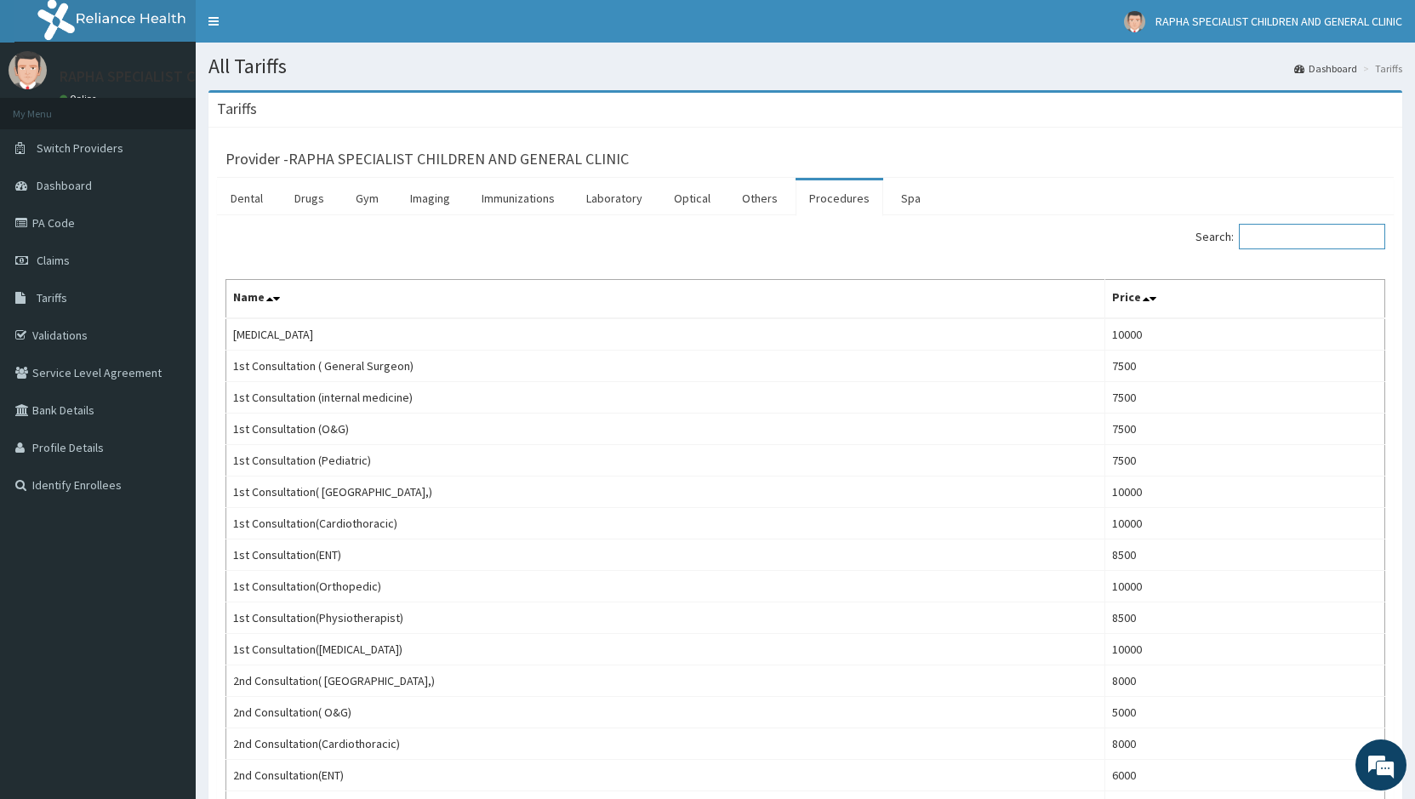
drag, startPoint x: 1271, startPoint y: 242, endPoint x: 1284, endPoint y: 244, distance: 13.0
click at [1272, 242] on input "Search:" at bounding box center [1312, 237] width 146 height 26
type input "MEAL"
